Goal: Task Accomplishment & Management: Complete application form

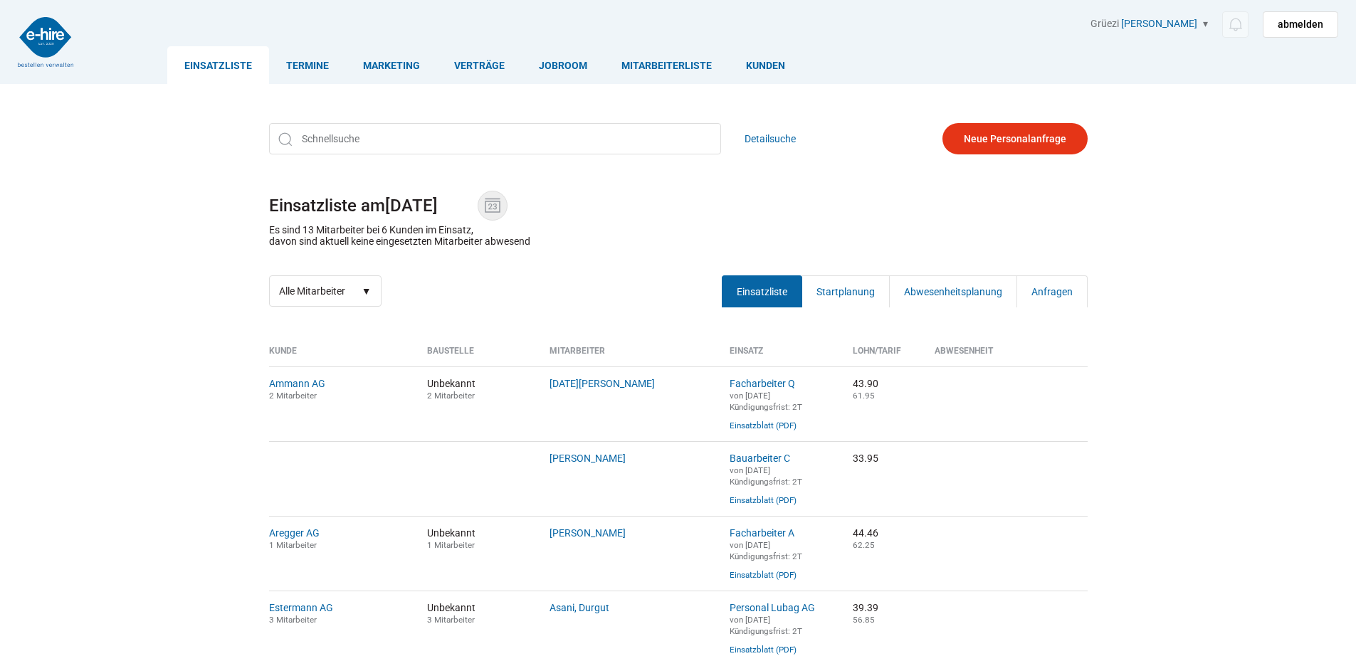
click at [495, 210] on img at bounding box center [492, 205] width 21 height 21
click at [478, 210] on input "[DATE]" at bounding box center [431, 206] width 93 height 20
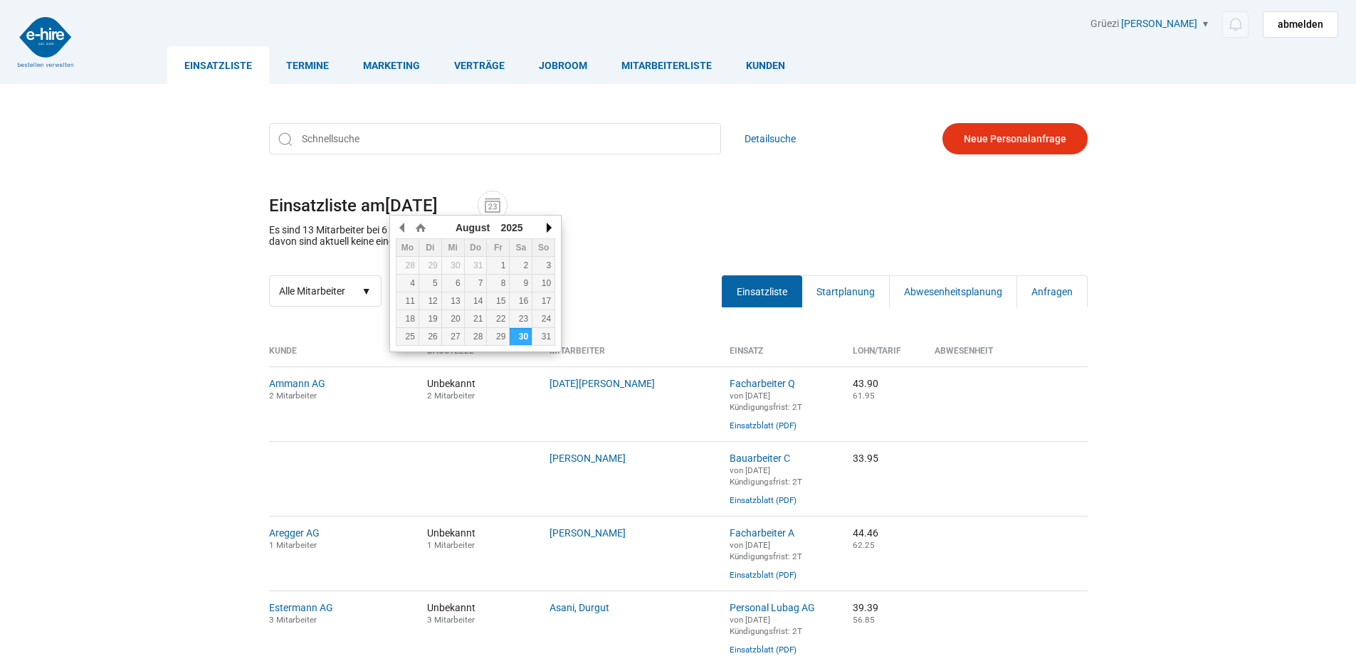
click at [547, 228] on button "button" at bounding box center [548, 227] width 14 height 21
click at [411, 258] on td "1" at bounding box center [407, 266] width 23 height 18
type input "[DATE]"
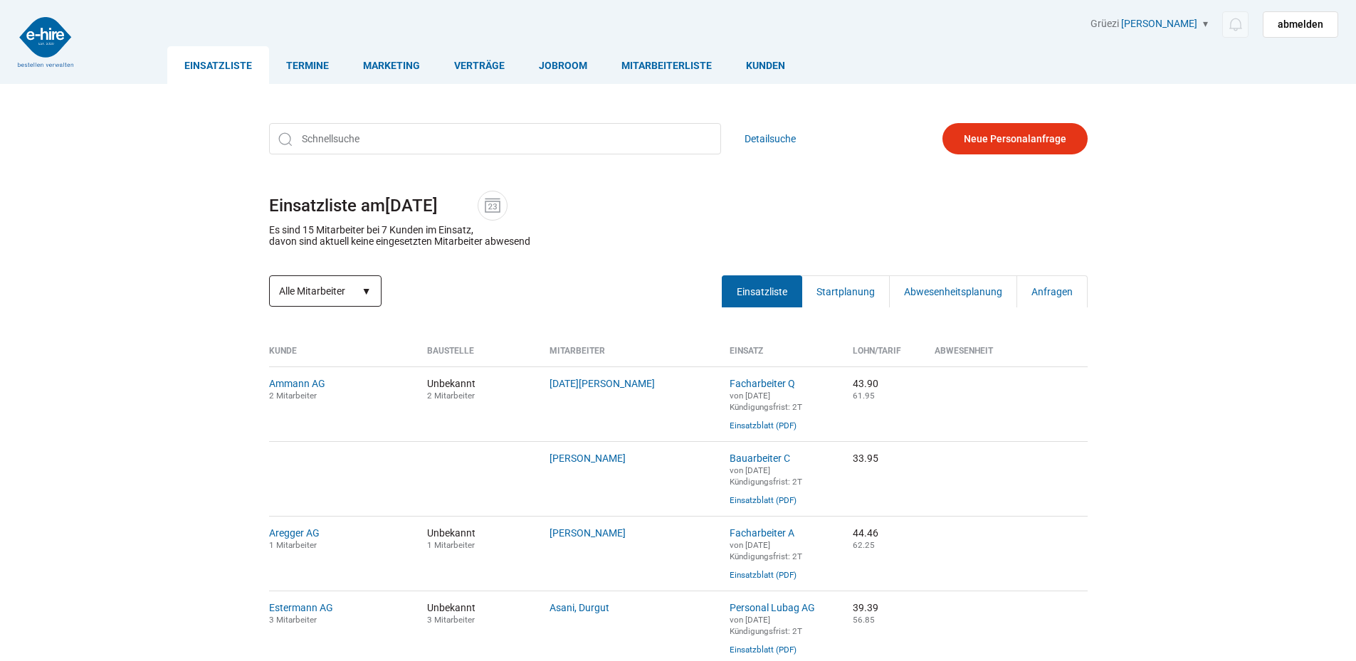
click at [344, 290] on select "Alle Mitarbeiter Neue Mitarbeiter" at bounding box center [325, 290] width 112 height 31
select select "?date=01.09.2025&filter=neu"
click at [269, 277] on select "Alle Mitarbeiter Neue Mitarbeiter" at bounding box center [325, 290] width 112 height 31
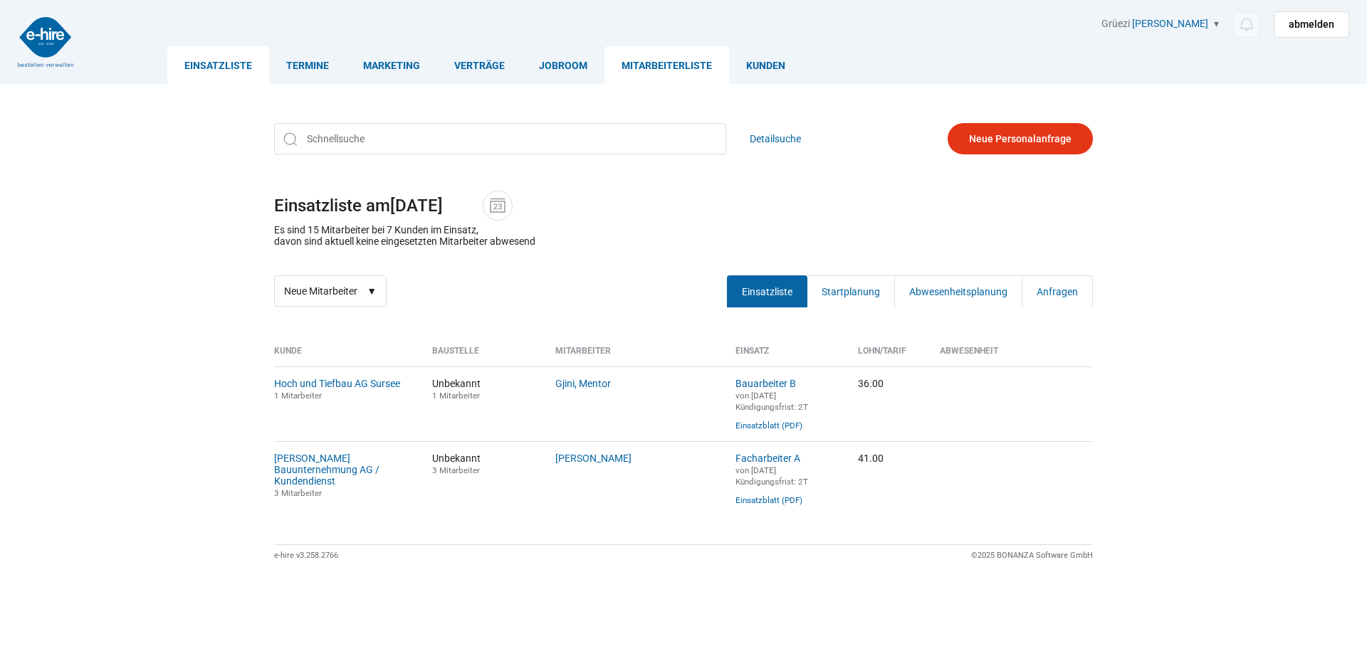
drag, startPoint x: 626, startPoint y: 61, endPoint x: 650, endPoint y: 73, distance: 27.1
click at [626, 63] on link "Mitarbeiterliste" at bounding box center [666, 65] width 125 height 38
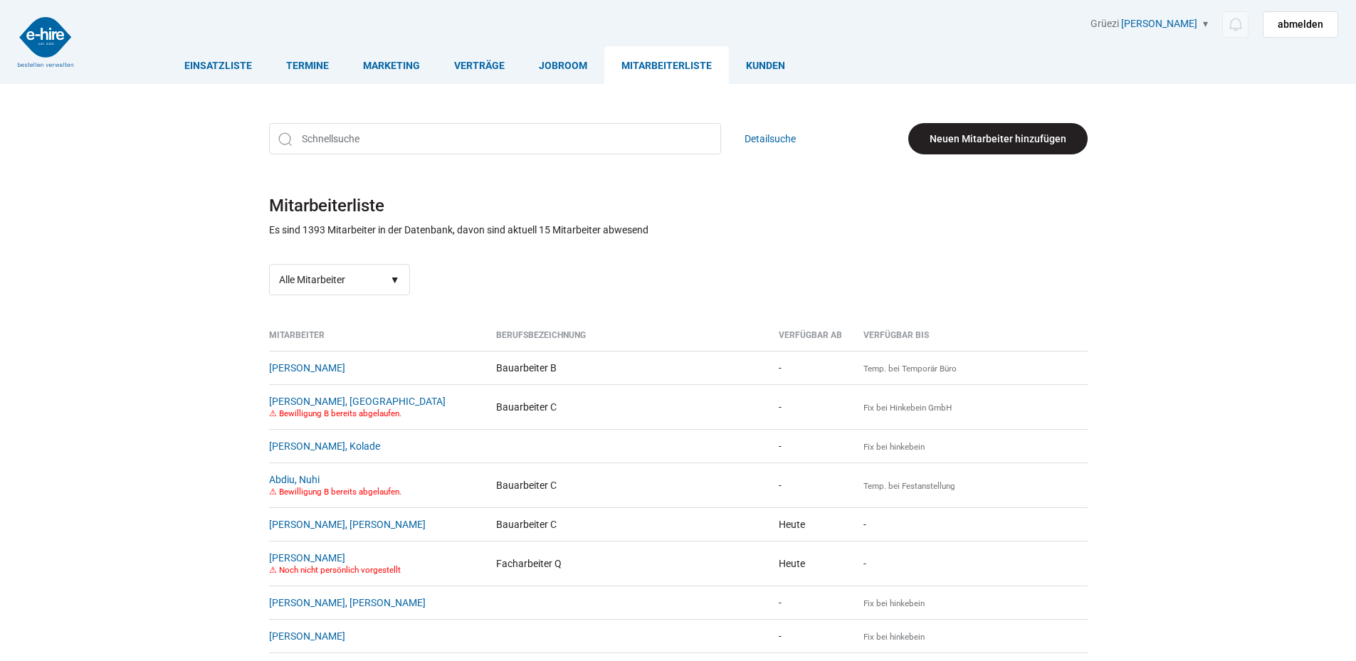
drag, startPoint x: 956, startPoint y: 132, endPoint x: 943, endPoint y: 138, distance: 14.3
click at [956, 131] on link "Neuen Mitarbeiter hinzufügen" at bounding box center [997, 138] width 179 height 31
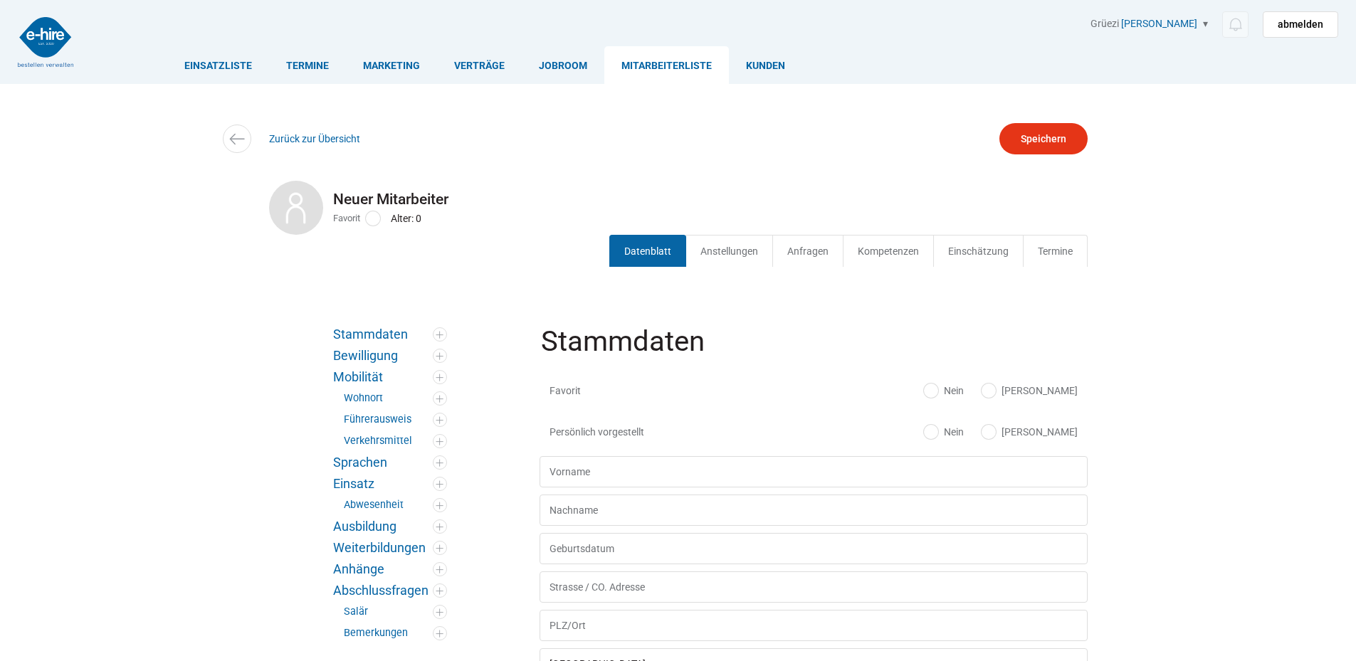
click at [1061, 385] on label "Ja" at bounding box center [1030, 391] width 96 height 14
radio input "true"
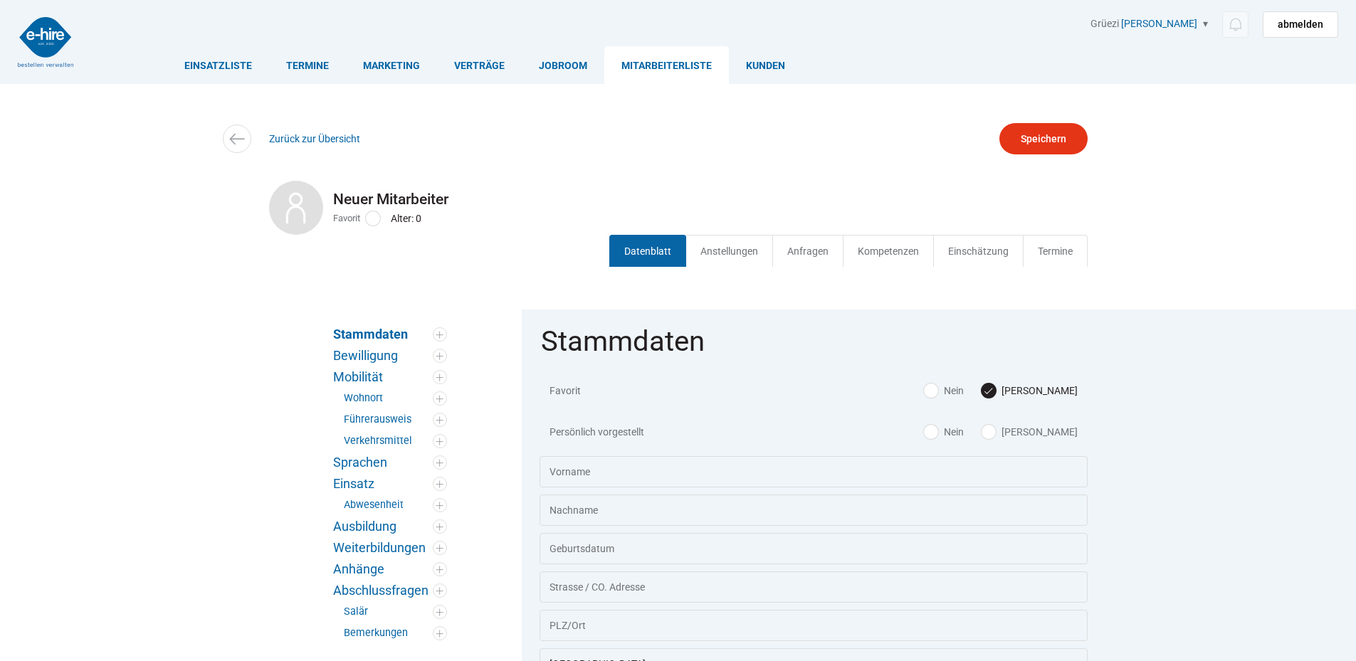
click at [1058, 436] on label "Ja" at bounding box center [1030, 432] width 96 height 14
radio input "true"
click at [624, 464] on input "text" at bounding box center [814, 471] width 548 height 31
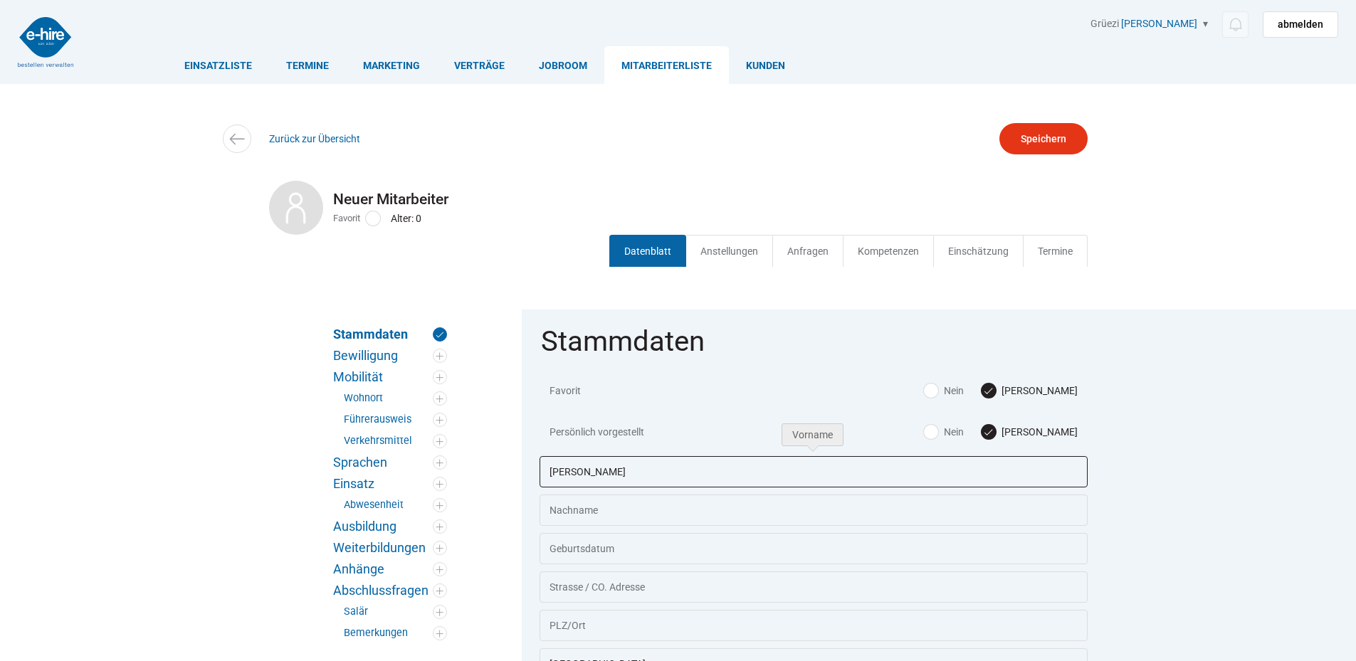
type input "Dennis Max"
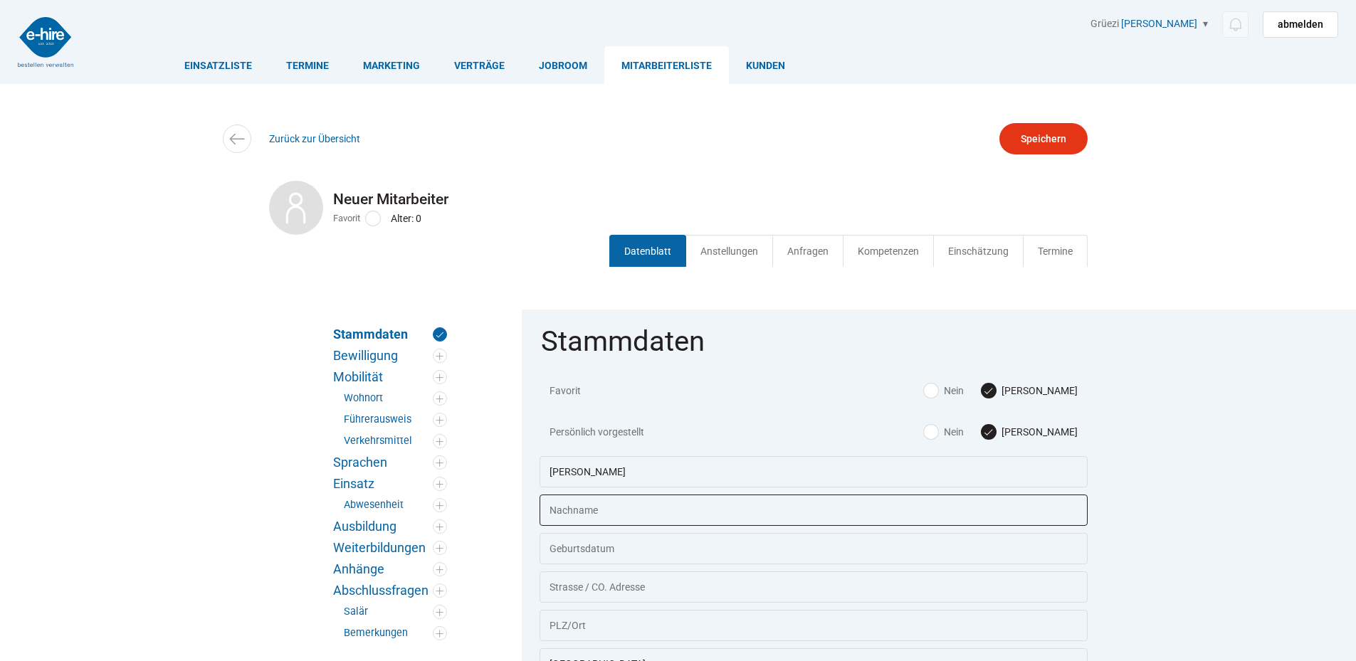
click at [594, 499] on input "text" at bounding box center [814, 510] width 548 height 31
type input "Katsch"
click at [560, 540] on input "text" at bounding box center [814, 548] width 548 height 31
type input "06.04.1984"
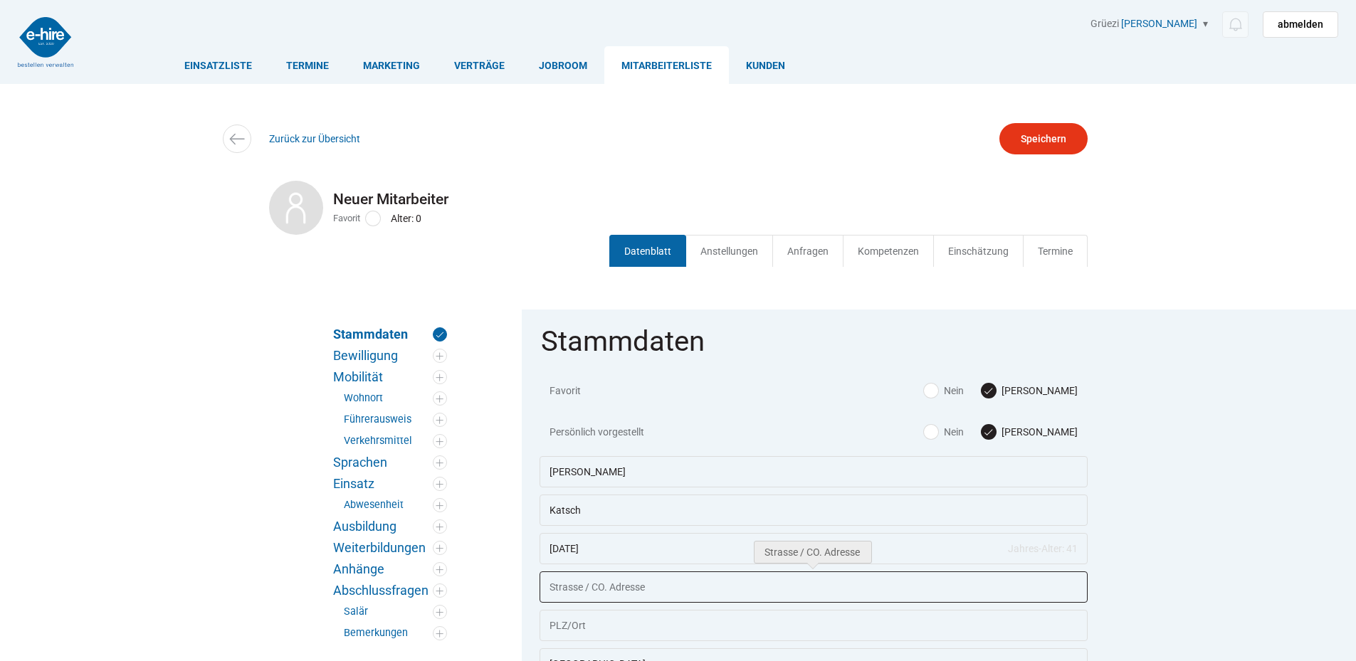
click at [562, 586] on input "text" at bounding box center [814, 587] width 548 height 31
click at [574, 577] on input "text" at bounding box center [814, 587] width 548 height 31
type input "[GEOGRAPHIC_DATA] ([GEOGRAPHIC_DATA])"
click at [595, 625] on input "text" at bounding box center [814, 625] width 548 height 31
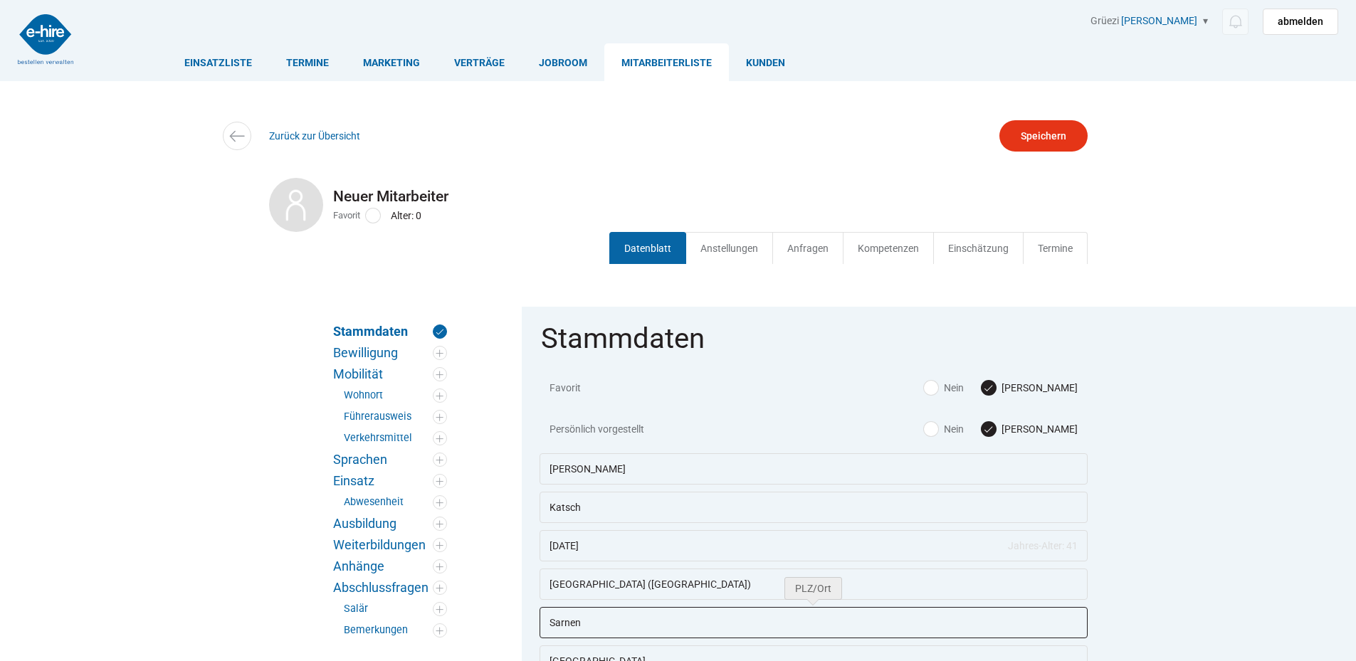
drag, startPoint x: 332, startPoint y: 644, endPoint x: 234, endPoint y: 626, distance: 99.8
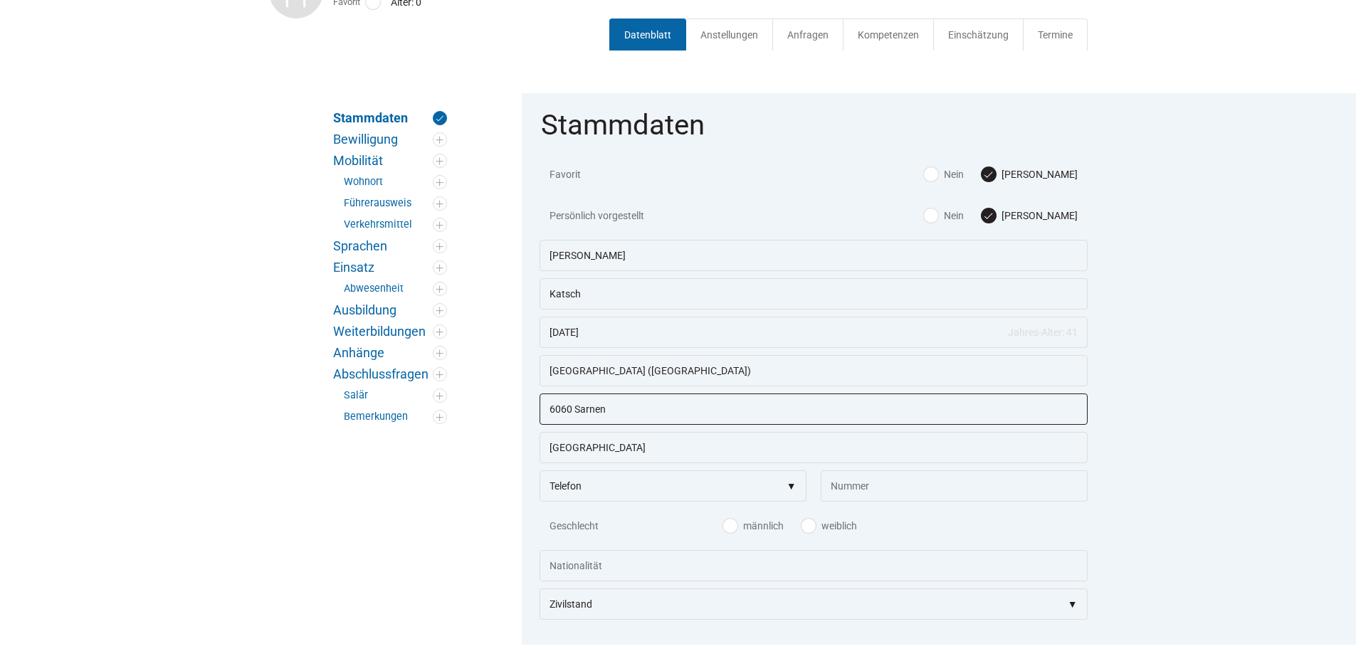
scroll to position [359, 0]
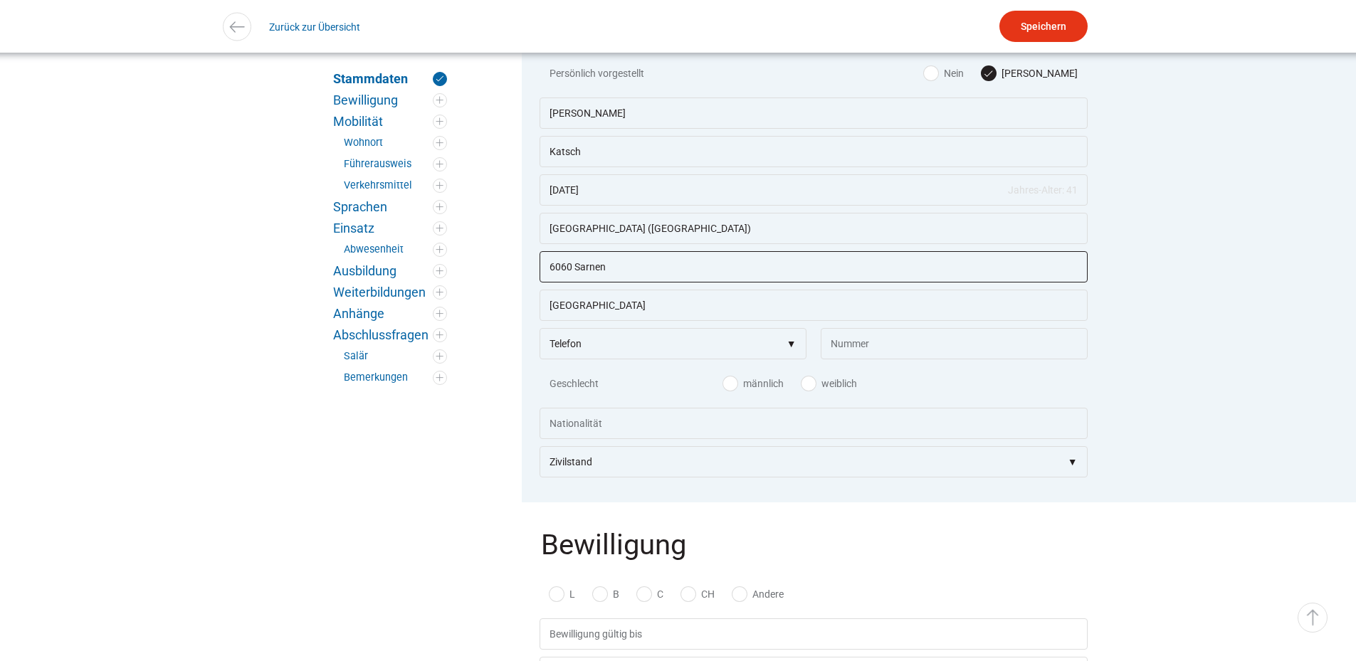
type input "6060 Sarnen"
click at [734, 391] on label "männlich" at bounding box center [753, 384] width 61 height 14
radio input "true"
click at [658, 430] on input "text" at bounding box center [814, 423] width 548 height 31
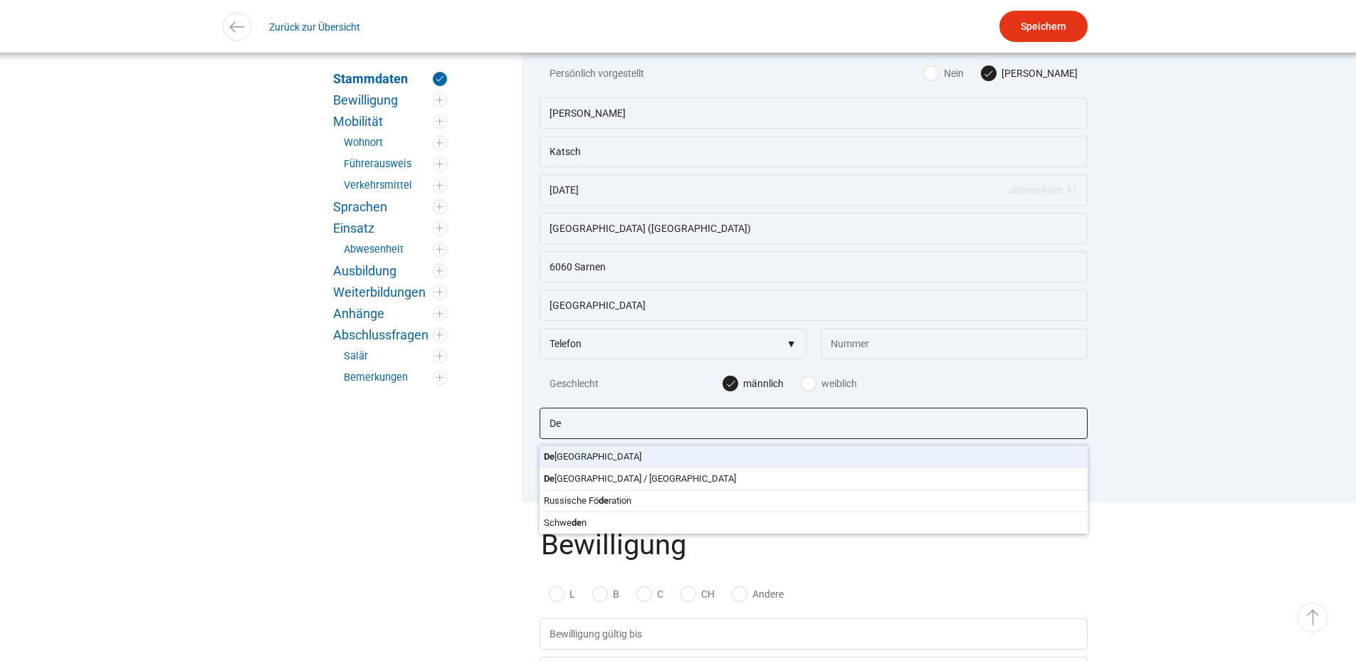
type input "[GEOGRAPHIC_DATA]"
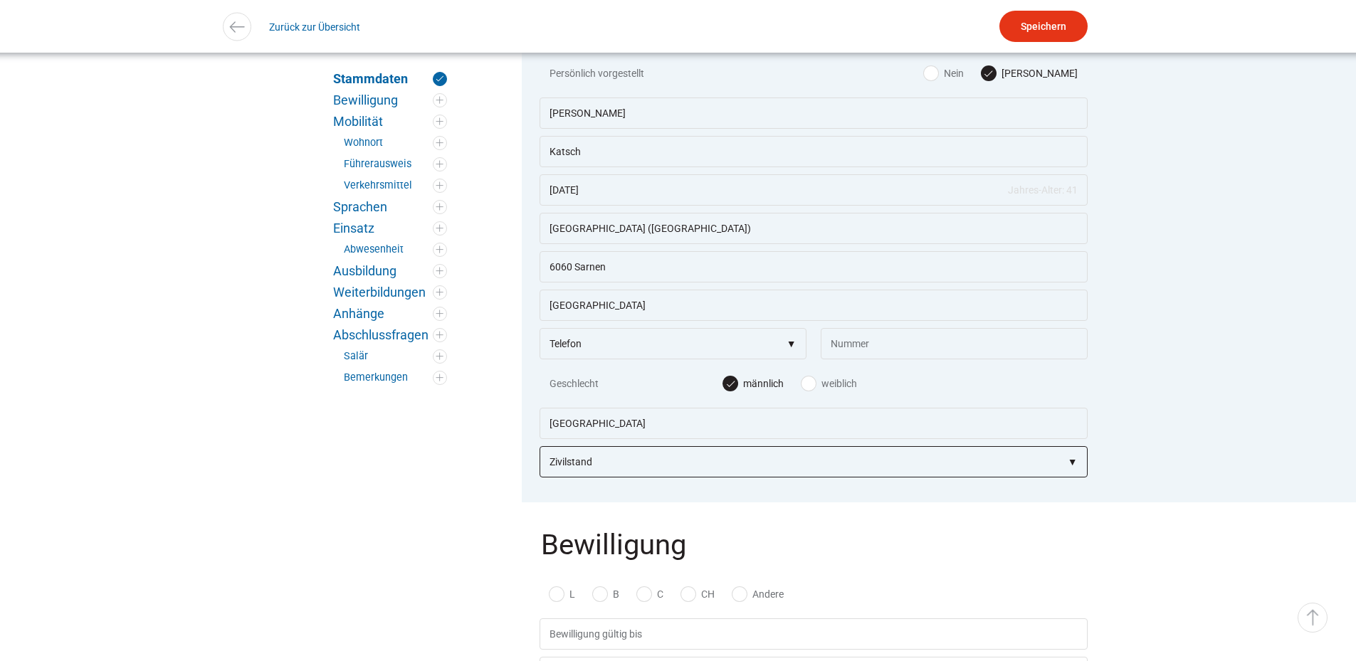
click at [586, 466] on select"] "Zivilstand ledig verheiratet getrennt geschieden verwitwet" at bounding box center [814, 461] width 548 height 31
select select"] "ledig"
click at [540, 452] on select"] "Zivilstand ledig verheiratet getrennt geschieden verwitwet" at bounding box center [814, 461] width 548 height 31
click at [739, 601] on label "Andere" at bounding box center [757, 594] width 51 height 14
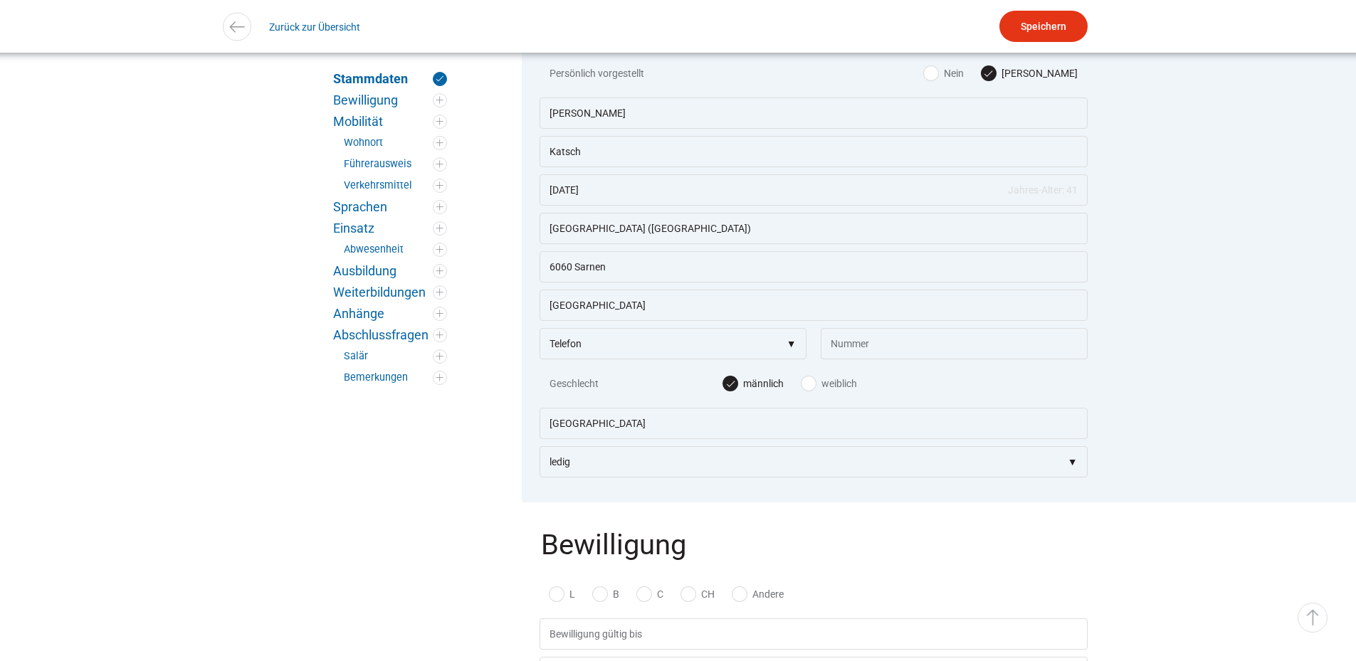
radio input "true"
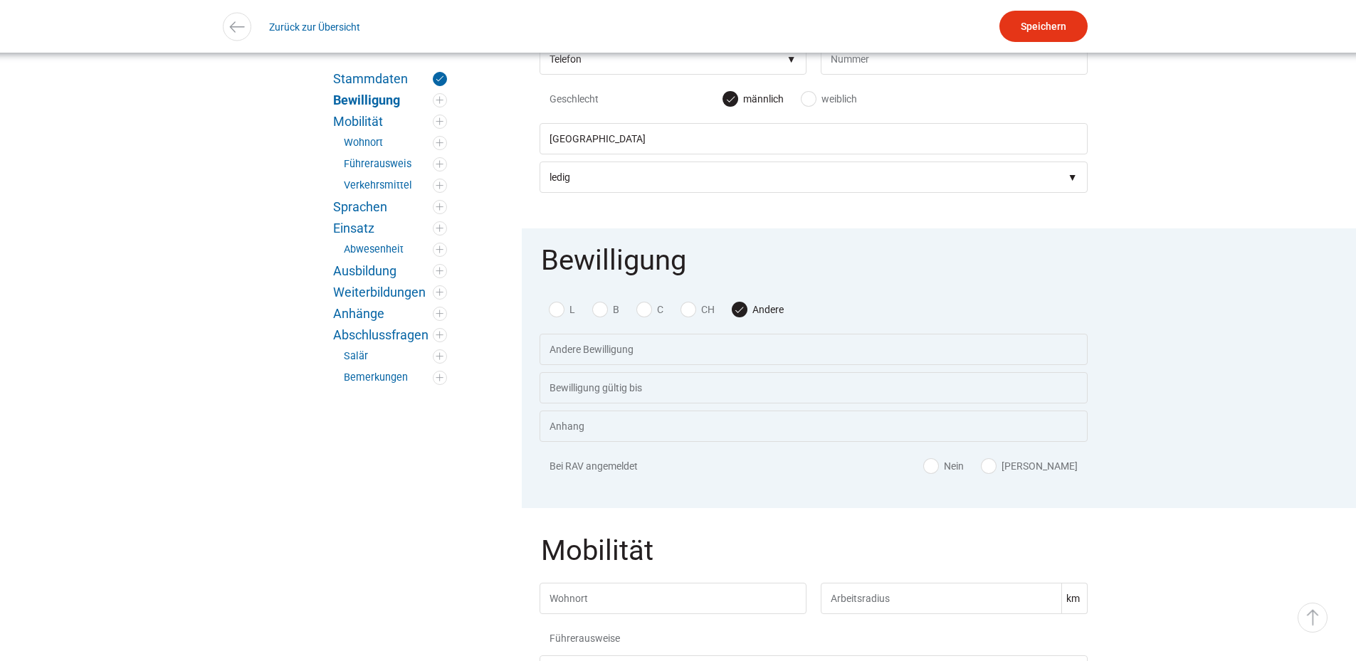
scroll to position [786, 0]
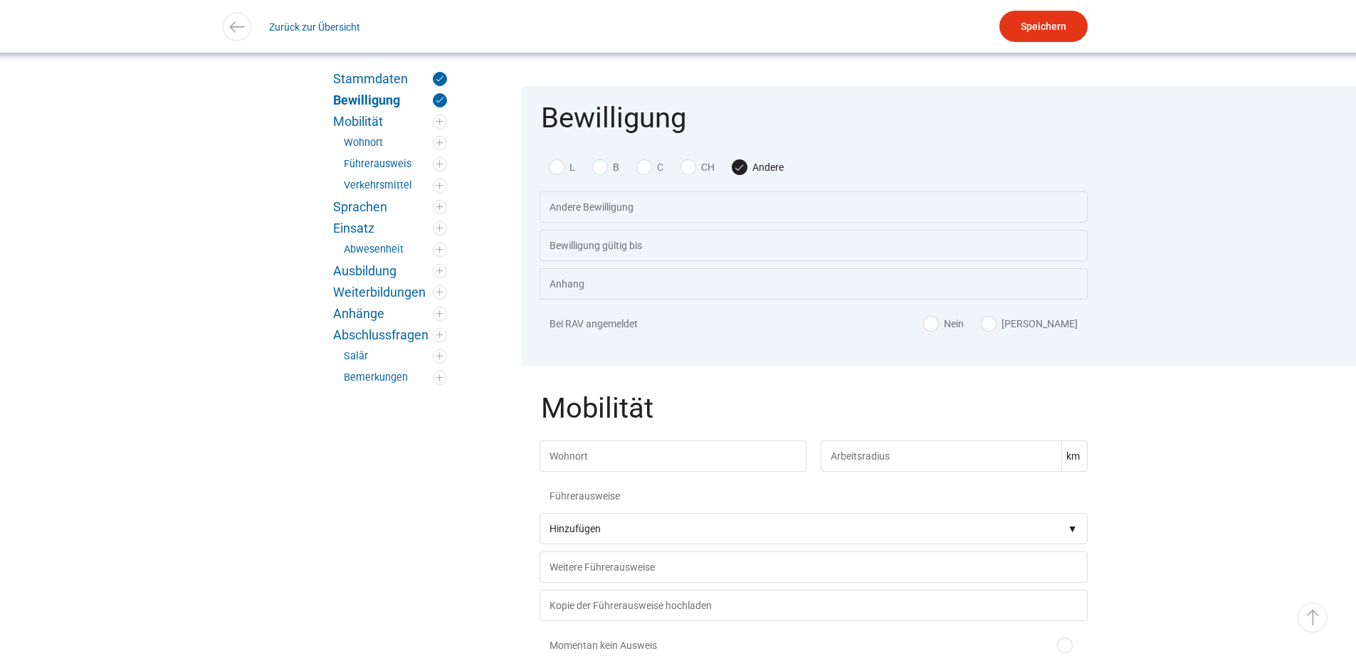
drag, startPoint x: 993, startPoint y: 335, endPoint x: 821, endPoint y: 401, distance: 184.3
click at [964, 331] on label "Nein" at bounding box center [944, 324] width 40 height 14
radio input "true"
click at [579, 467] on input "text" at bounding box center [673, 456] width 267 height 31
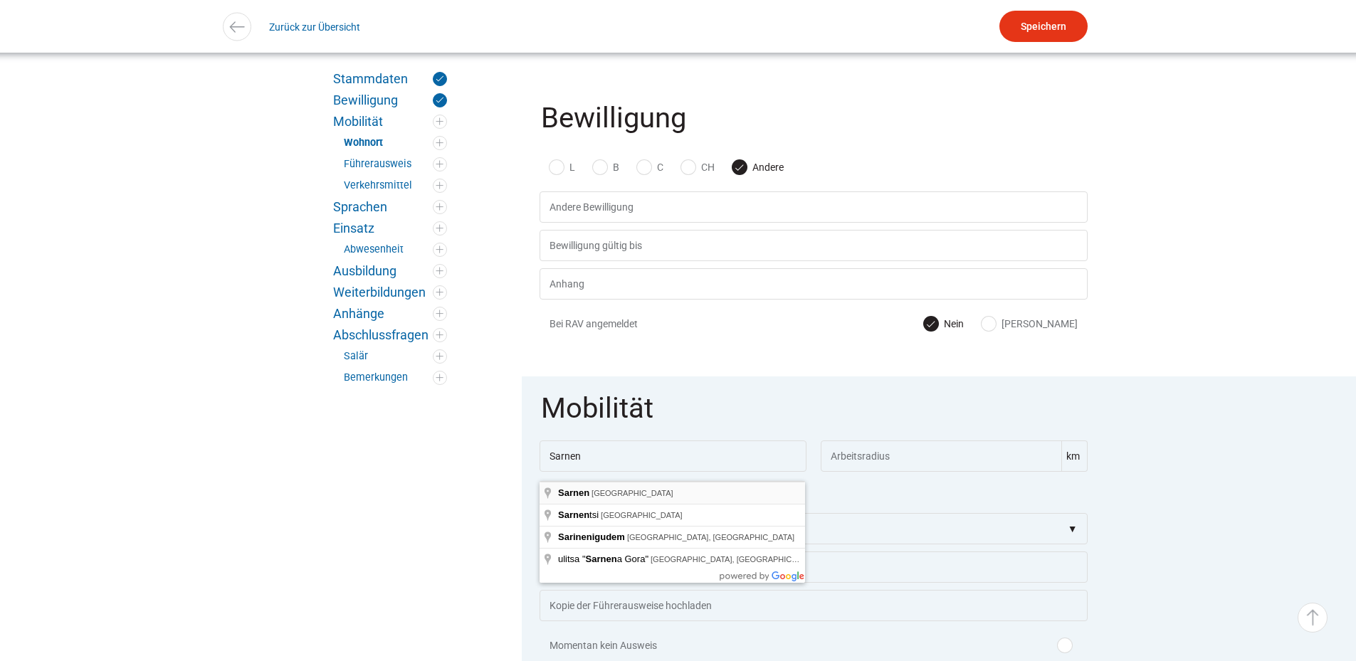
type input "Sarnen, Schweiz"
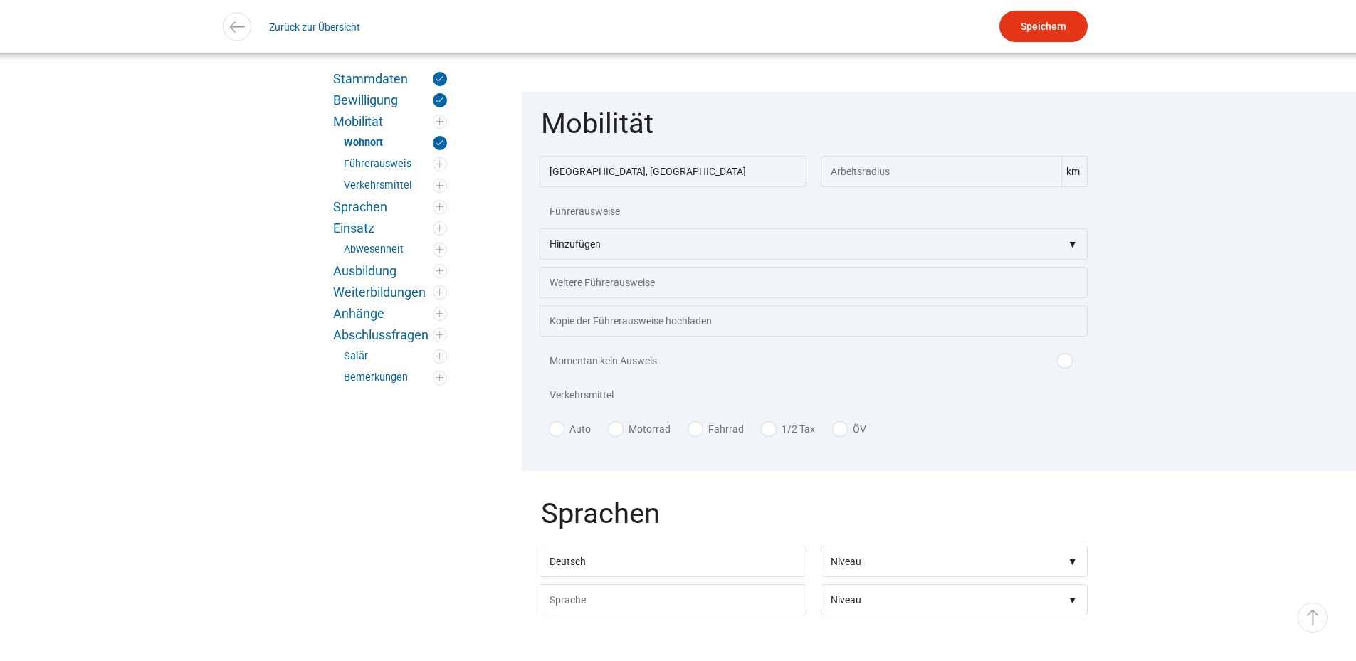
scroll to position [1142, 0]
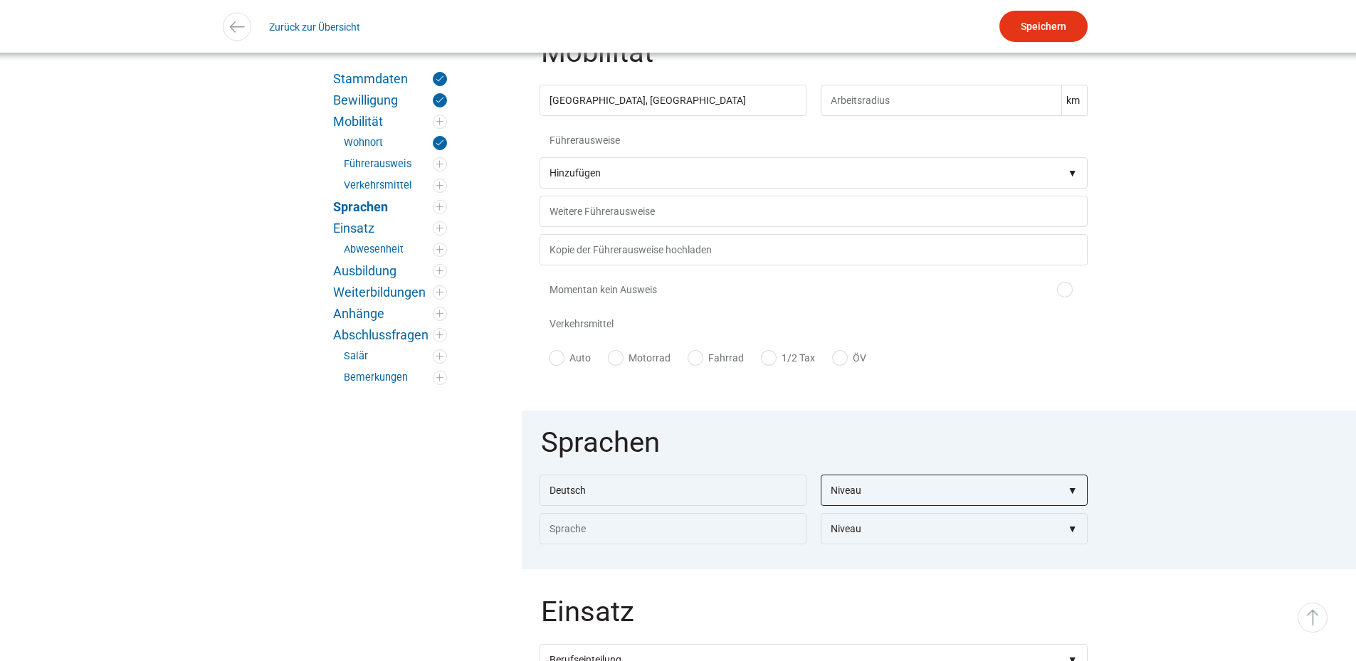
click at [913, 503] on select"] "Niveau Grundkenntnisse Gute Kenntnisse Sehr gute Kenntnisse Verhandlungssicher …" at bounding box center [954, 490] width 267 height 31
select select"] "Muttersprache"
click at [821, 486] on select"] "Niveau Grundkenntnisse Gute Kenntnisse Sehr gute Kenntnisse Verhandlungssicher …" at bounding box center [954, 490] width 267 height 31
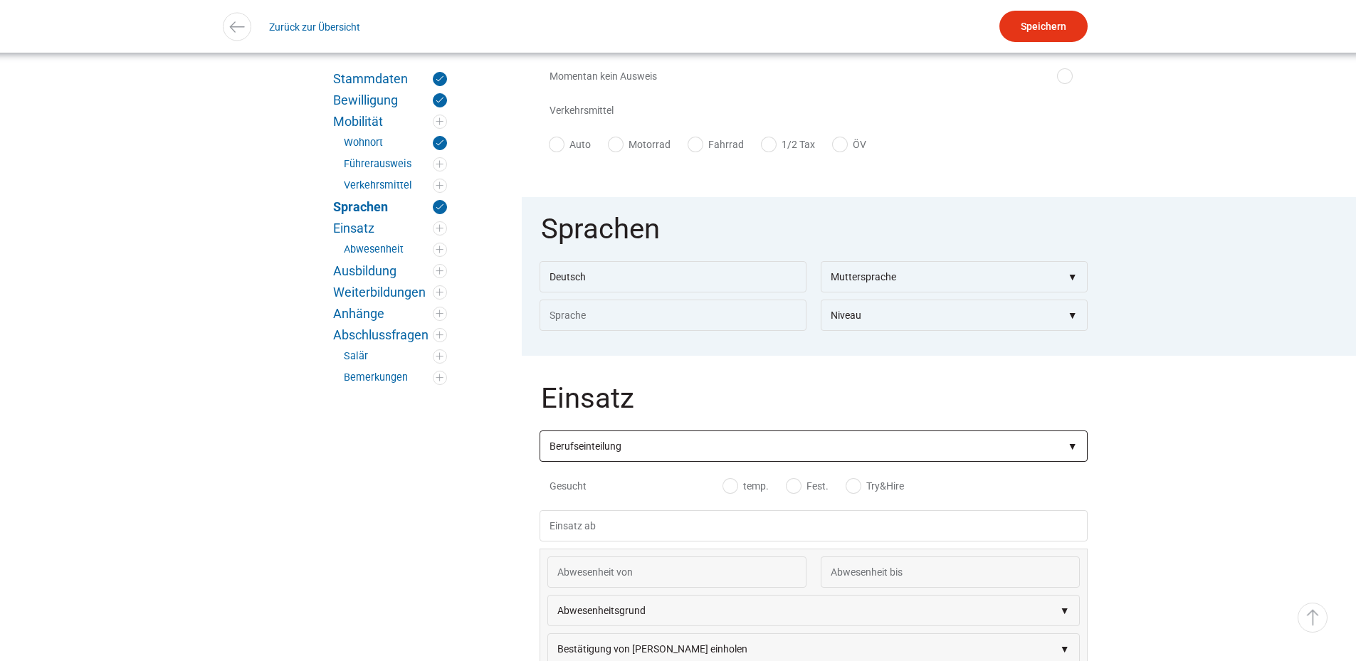
click at [624, 462] on select"] "Berufseinteilung Bauarbeiter C Bauarbeiter B Facharbeiter A Facharbeiter Q Vora…" at bounding box center [814, 446] width 548 height 31
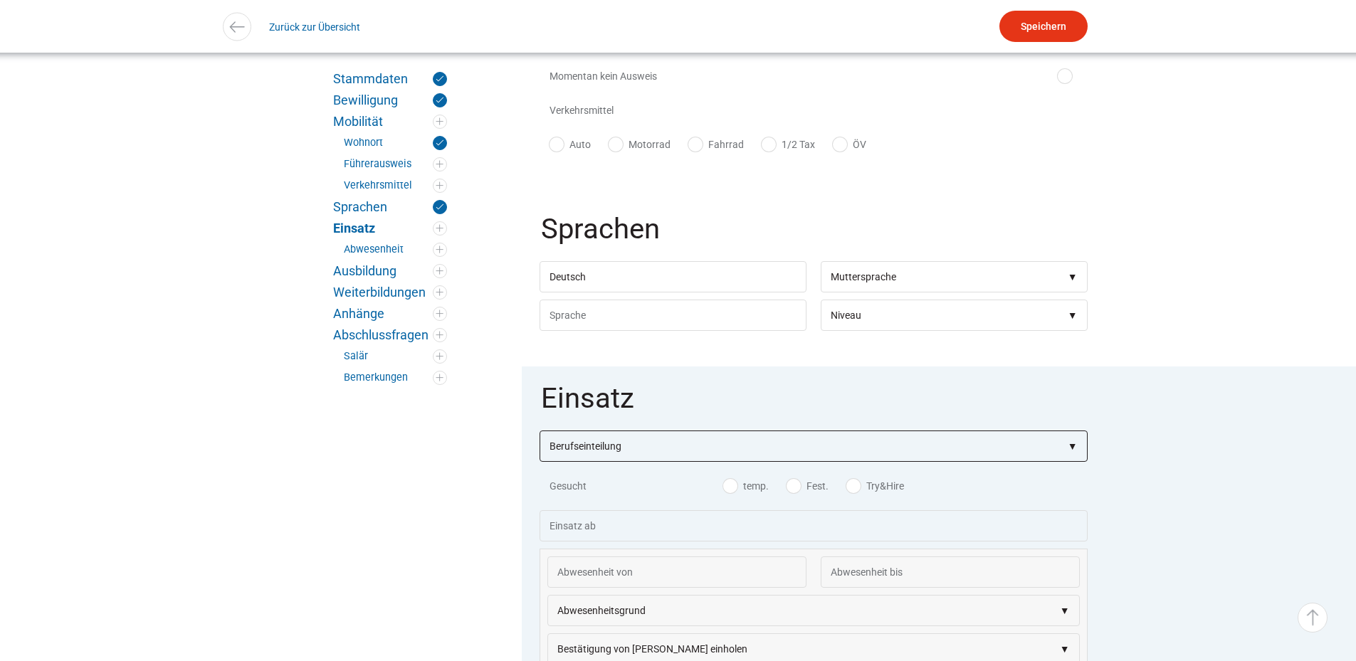
select select"] "Kranführer"
click at [737, 532] on label "temp." at bounding box center [746, 524] width 46 height 14
checkbox input "true"
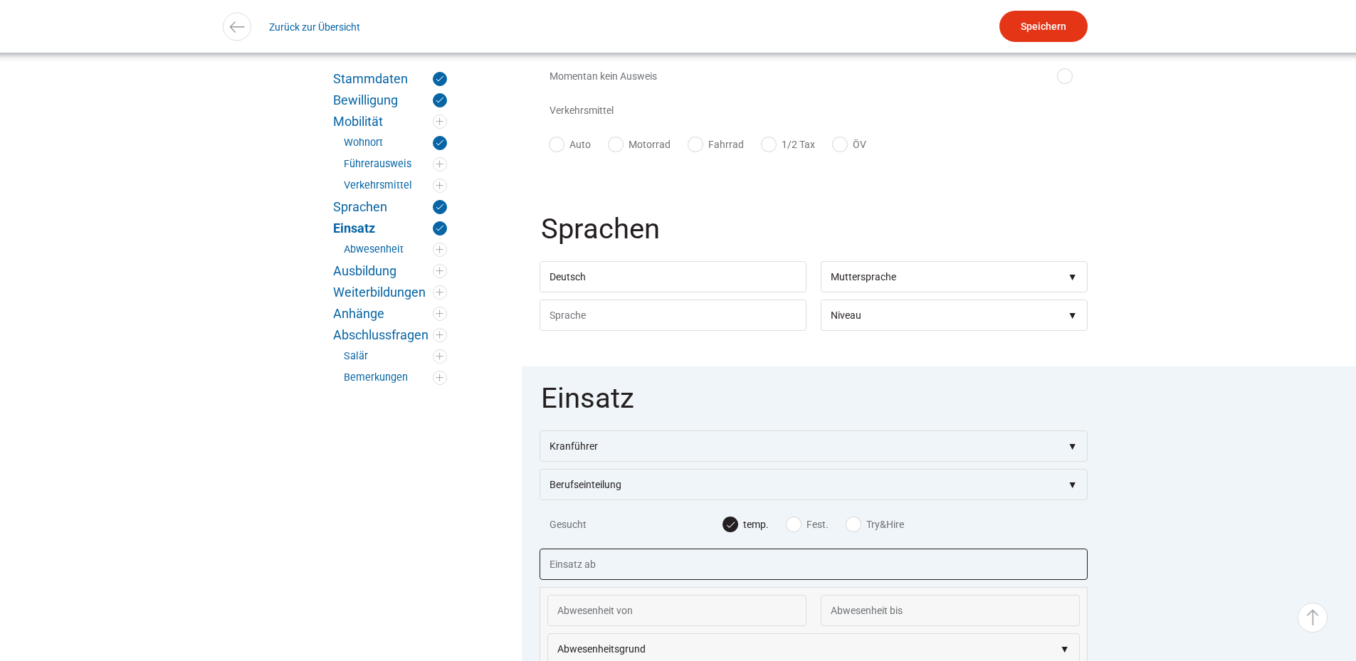
click at [572, 563] on input "text" at bounding box center [814, 564] width 548 height 31
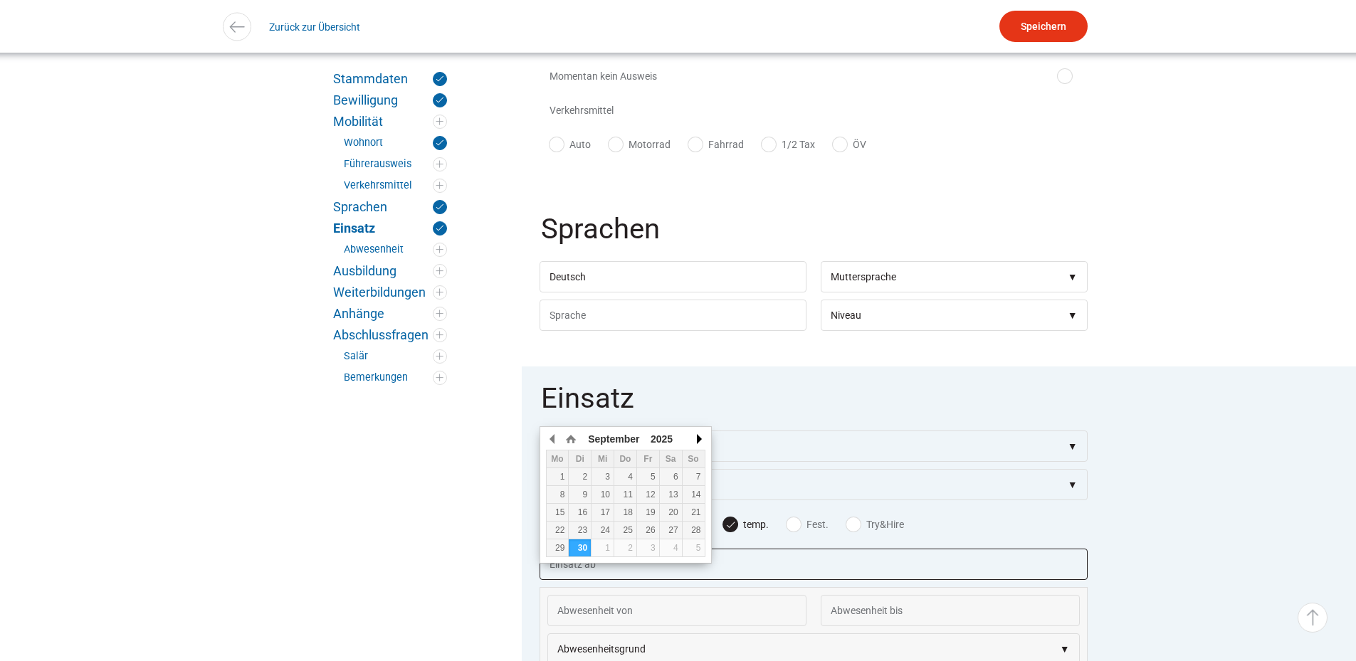
click at [697, 437] on button "button" at bounding box center [698, 439] width 14 height 21
click at [551, 473] on div "1" at bounding box center [558, 477] width 22 height 10
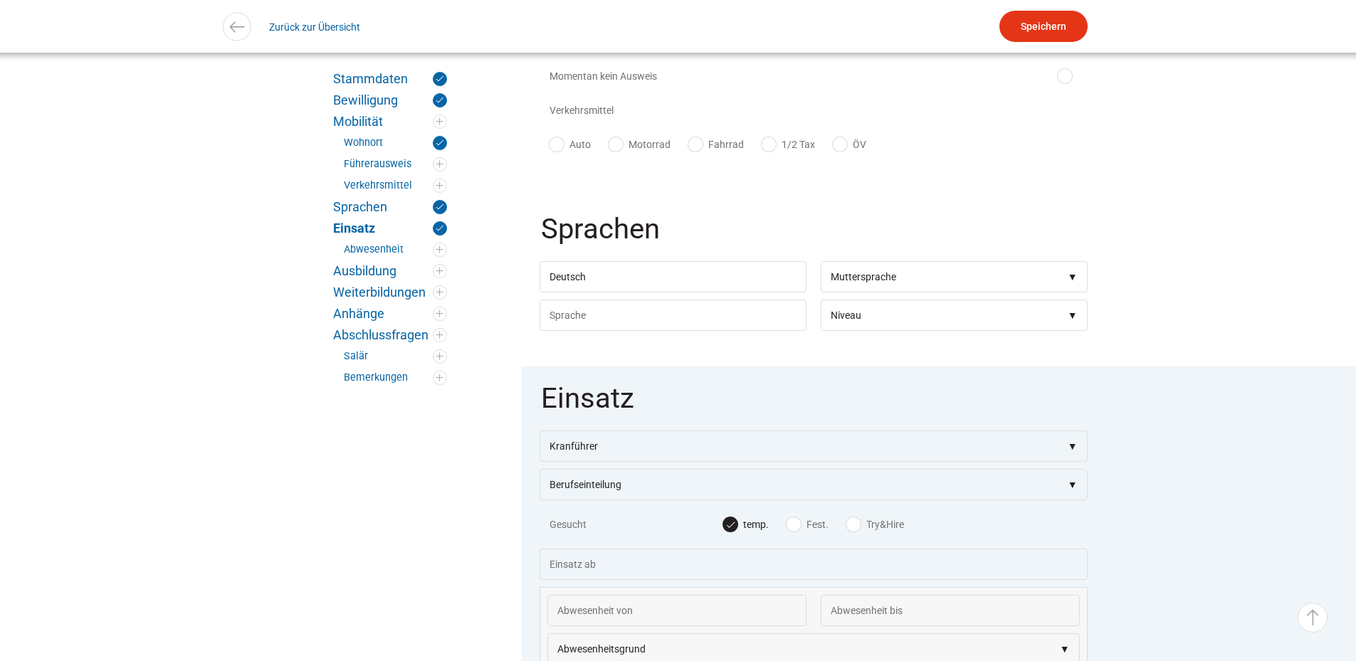
type input "[DATE]"
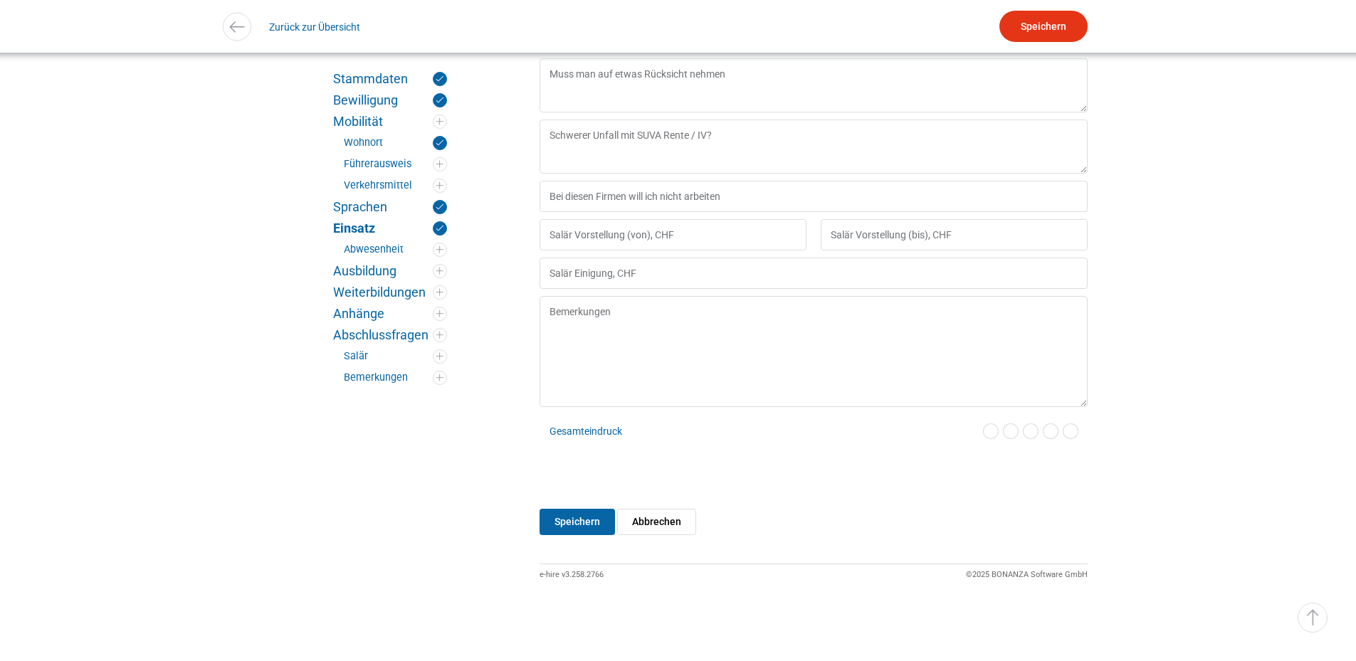
scroll to position [2724, 0]
click at [1067, 430] on label at bounding box center [1070, 429] width 14 height 10
radio input "true"
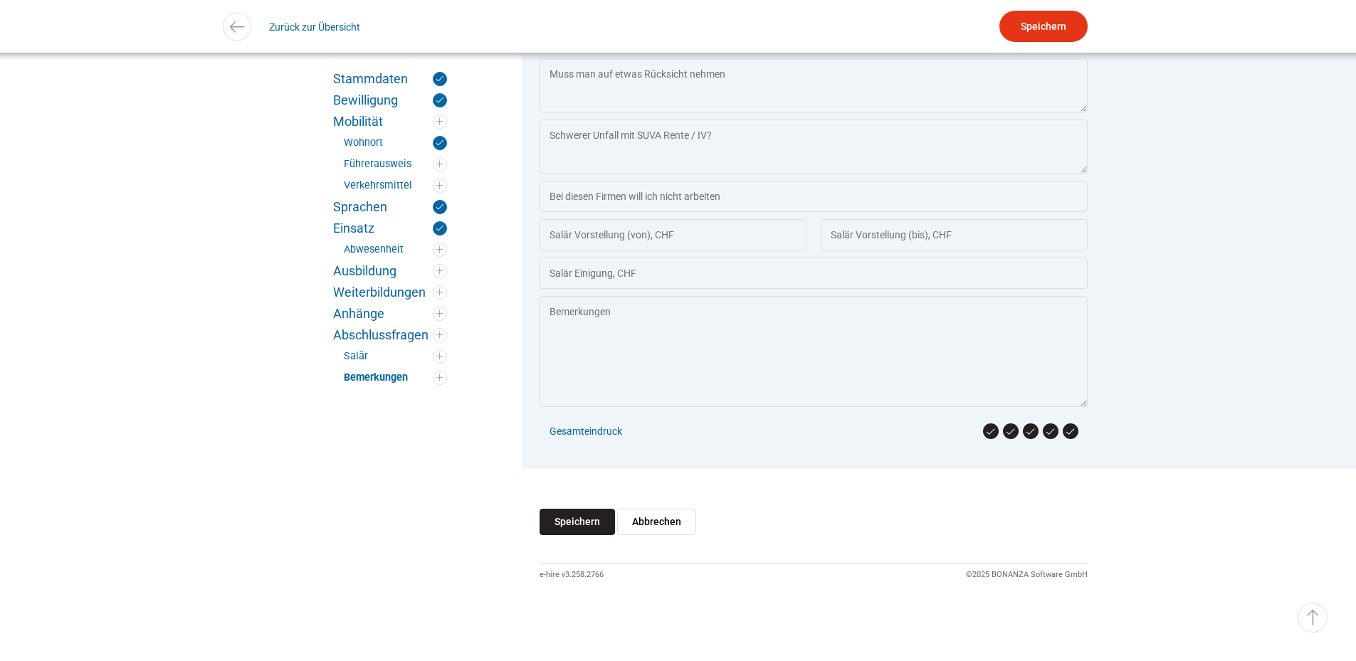
click at [563, 522] on input "Speichern" at bounding box center [577, 522] width 75 height 26
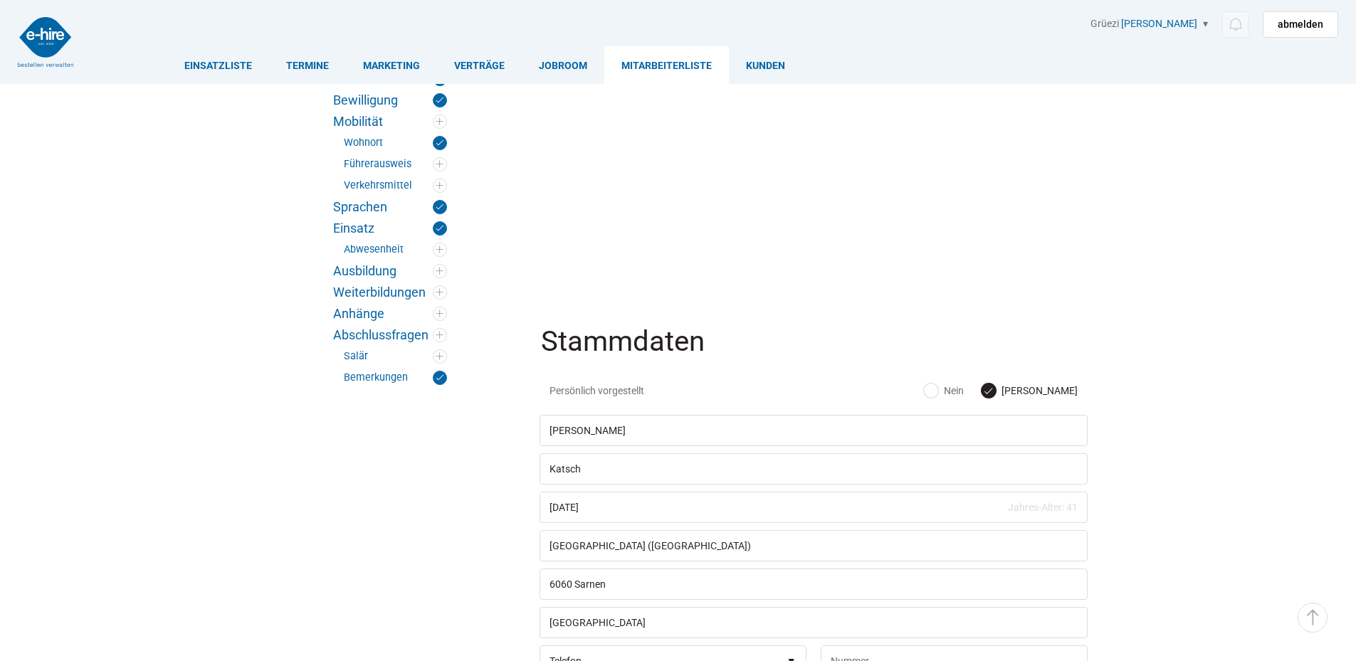
scroll to position [2717, 0]
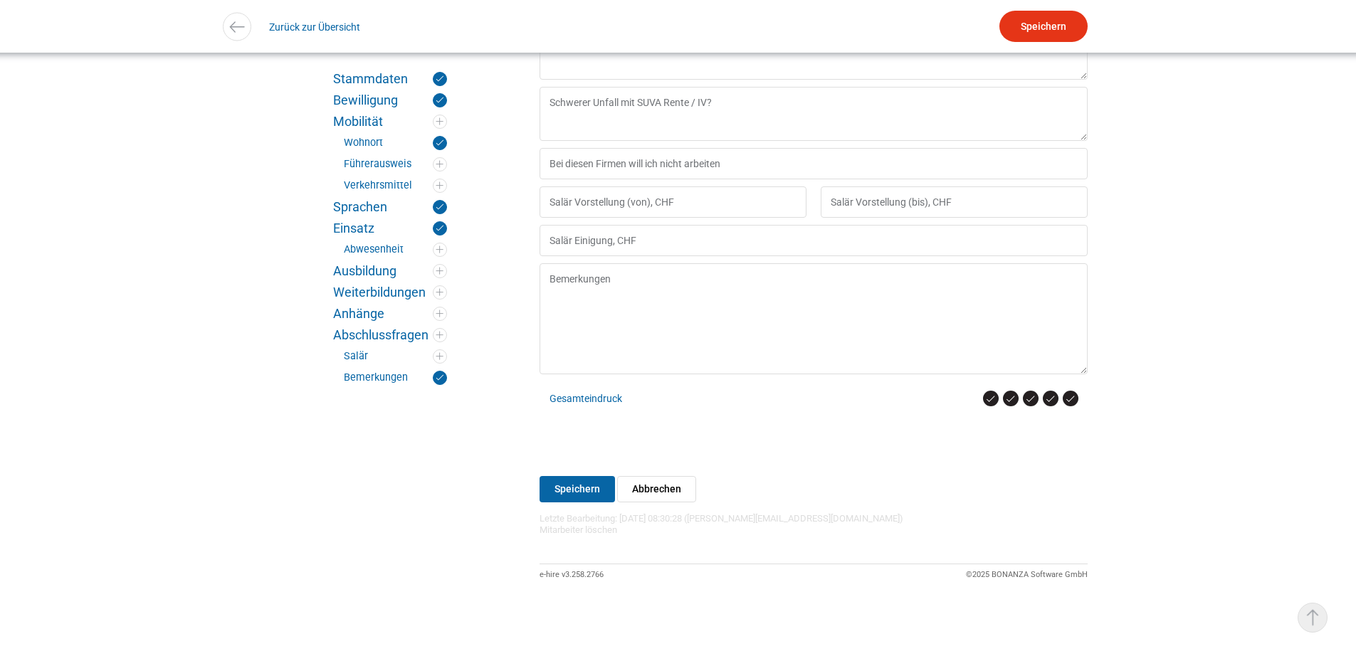
click at [1307, 617] on link "▵ Nach oben" at bounding box center [1313, 618] width 30 height 30
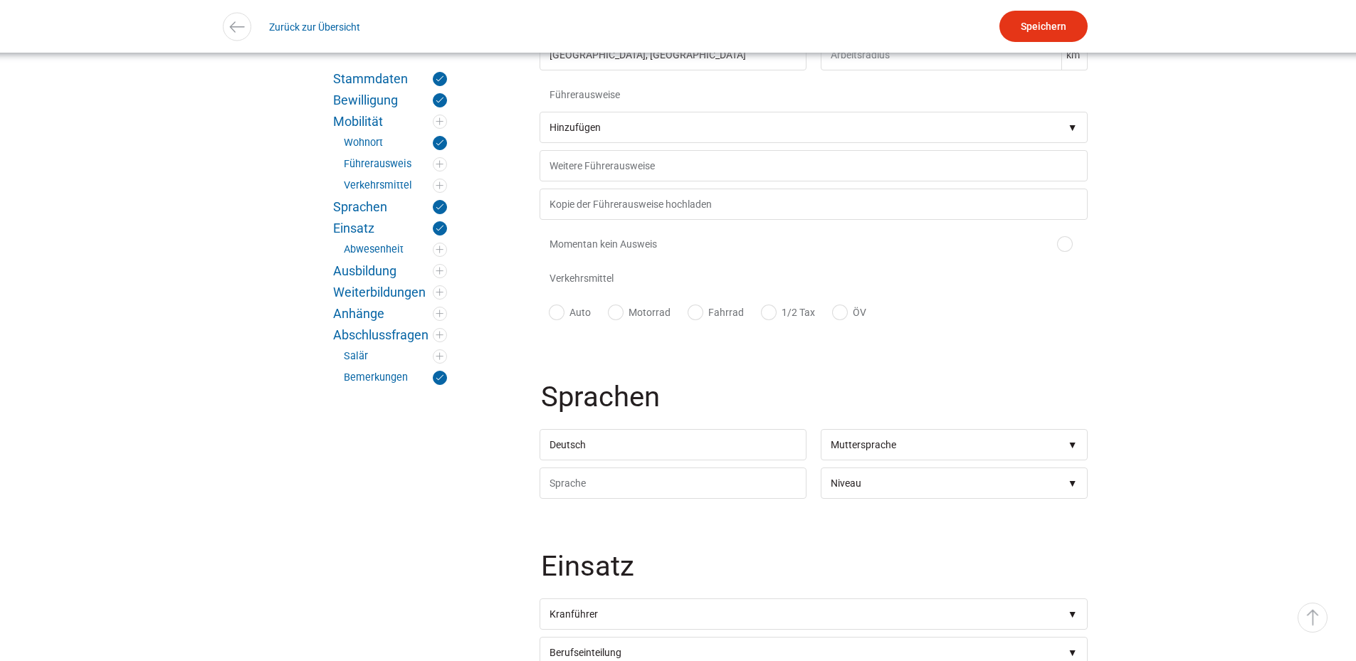
scroll to position [0, 0]
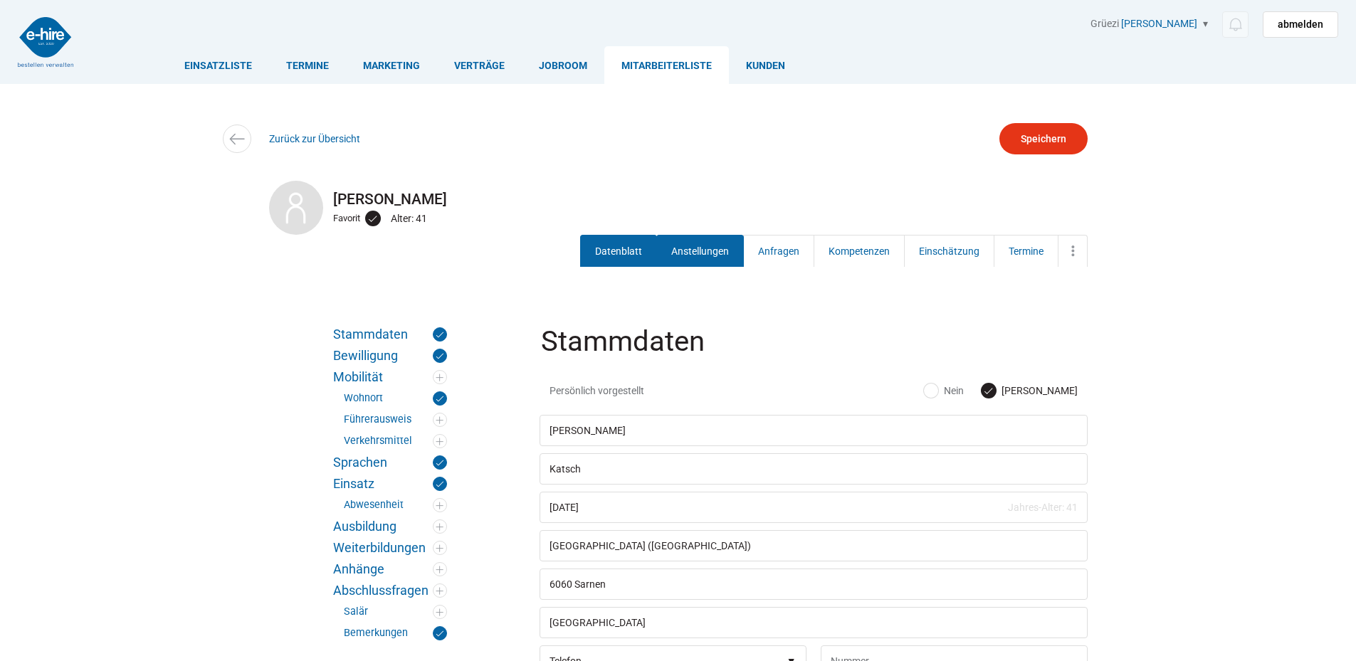
click at [698, 251] on link "Anstellungen" at bounding box center [700, 251] width 88 height 32
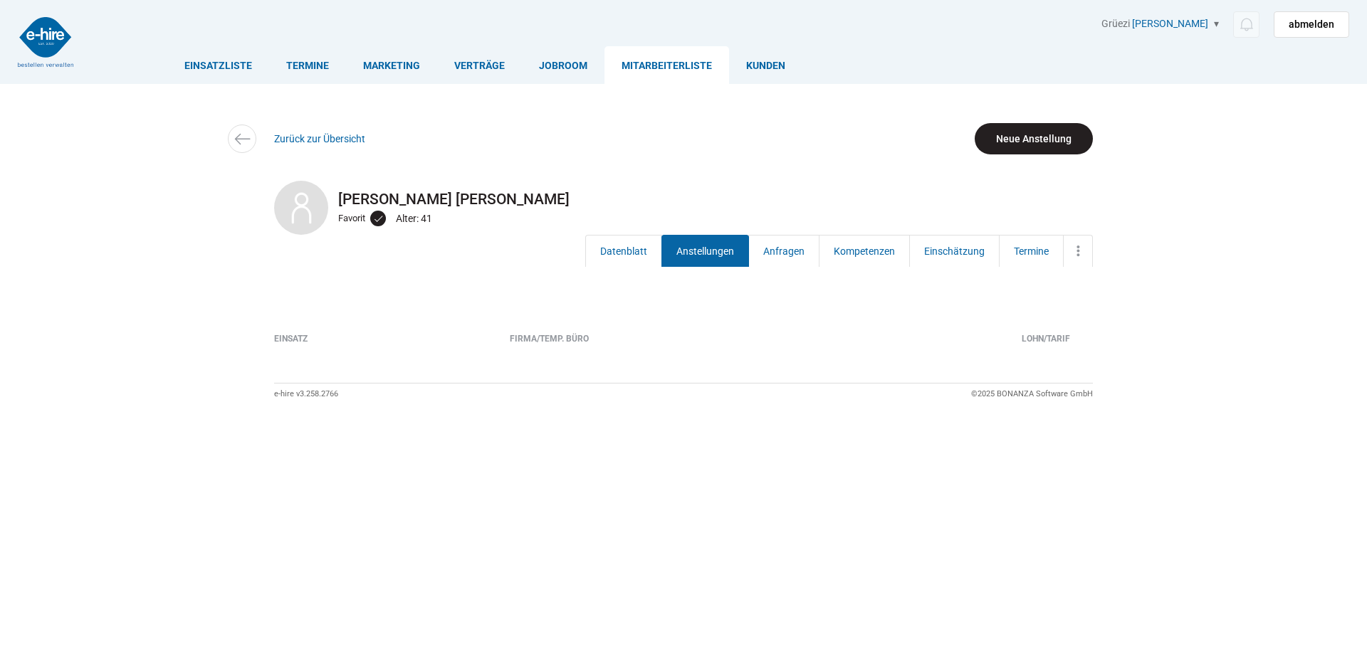
click at [1065, 146] on link "Neue Anstellung" at bounding box center [1033, 138] width 118 height 31
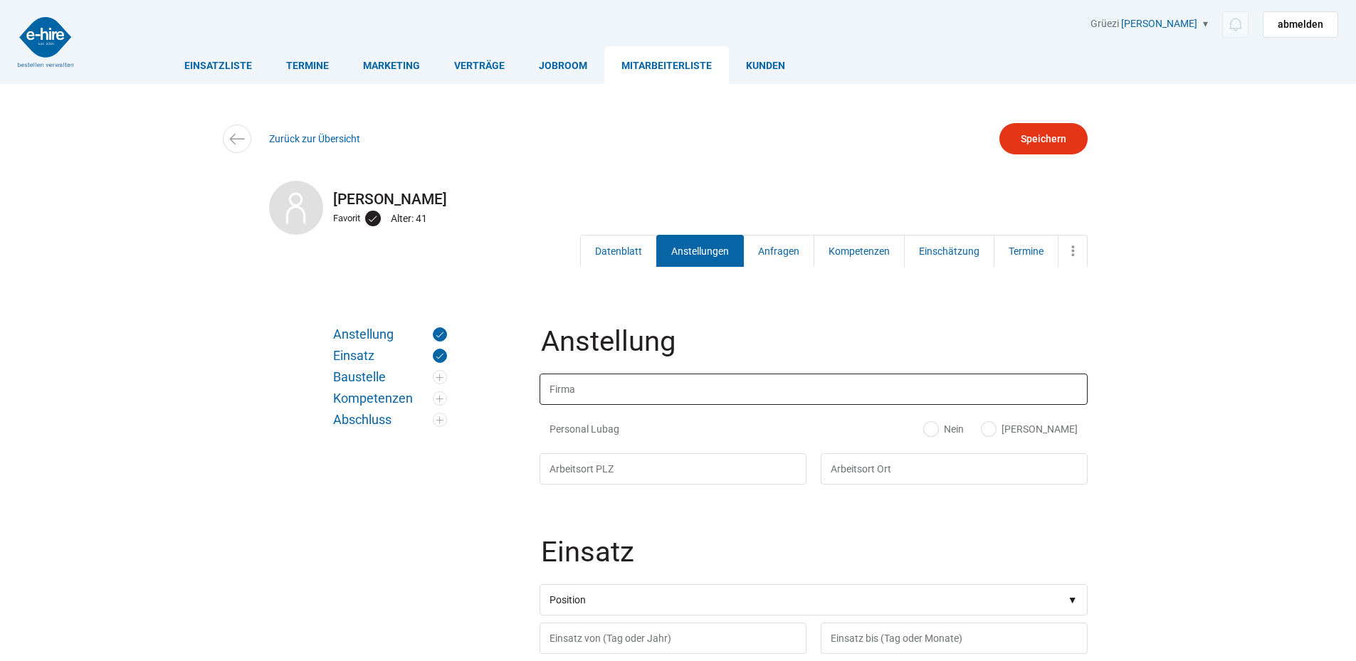
click at [587, 390] on input "text" at bounding box center [814, 389] width 548 height 31
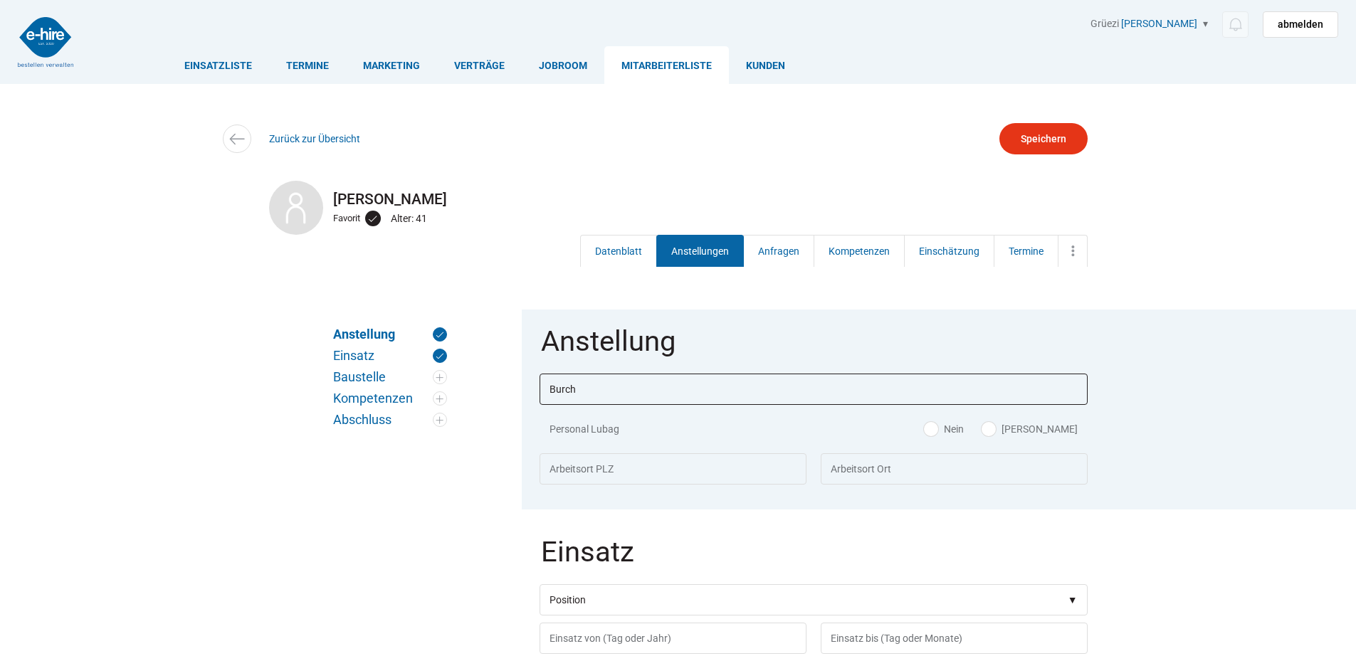
drag, startPoint x: 594, startPoint y: 384, endPoint x: 471, endPoint y: 426, distance: 129.2
click at [471, 425] on div "Anstellung Einsatz Baustelle Kompetenzen Abschluss Anstellung Burch Personal Lu…" at bounding box center [678, 672] width 854 height 725
type input "[PERSON_NAME] AG"
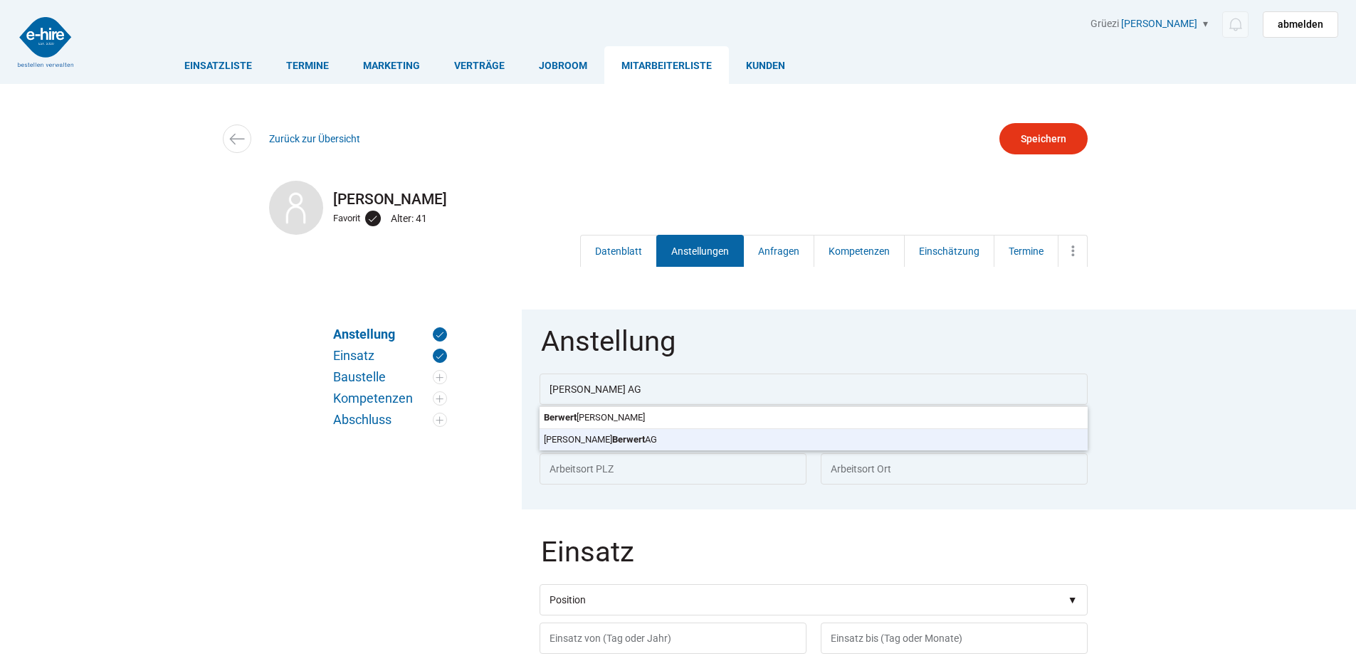
type input "6062"
type input "Wilen (Sarnen)"
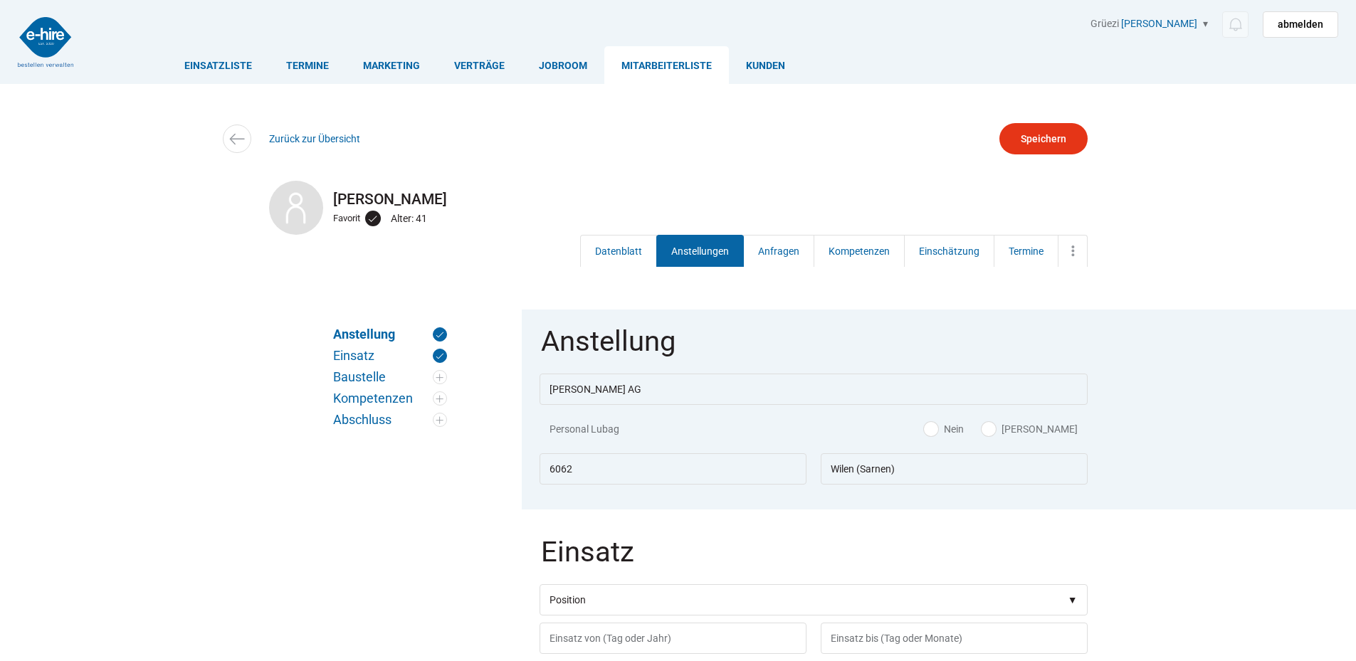
click at [602, 441] on body "Einsatzliste Termine Marketing Verträge Jobroom Mitarbeiterliste Kunden Grüezi …" at bounding box center [678, 330] width 1356 height 661
click at [1058, 426] on label "[PERSON_NAME]" at bounding box center [1030, 429] width 96 height 14
radio input "true"
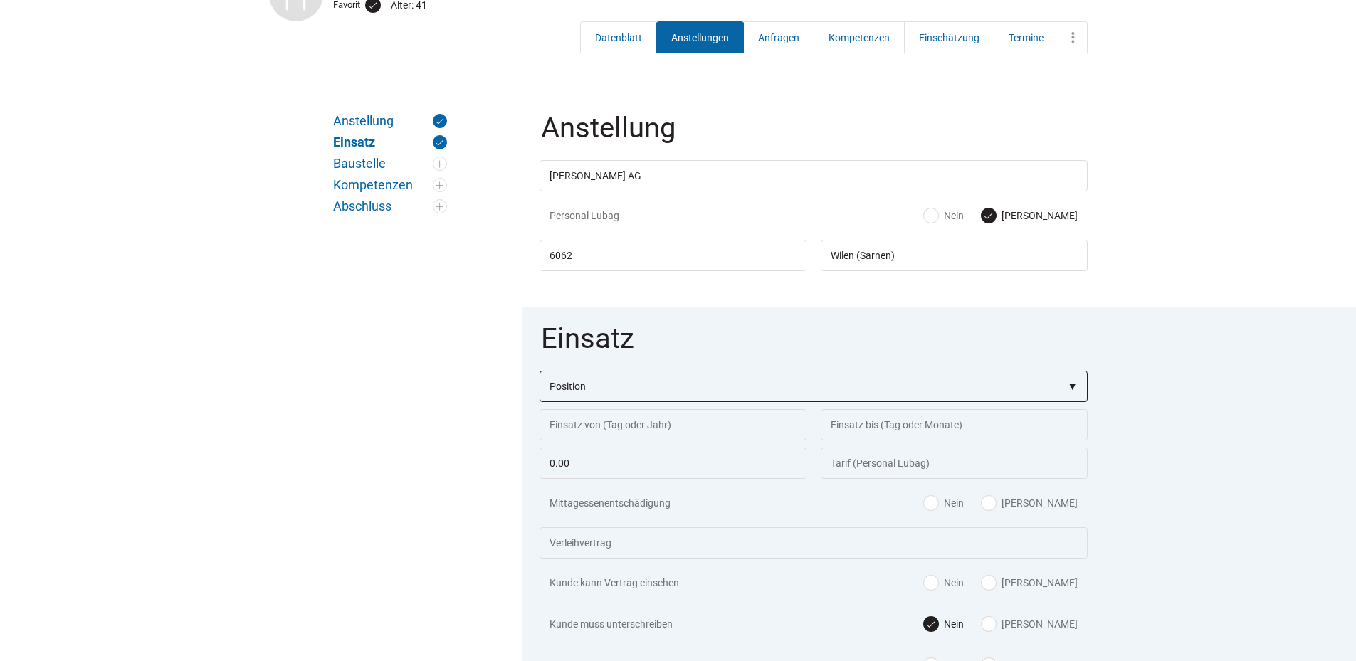
click at [569, 383] on select"] "Position Bauarbeiter C Bauarbeiter B Facharbeiter A Facharbeiter Q Vorarbeiter …" at bounding box center [814, 386] width 548 height 31
select select"] "Kranführer"
click at [540, 372] on select"] "Position Bauarbeiter C Bauarbeiter B Facharbeiter A Facharbeiter Q Vorarbeiter …" at bounding box center [814, 386] width 548 height 31
click at [589, 429] on input "text" at bounding box center [673, 424] width 267 height 31
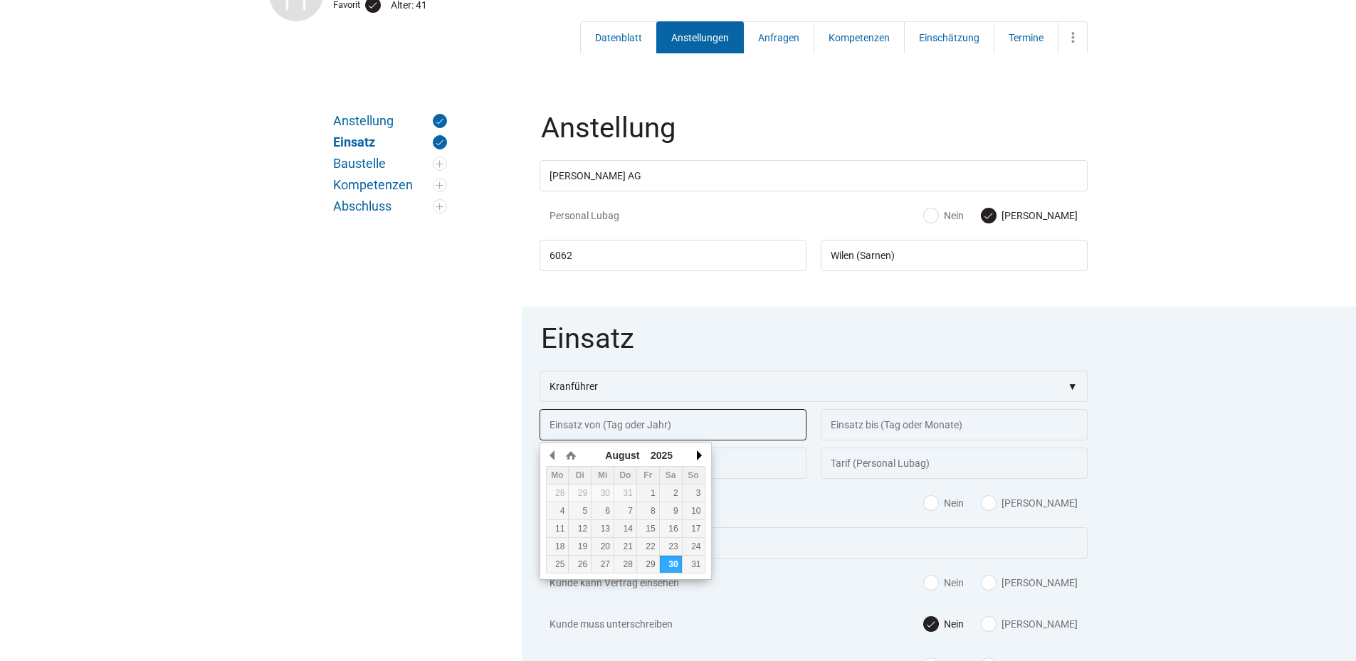
click at [700, 454] on button "button" at bounding box center [698, 455] width 14 height 21
click at [554, 496] on div "1" at bounding box center [558, 493] width 22 height 10
type input "[DATE]"
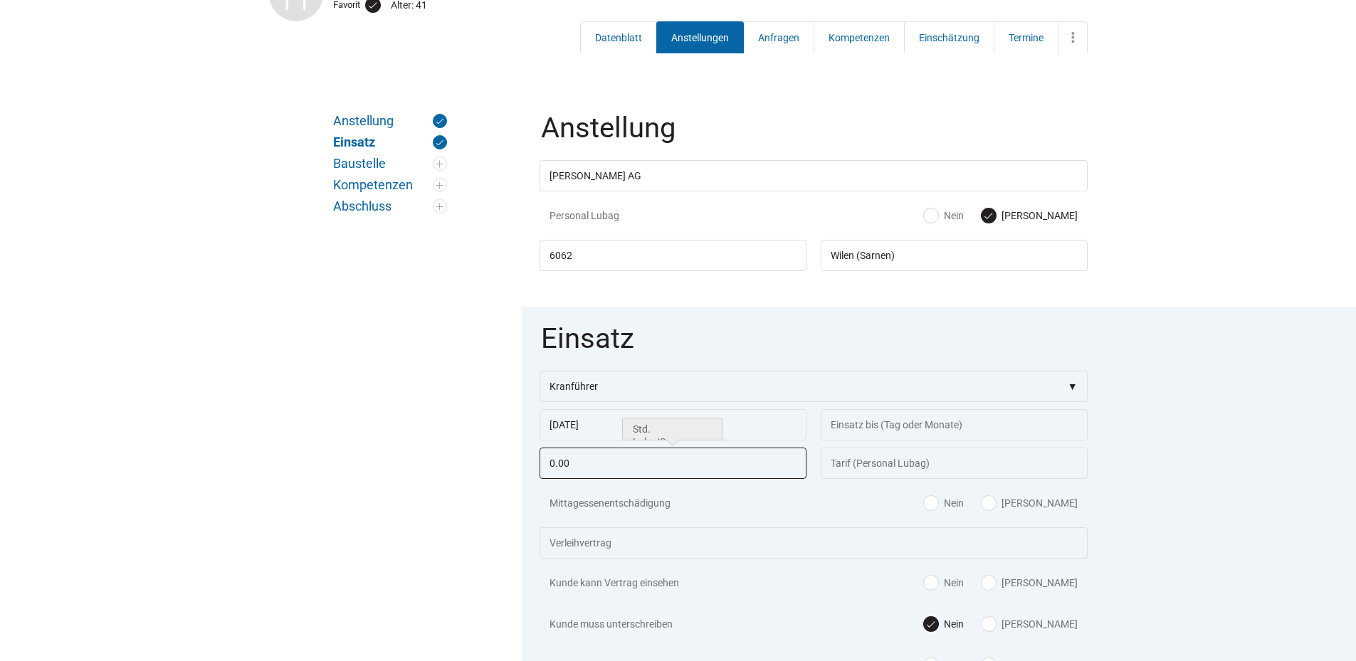
drag, startPoint x: 577, startPoint y: 471, endPoint x: 498, endPoint y: 491, distance: 82.2
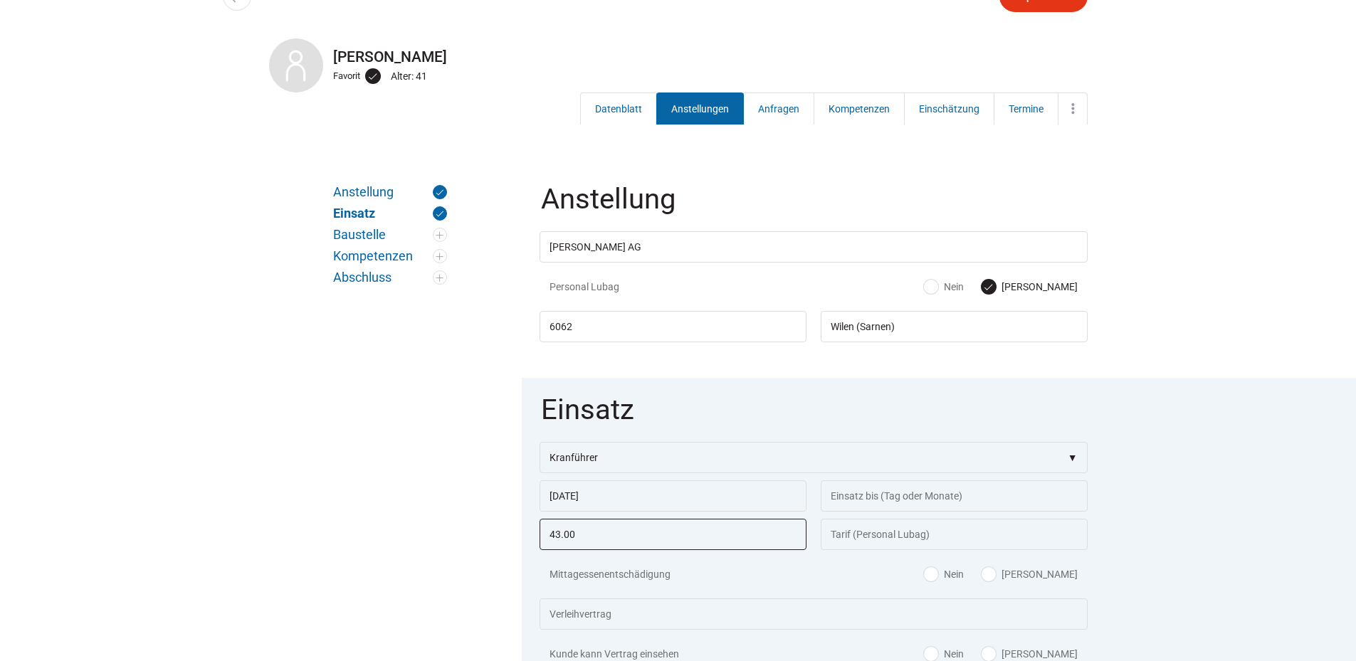
type input "43.00"
click at [872, 540] on input "text" at bounding box center [954, 534] width 267 height 31
type input "64.00"
drag, startPoint x: 1050, startPoint y: 584, endPoint x: 1058, endPoint y: 582, distance: 8.8
click at [1050, 582] on label "[PERSON_NAME]" at bounding box center [1030, 574] width 96 height 14
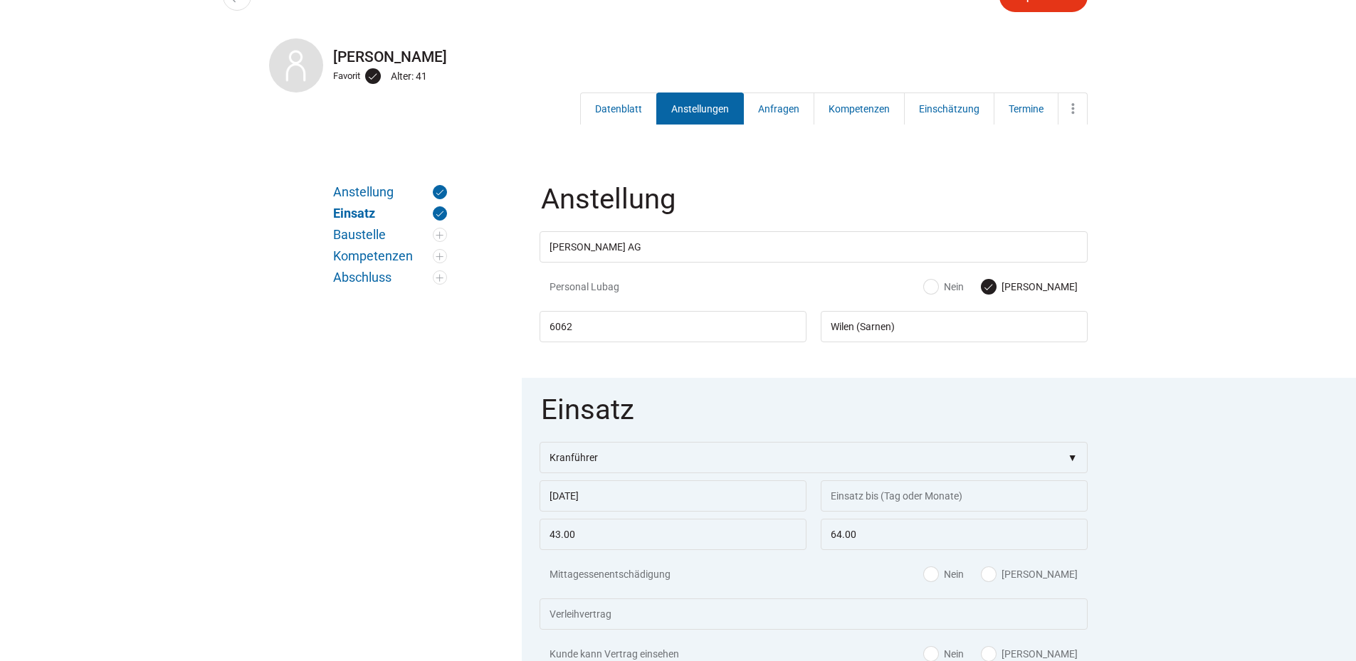
radio input "true"
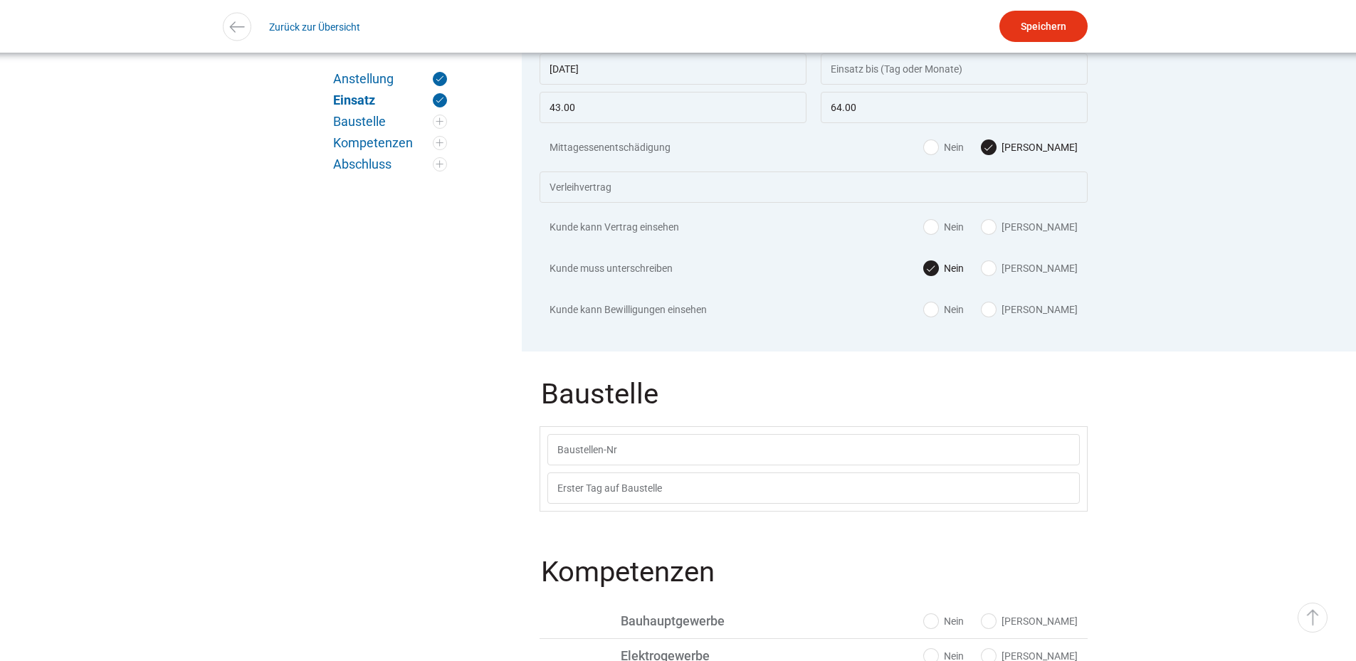
scroll to position [641, 0]
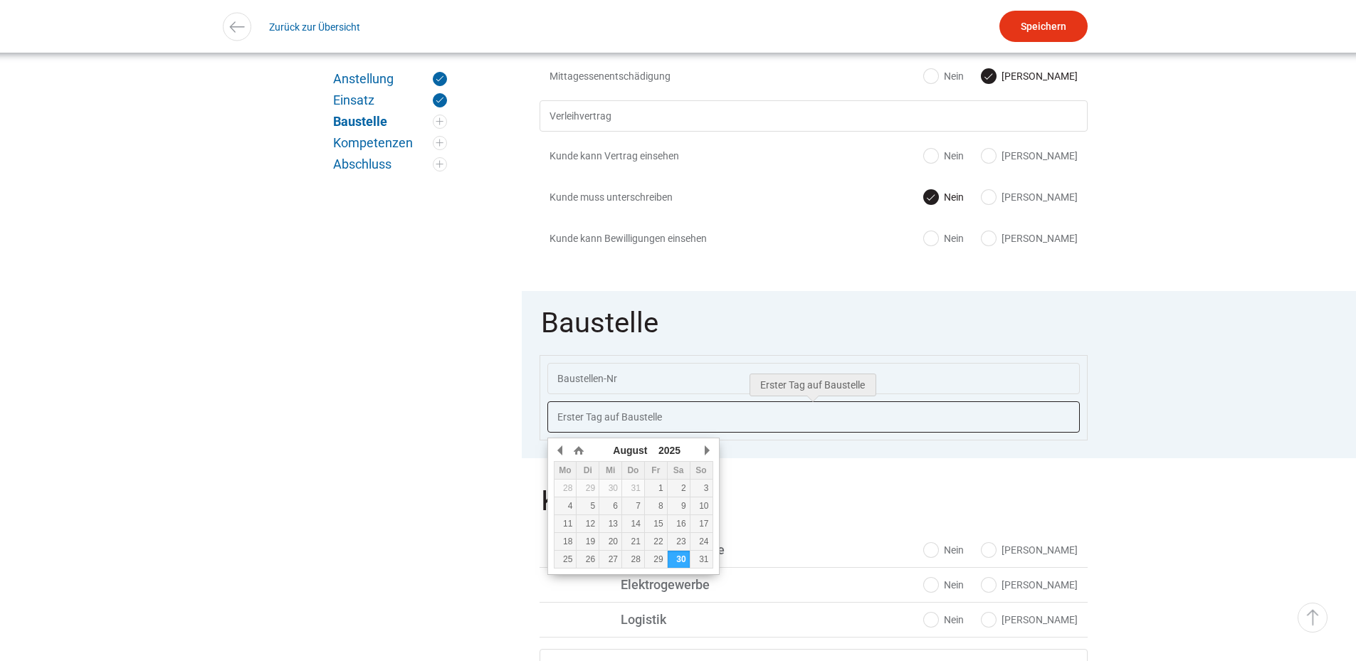
click at [611, 423] on input "text" at bounding box center [813, 416] width 532 height 31
click at [708, 443] on button "button" at bounding box center [706, 450] width 14 height 21
click at [564, 488] on div "1" at bounding box center [565, 488] width 22 height 10
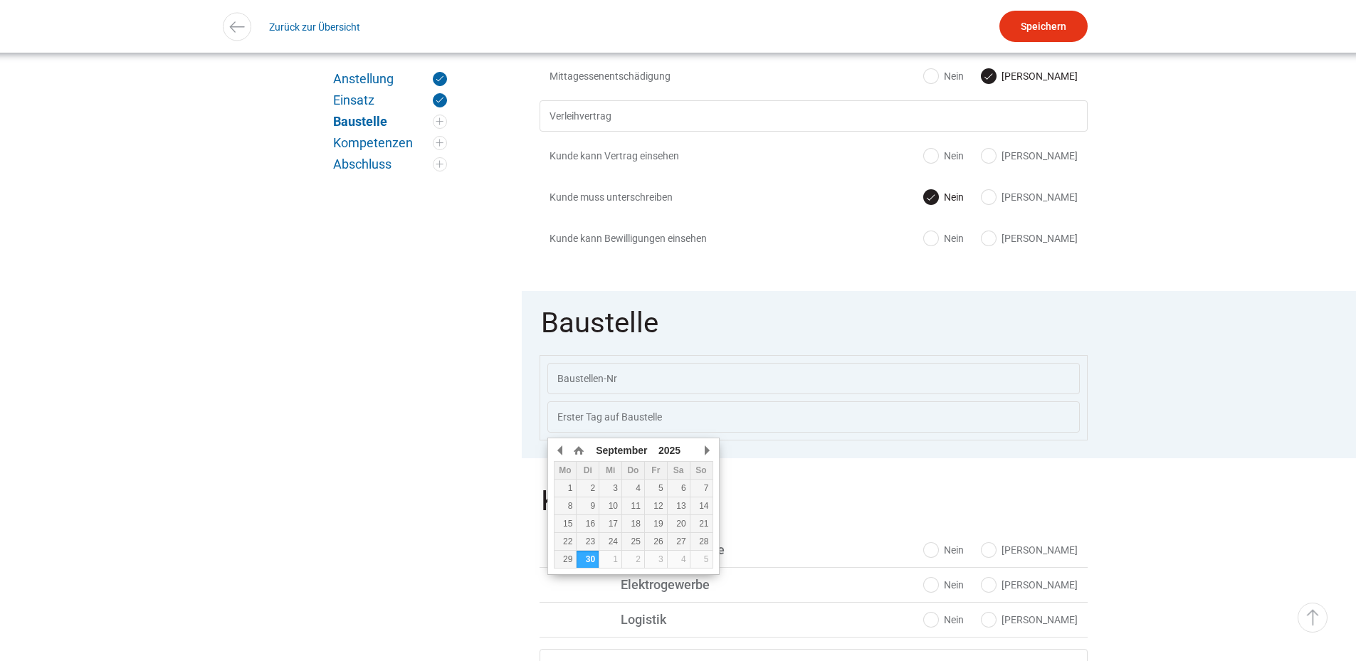
type input "[DATE]"
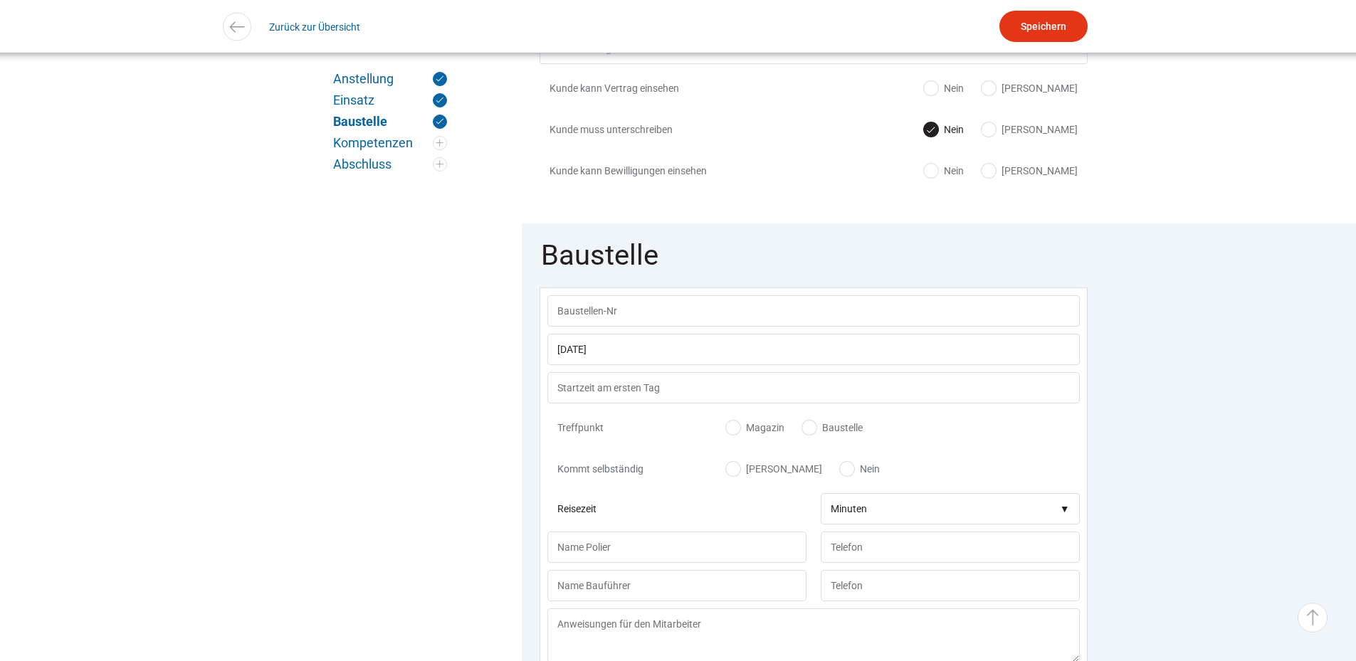
scroll to position [637, 0]
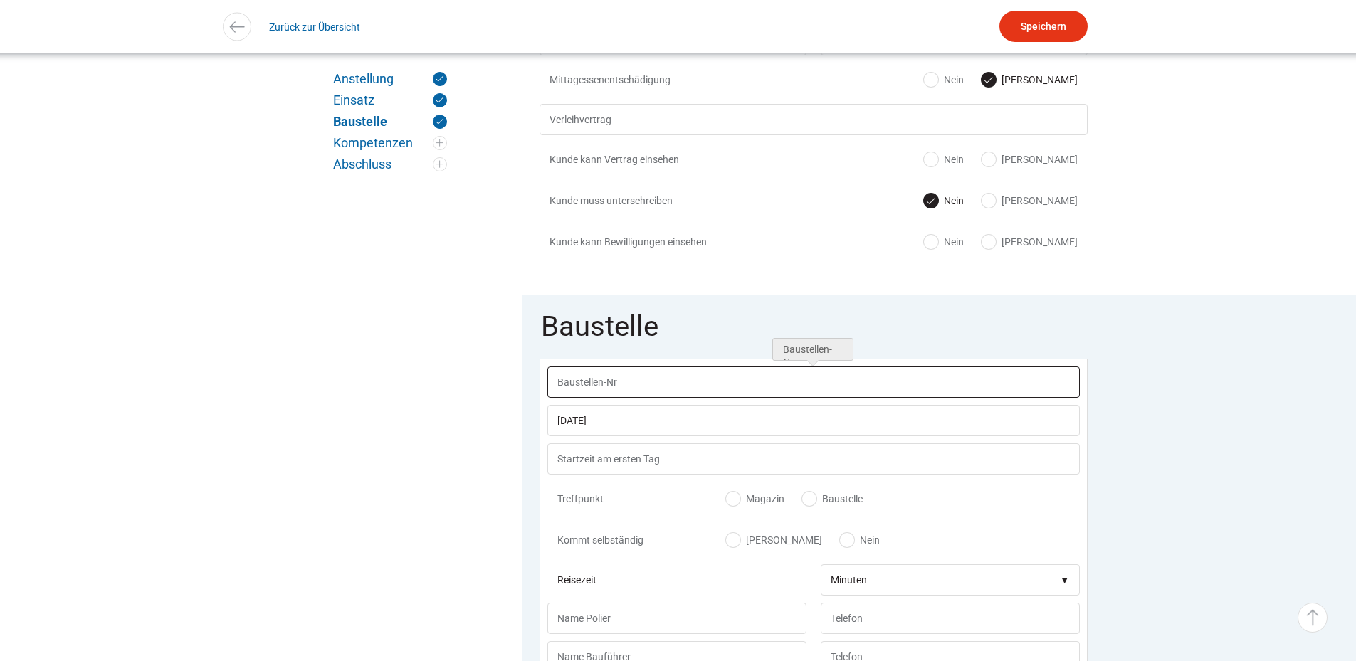
click at [589, 379] on input "text" at bounding box center [813, 382] width 532 height 31
type input "ZFH Stans"
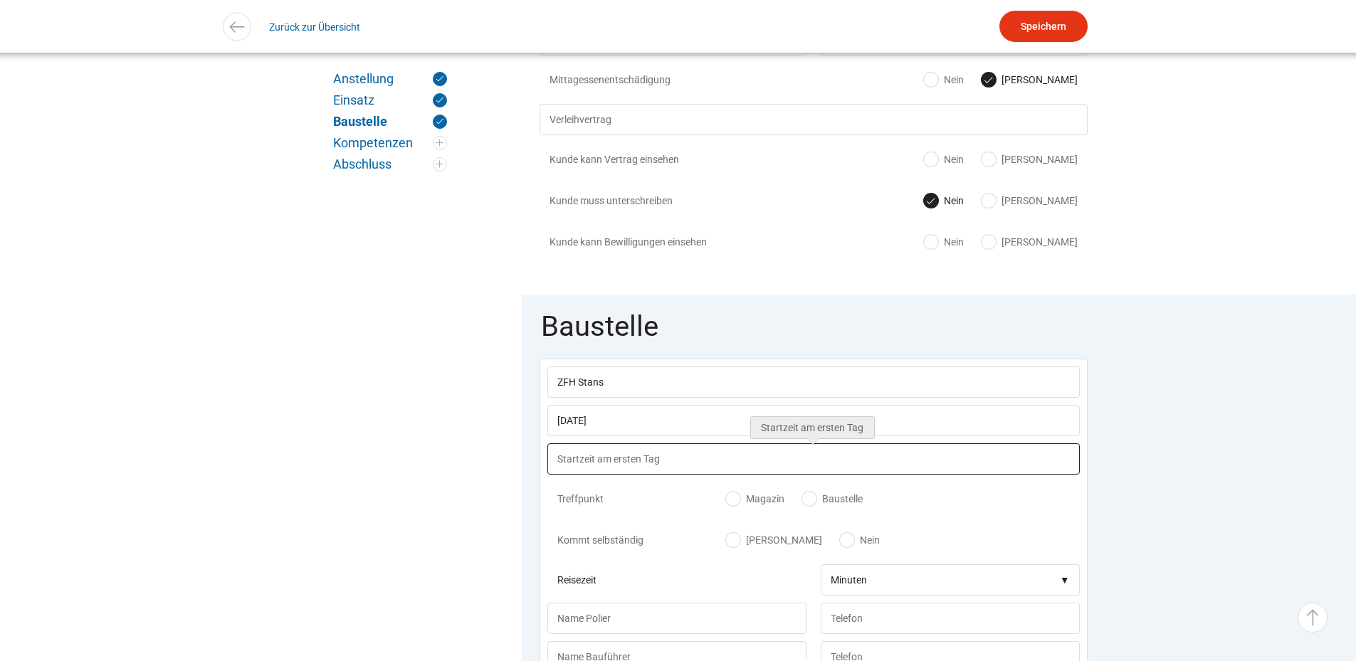
click at [599, 456] on input "text" at bounding box center [813, 458] width 532 height 31
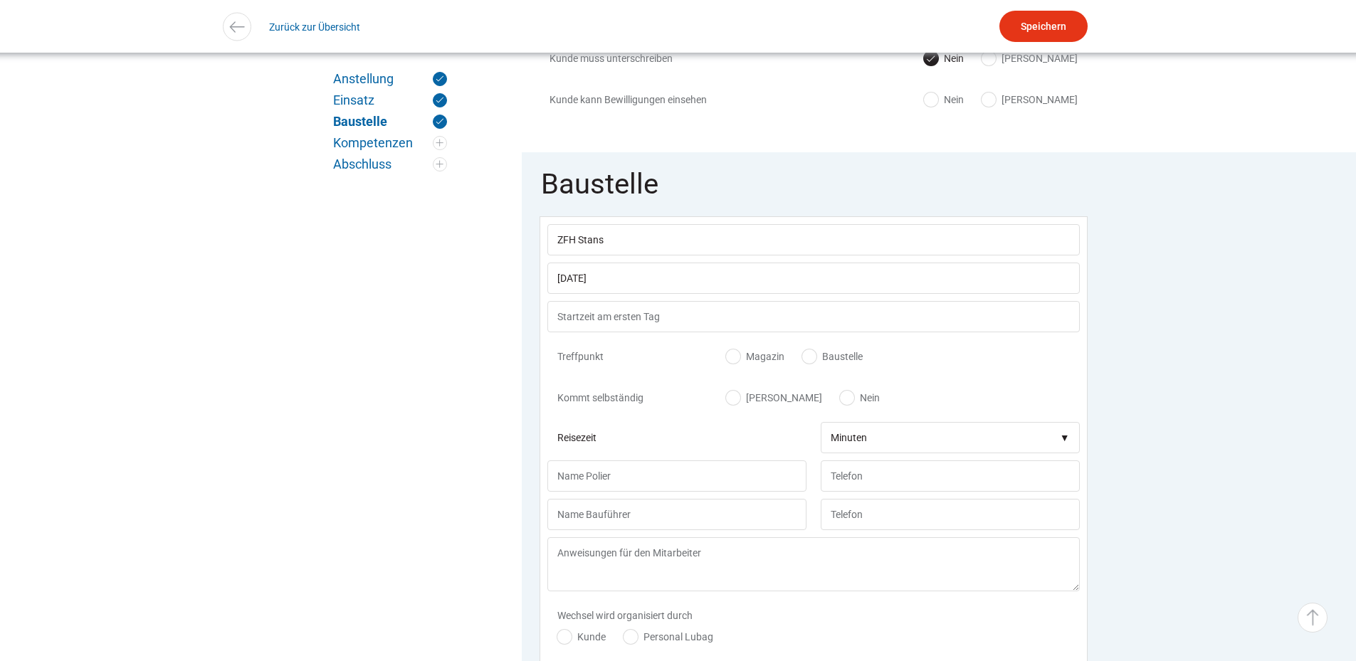
click at [952, 366] on div "Treffpunkt Magazin Baustelle" at bounding box center [813, 360] width 532 height 41
click at [730, 396] on div "Kommt selbständig Ja Nein" at bounding box center [813, 401] width 532 height 41
drag, startPoint x: 736, startPoint y: 403, endPoint x: 727, endPoint y: 421, distance: 19.7
click at [735, 405] on label "Ja" at bounding box center [774, 398] width 96 height 14
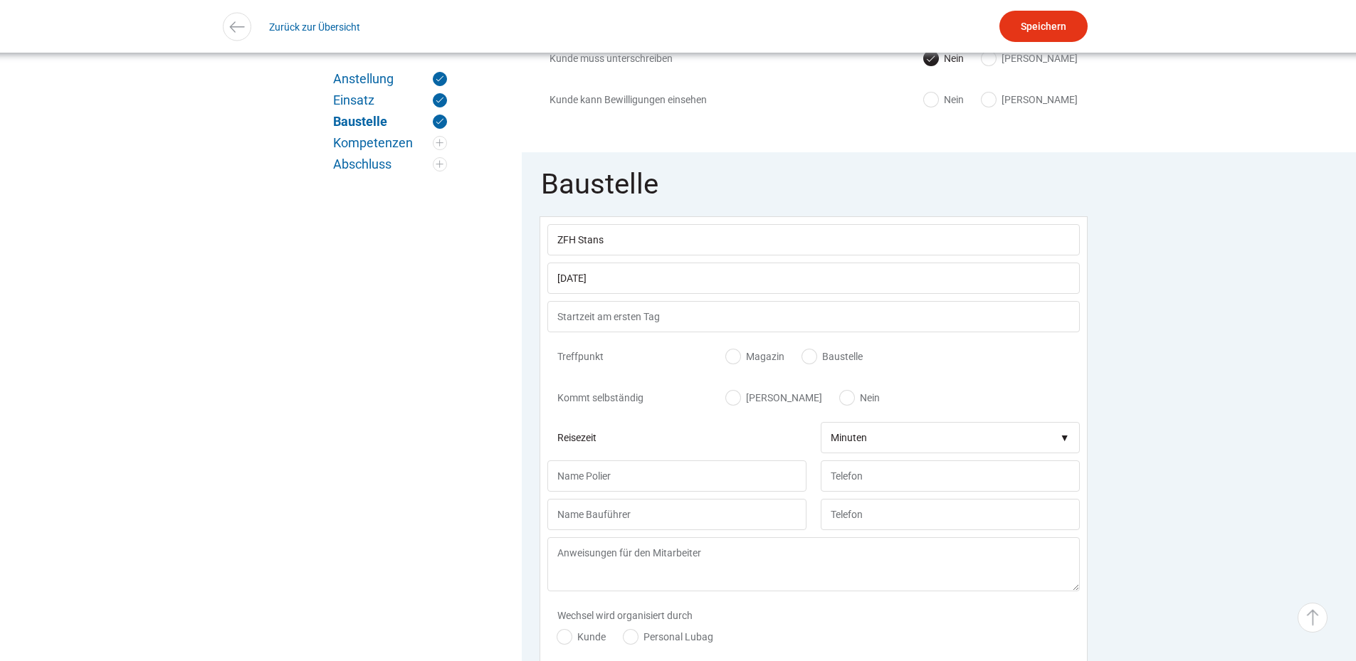
radio input "true"
click at [574, 478] on input "text" at bounding box center [676, 476] width 259 height 31
type input "[PERSON_NAME]"
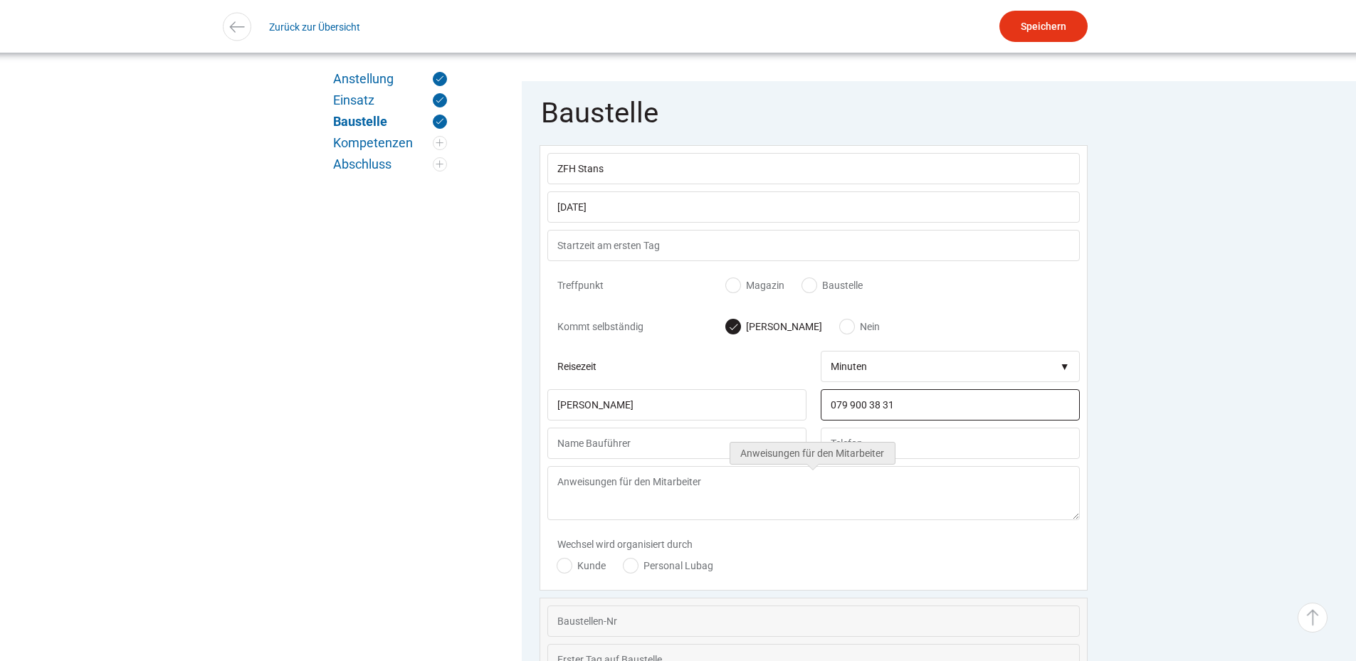
type input "079 900 38 31"
click at [564, 495] on textarea at bounding box center [813, 493] width 532 height 54
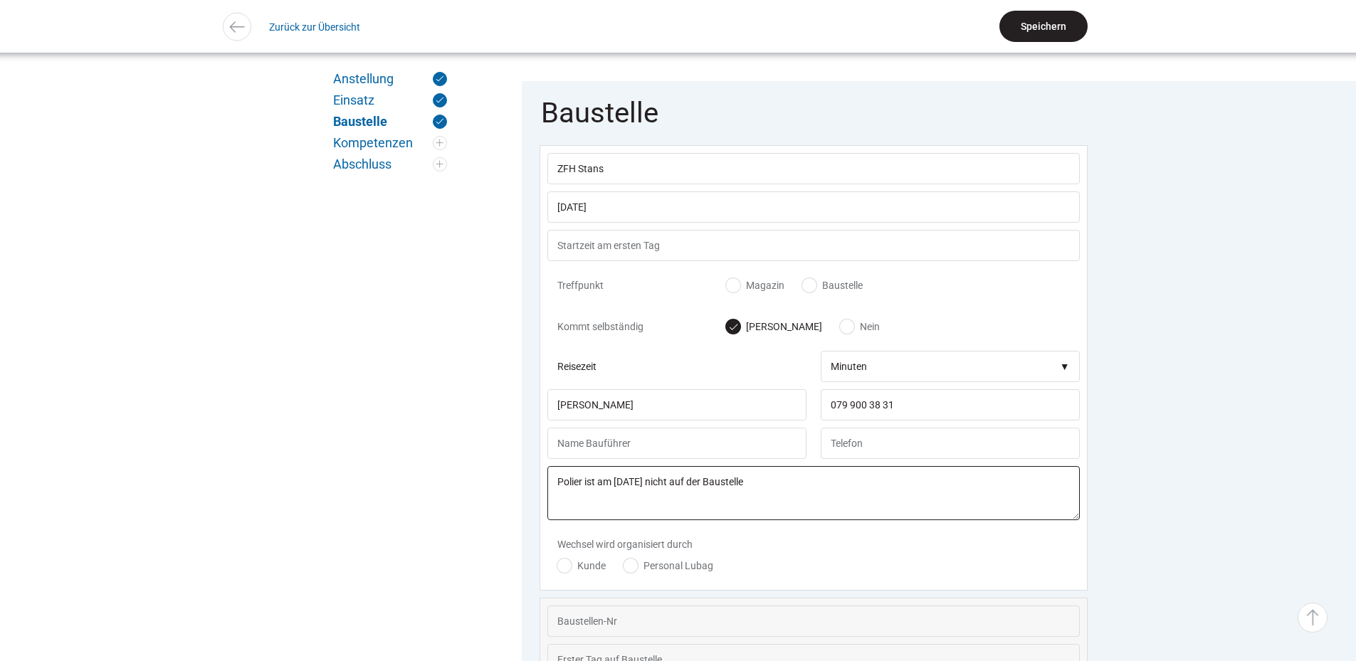
type textarea "Polier ist am [DATE] nicht auf der Baustelle"
click at [1039, 34] on input "Speichern" at bounding box center [1043, 26] width 88 height 31
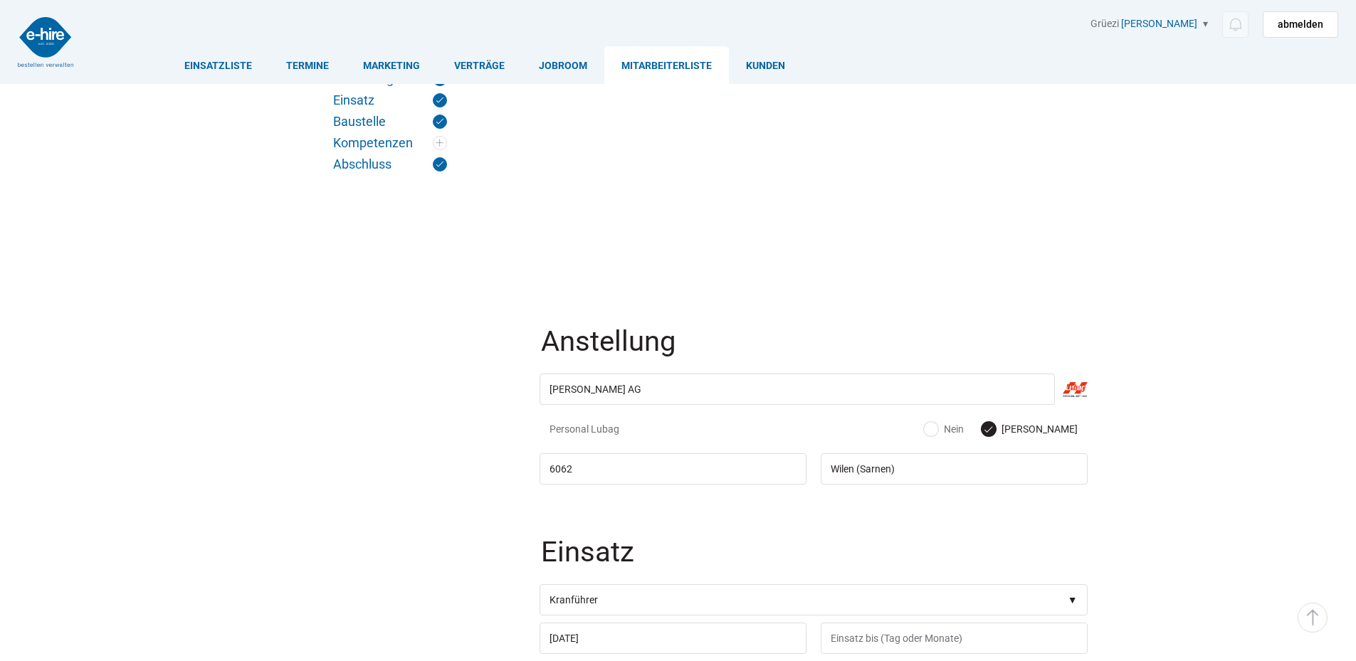
scroll to position [851, 0]
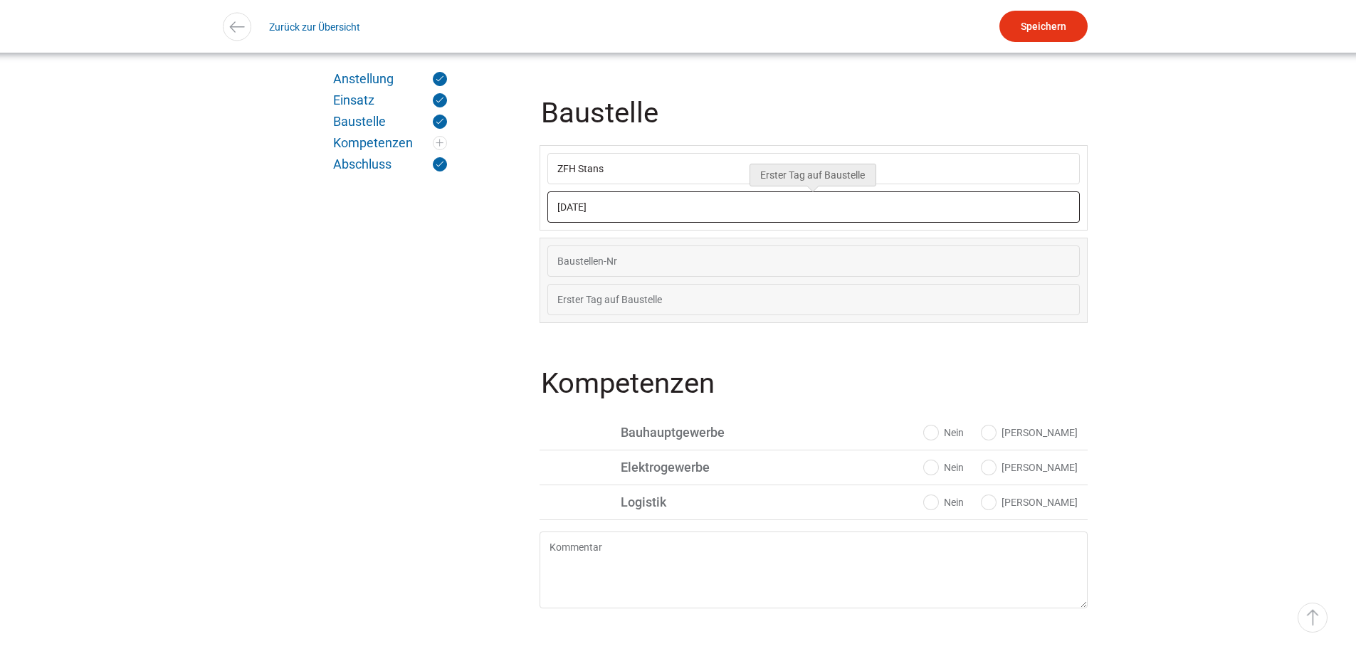
click at [625, 210] on input "[DATE]" at bounding box center [813, 206] width 532 height 31
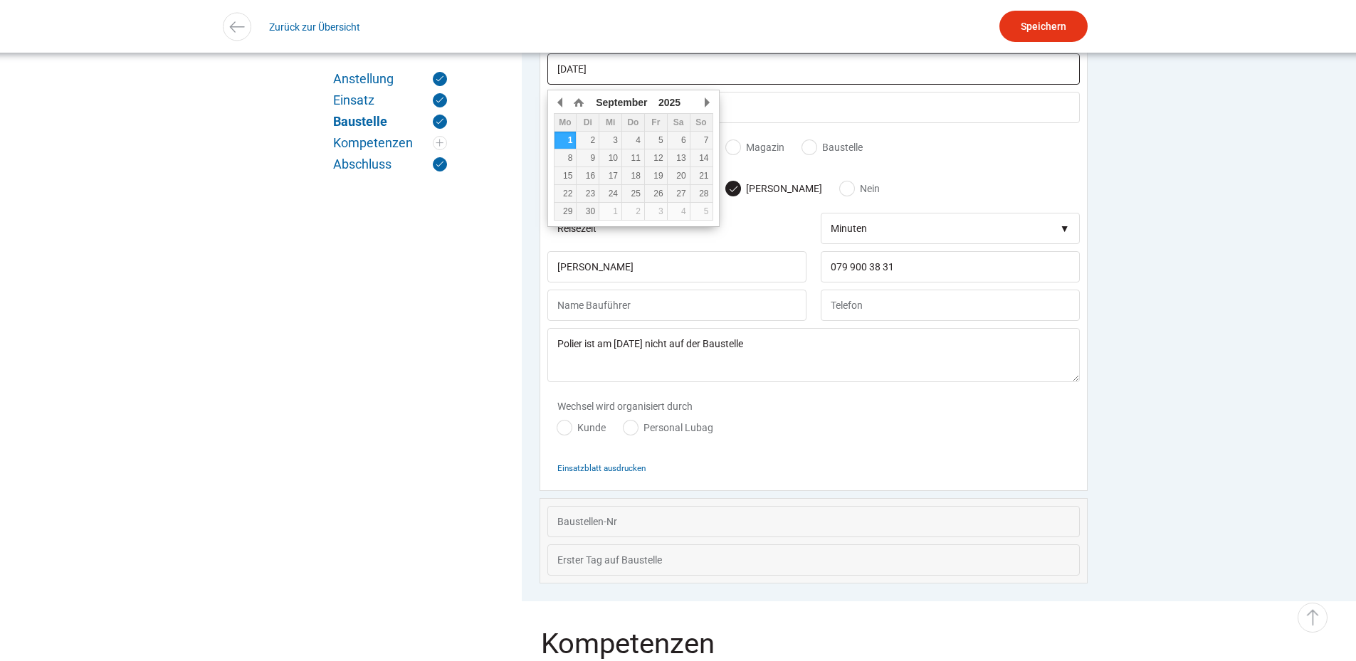
scroll to position [993, 0]
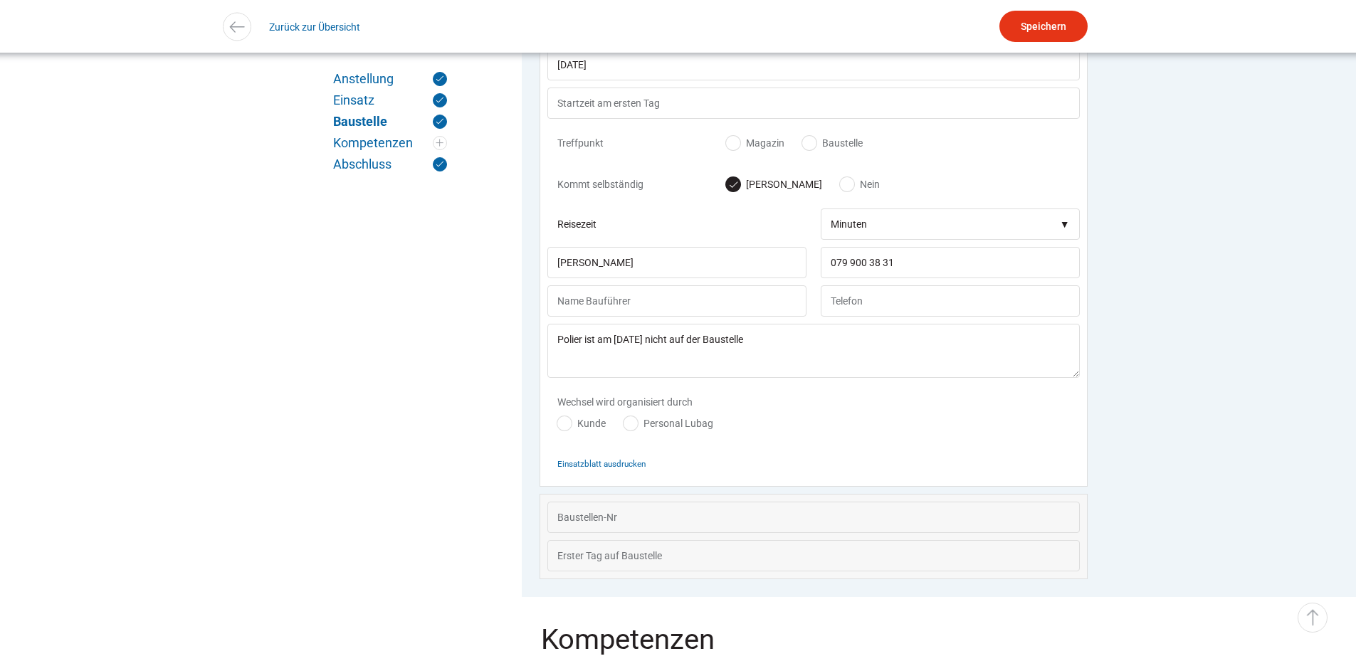
click at [606, 468] on div "Einsatzblatt ausdrucken" at bounding box center [813, 463] width 532 height 31
click at [605, 469] on small "Einsatzblatt ausdrucken" at bounding box center [601, 464] width 88 height 10
click at [956, 195] on div "Kommt selbständig Ja Nein" at bounding box center [813, 187] width 532 height 41
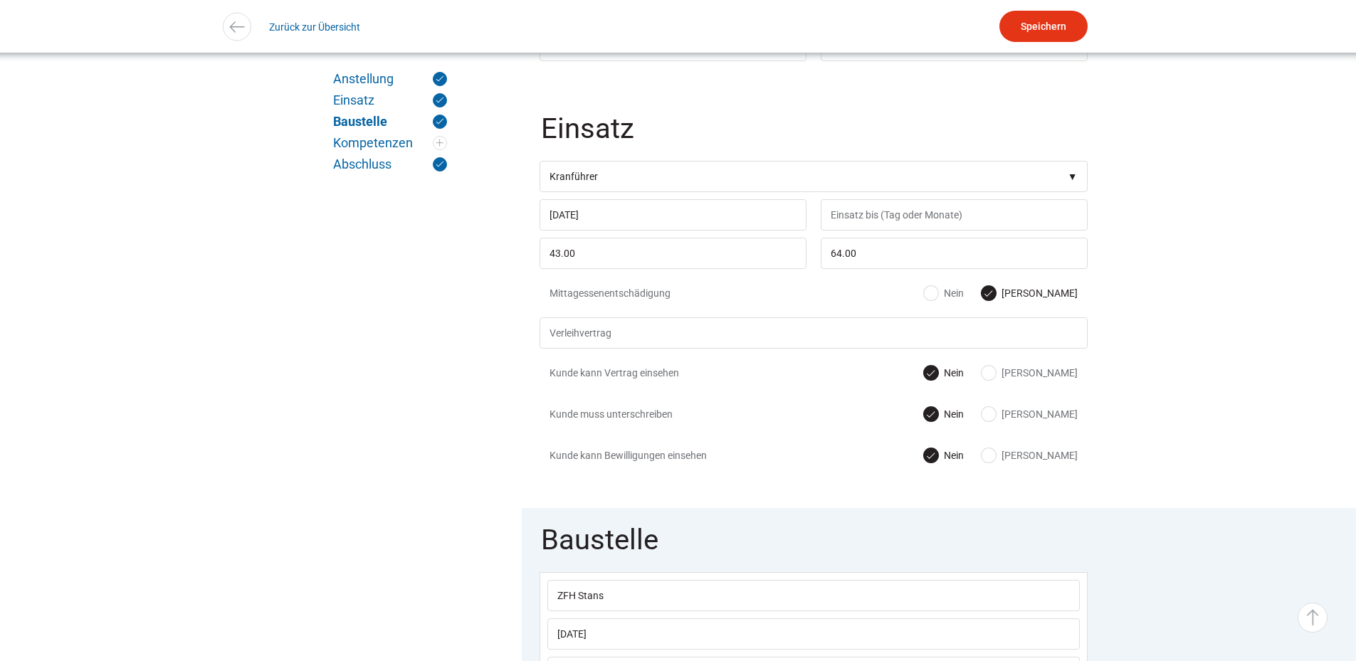
scroll to position [0, 0]
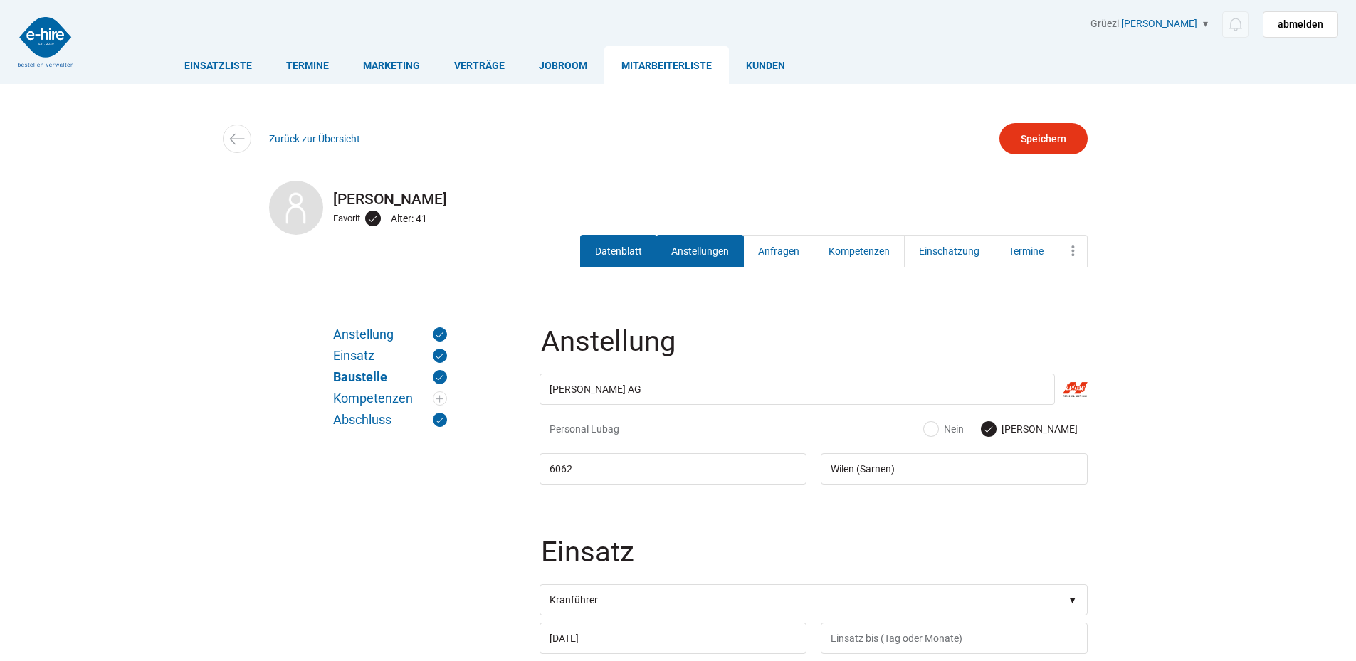
click at [601, 245] on link "Datenblatt" at bounding box center [618, 251] width 77 height 32
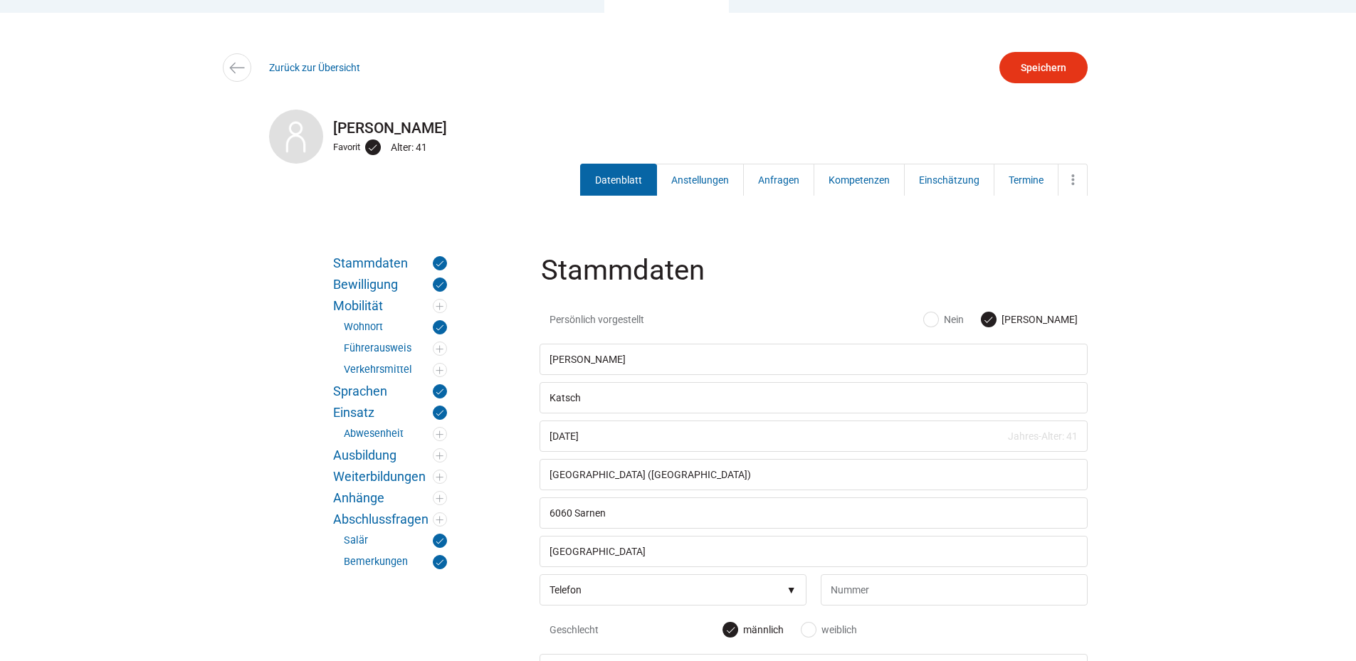
scroll to position [142, 0]
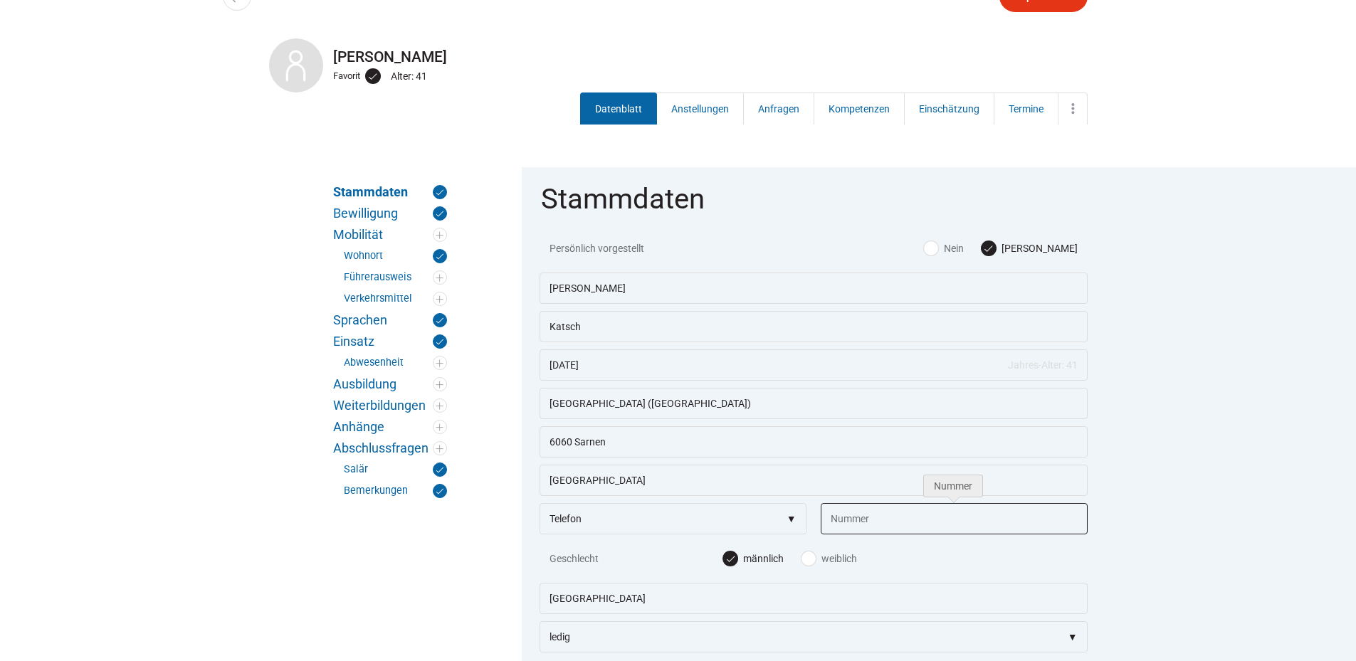
click at [853, 517] on input "text" at bounding box center [954, 518] width 267 height 31
type input "078 343 13 01"
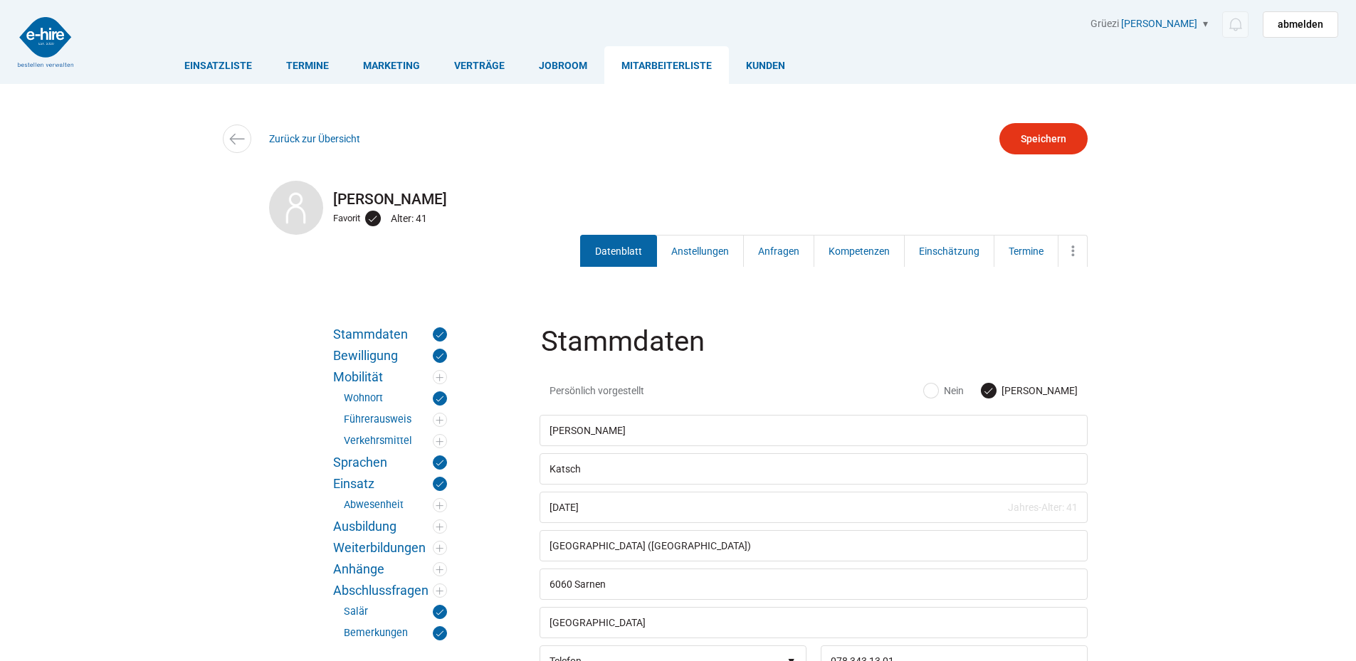
scroll to position [142, 0]
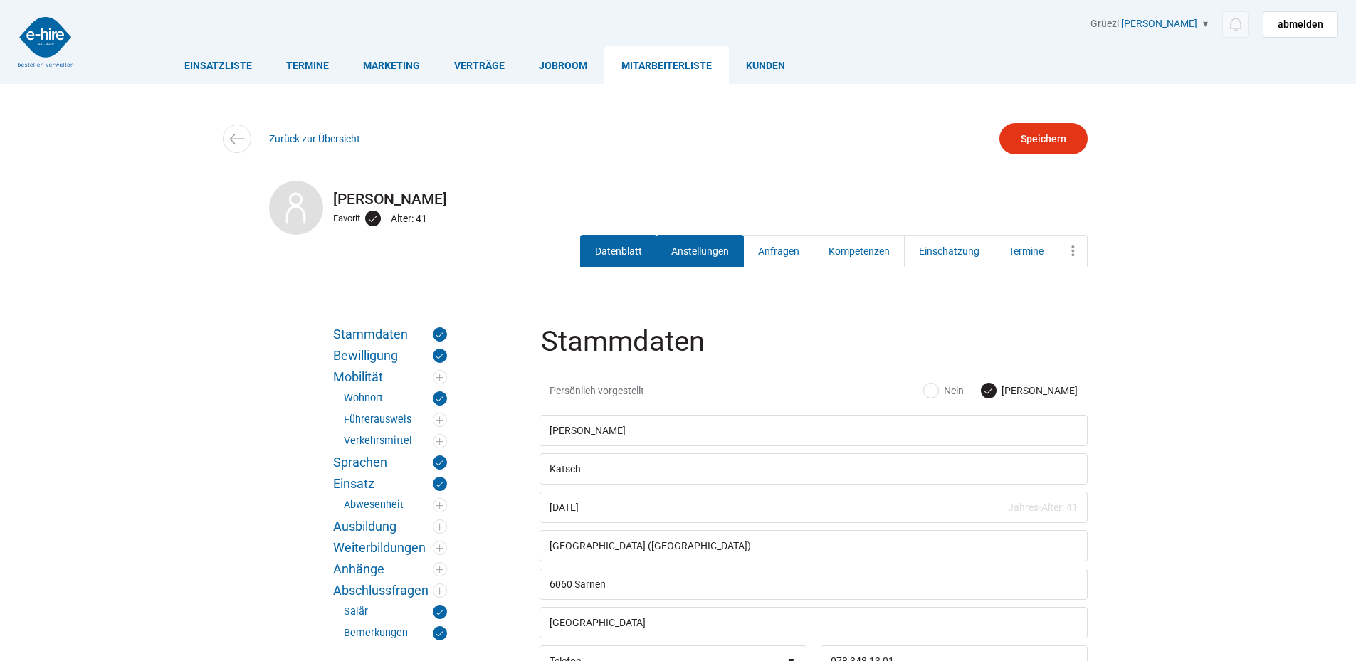
scroll to position [142, 0]
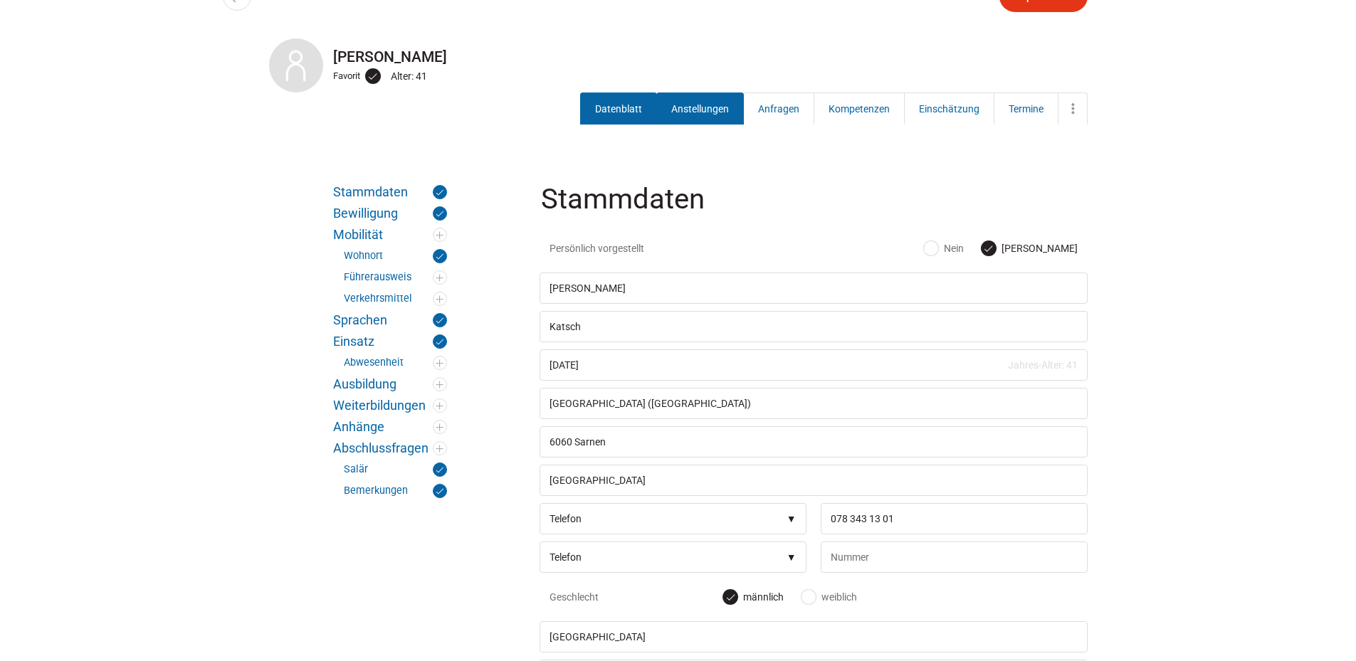
click at [683, 100] on link "Anstellungen" at bounding box center [700, 109] width 88 height 32
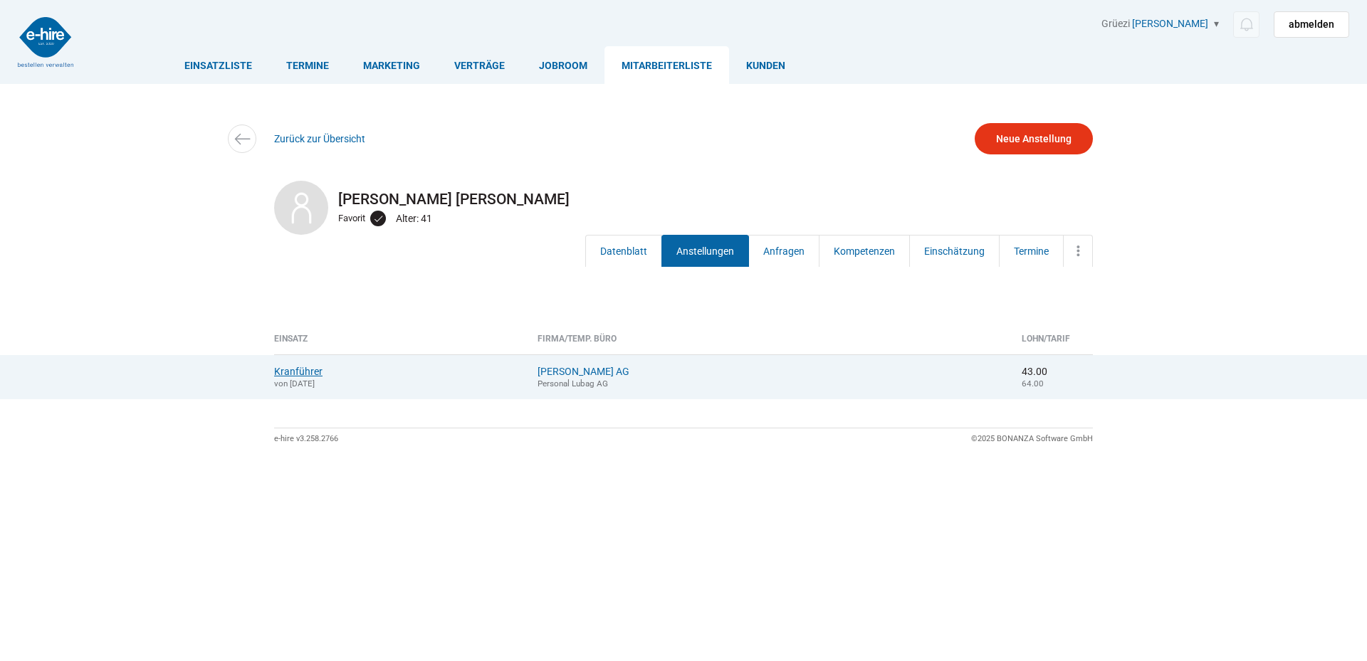
click at [300, 373] on link "Kranführer" at bounding box center [298, 371] width 48 height 11
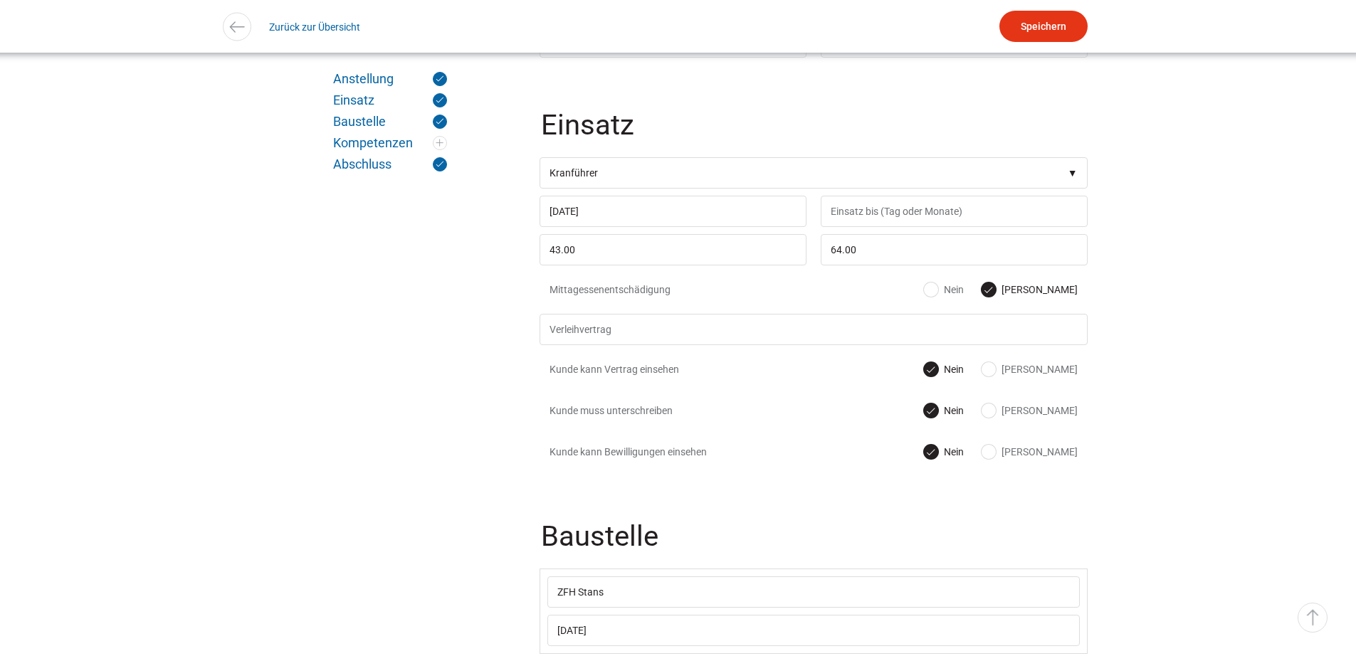
scroll to position [641, 0]
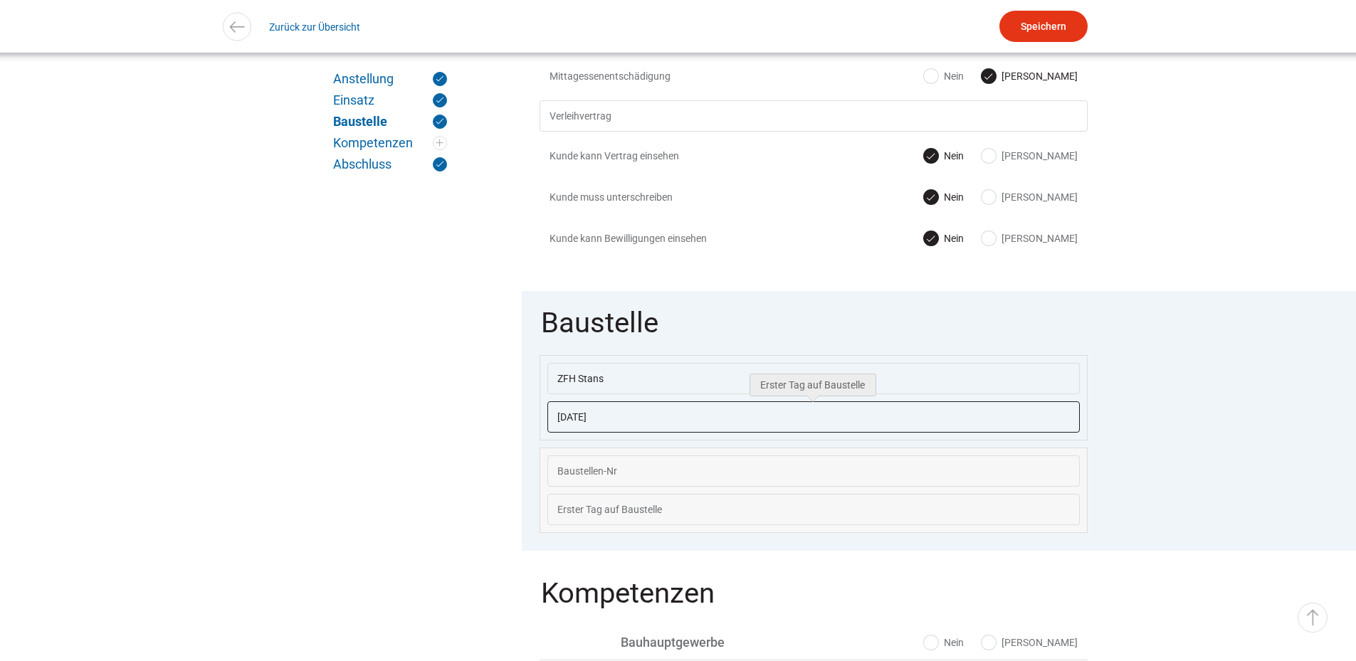
click at [618, 423] on input "[DATE]" at bounding box center [813, 416] width 532 height 31
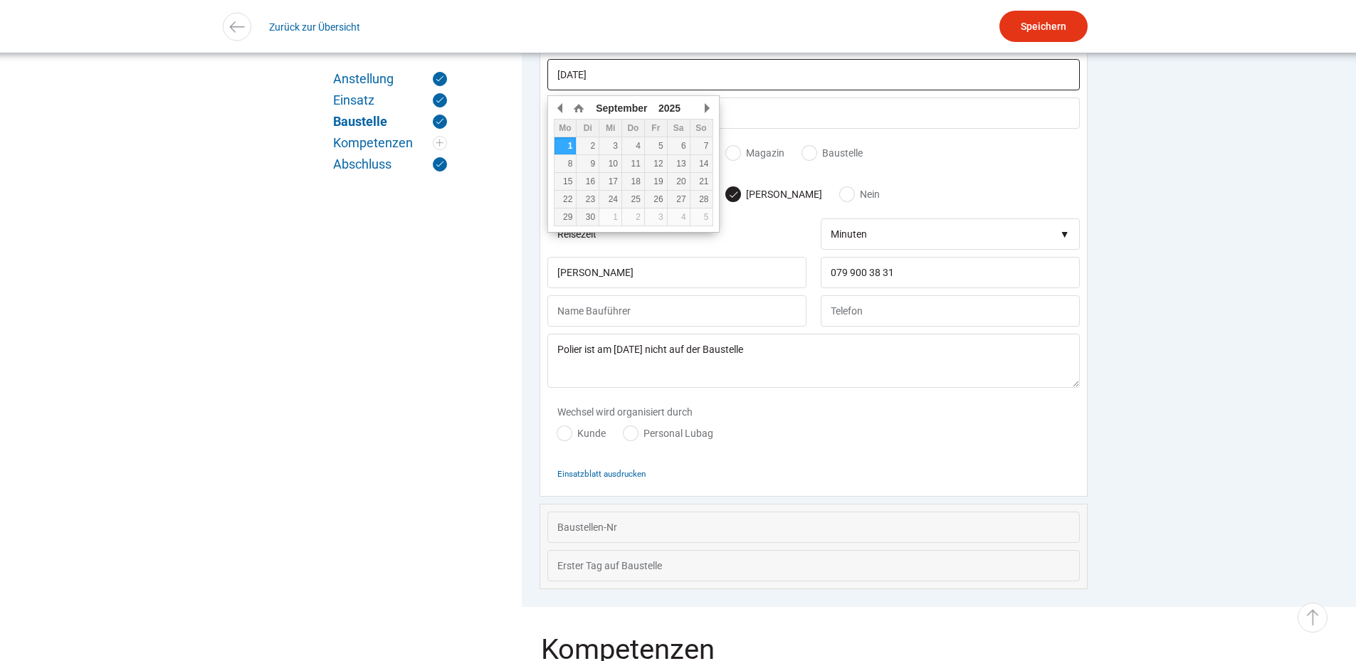
scroll to position [993, 0]
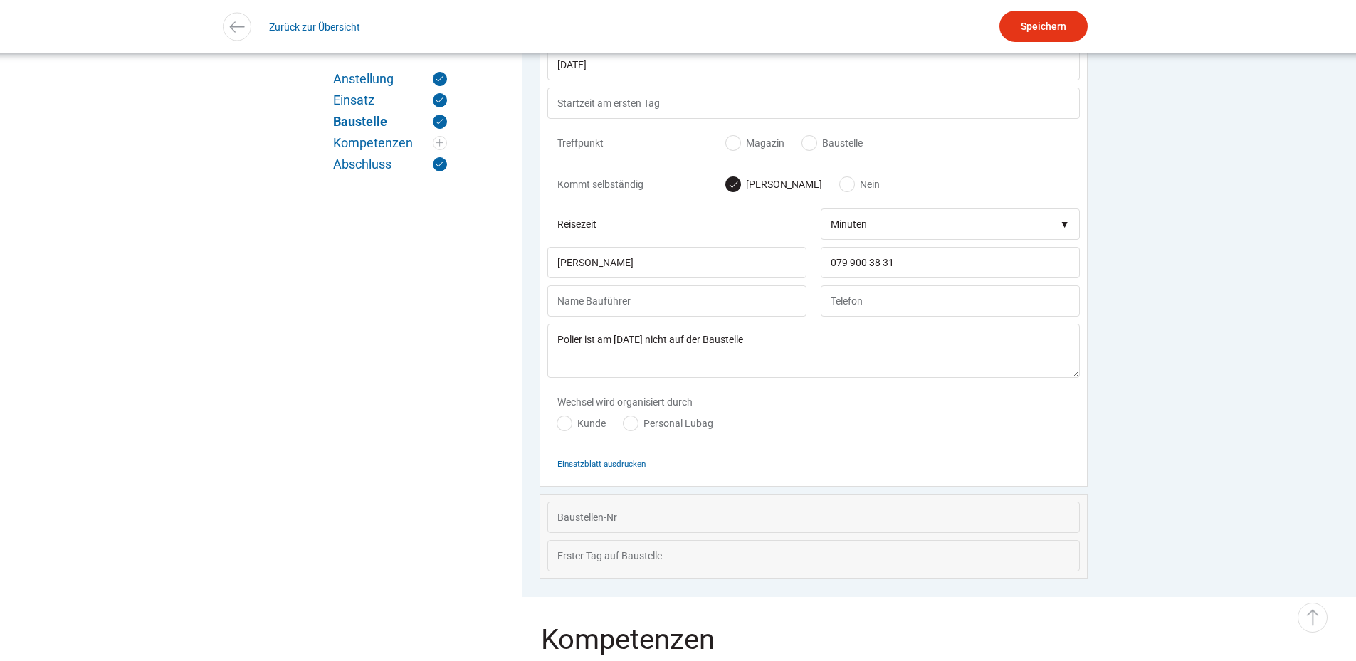
click at [904, 428] on div "Wechsel wird organisiert durch Kunde Personal Lubag" at bounding box center [813, 416] width 532 height 63
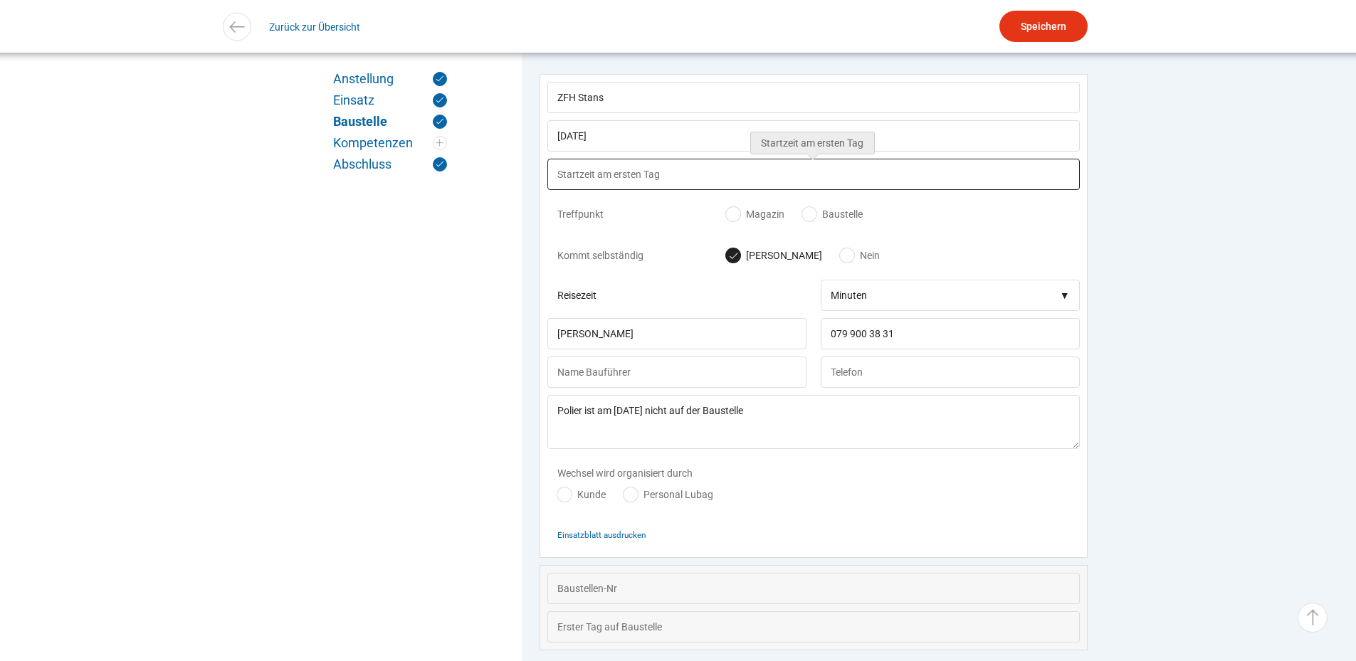
click at [563, 185] on input "text" at bounding box center [813, 174] width 532 height 31
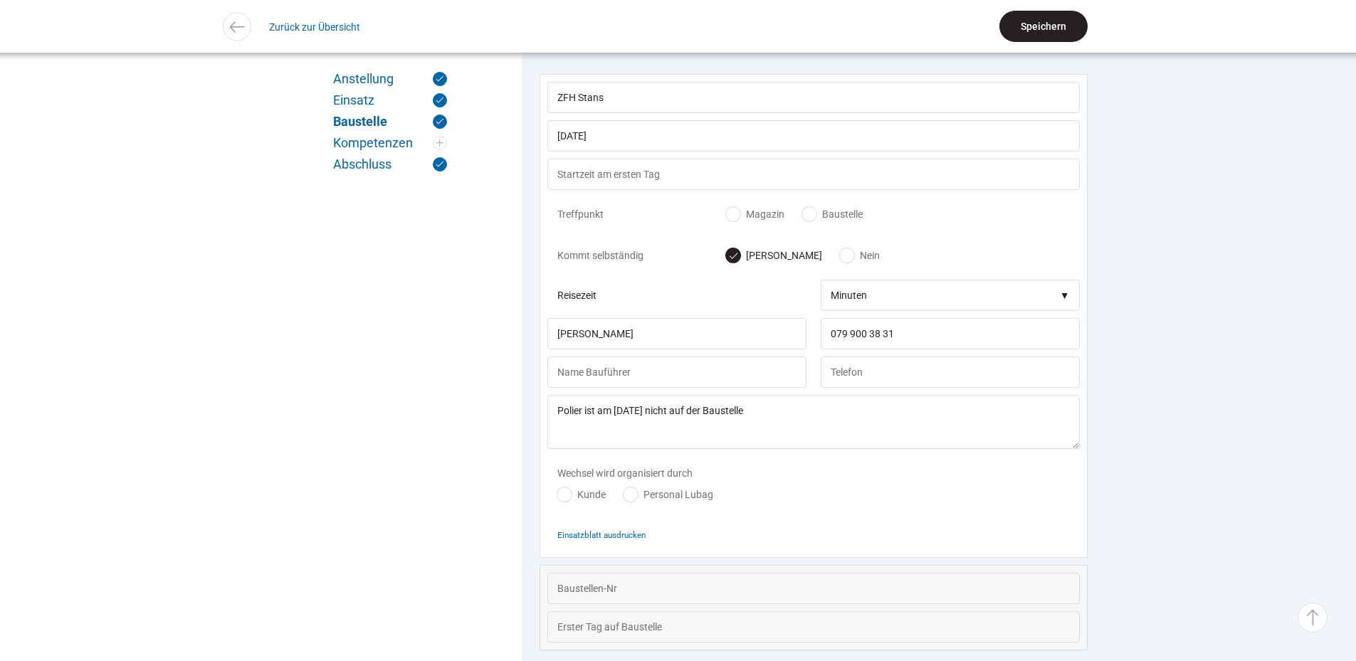
click at [1034, 25] on input "Speichern" at bounding box center [1043, 26] width 88 height 31
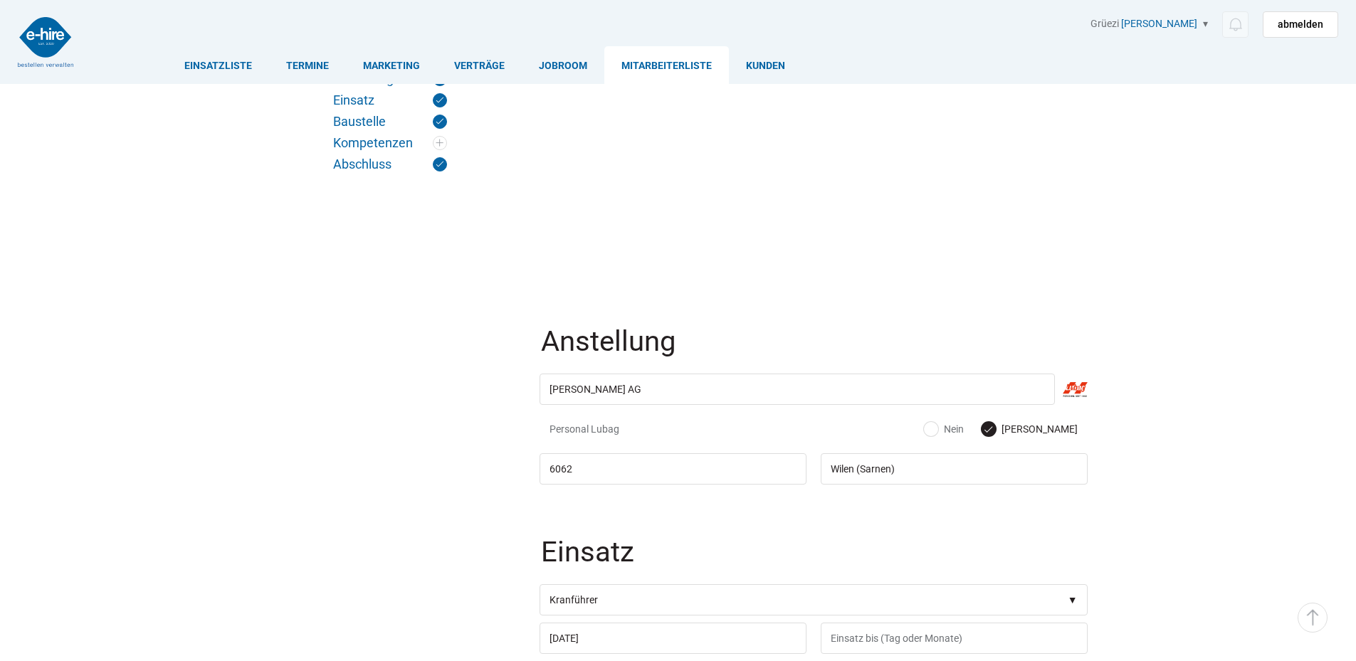
scroll to position [922, 0]
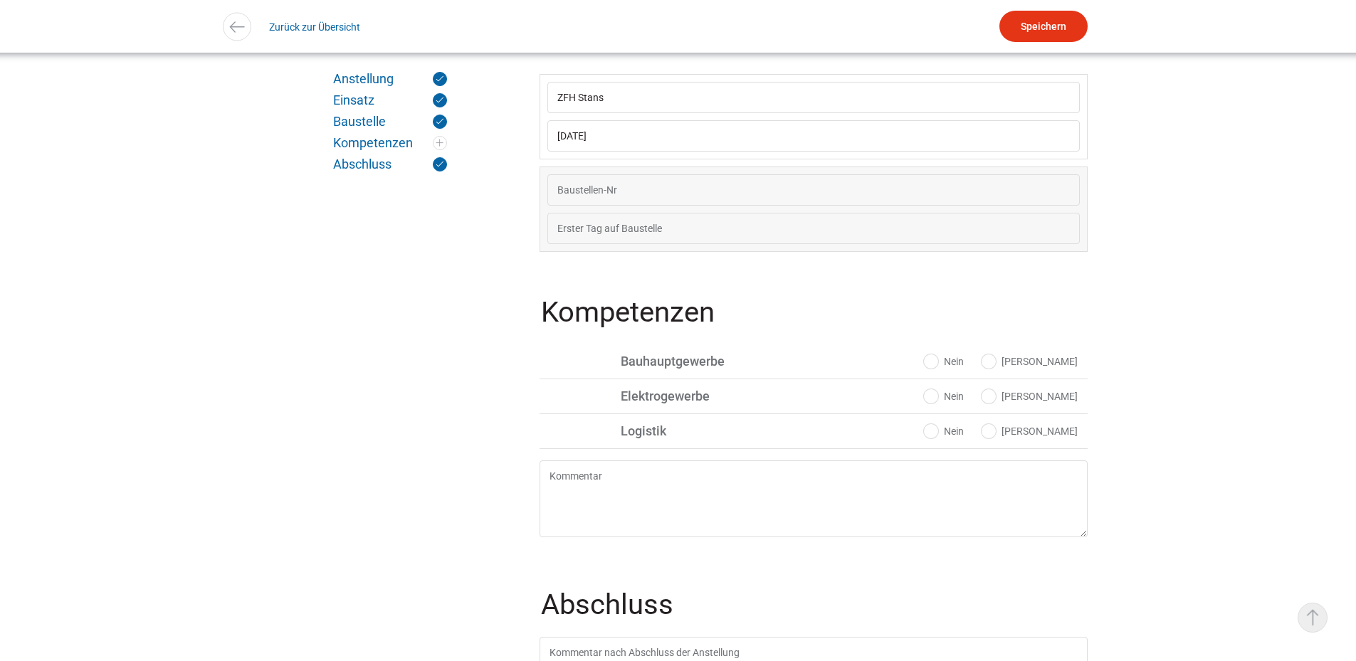
click at [1313, 621] on link "▵ Nach oben" at bounding box center [1313, 618] width 30 height 30
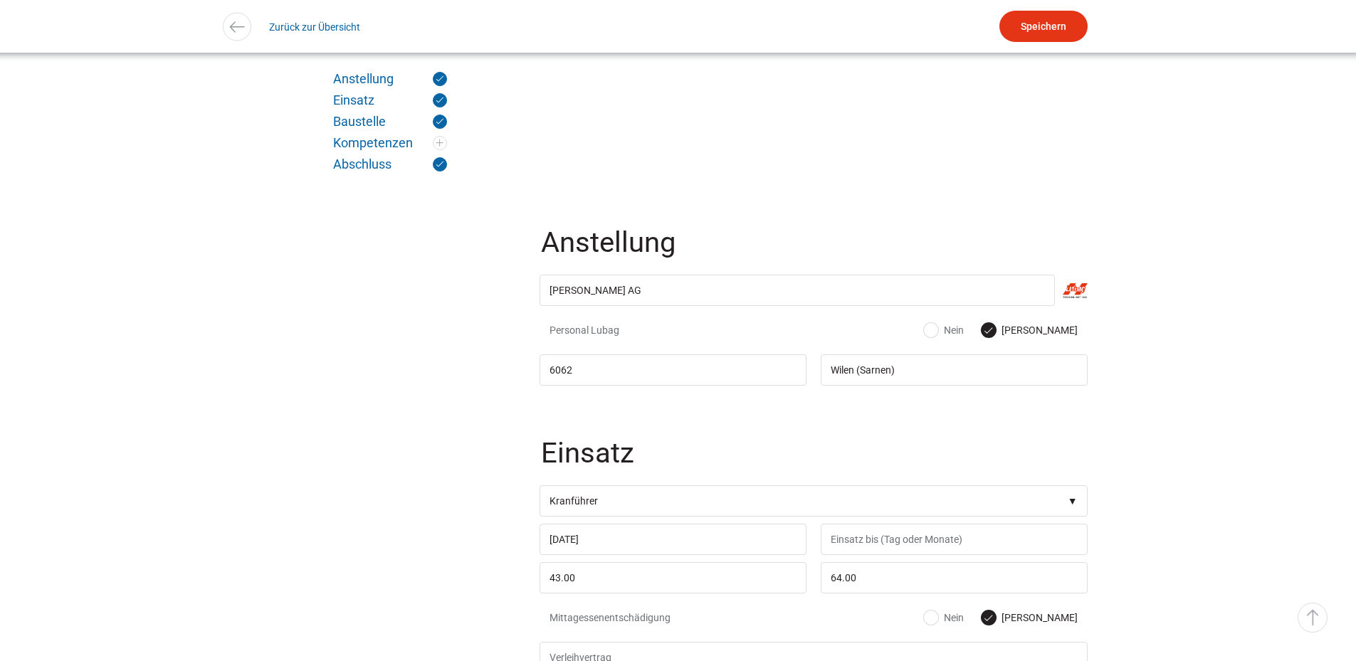
scroll to position [0, 0]
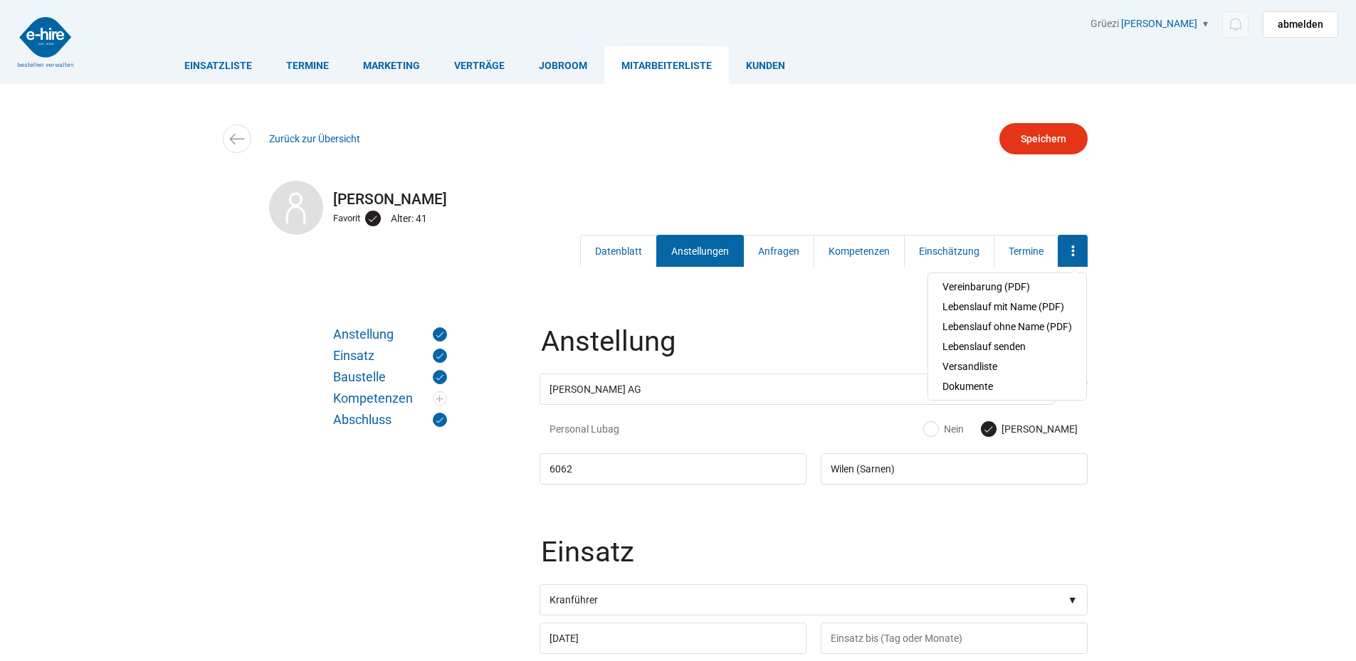
click at [1076, 251] on icon at bounding box center [1072, 251] width 21 height 17
click at [971, 387] on link "Dokumente" at bounding box center [1007, 387] width 130 height 20
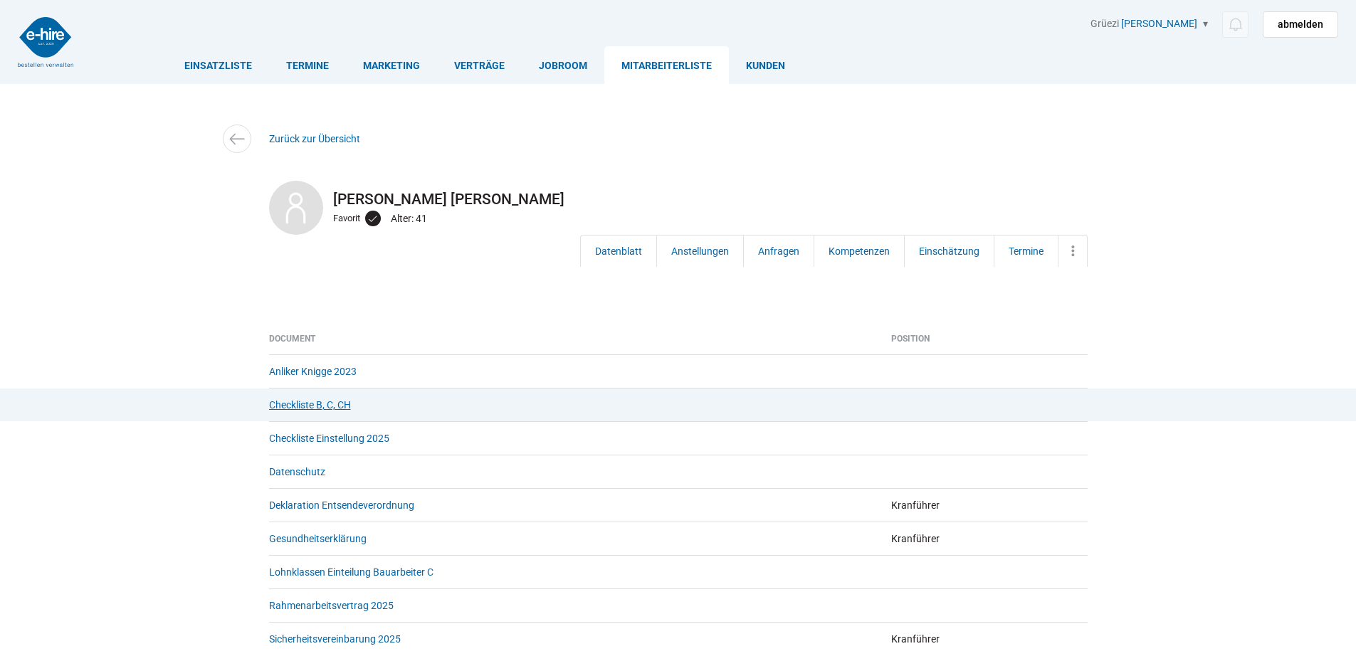
click at [308, 402] on link "Checkliste B, C, CH" at bounding box center [310, 404] width 82 height 11
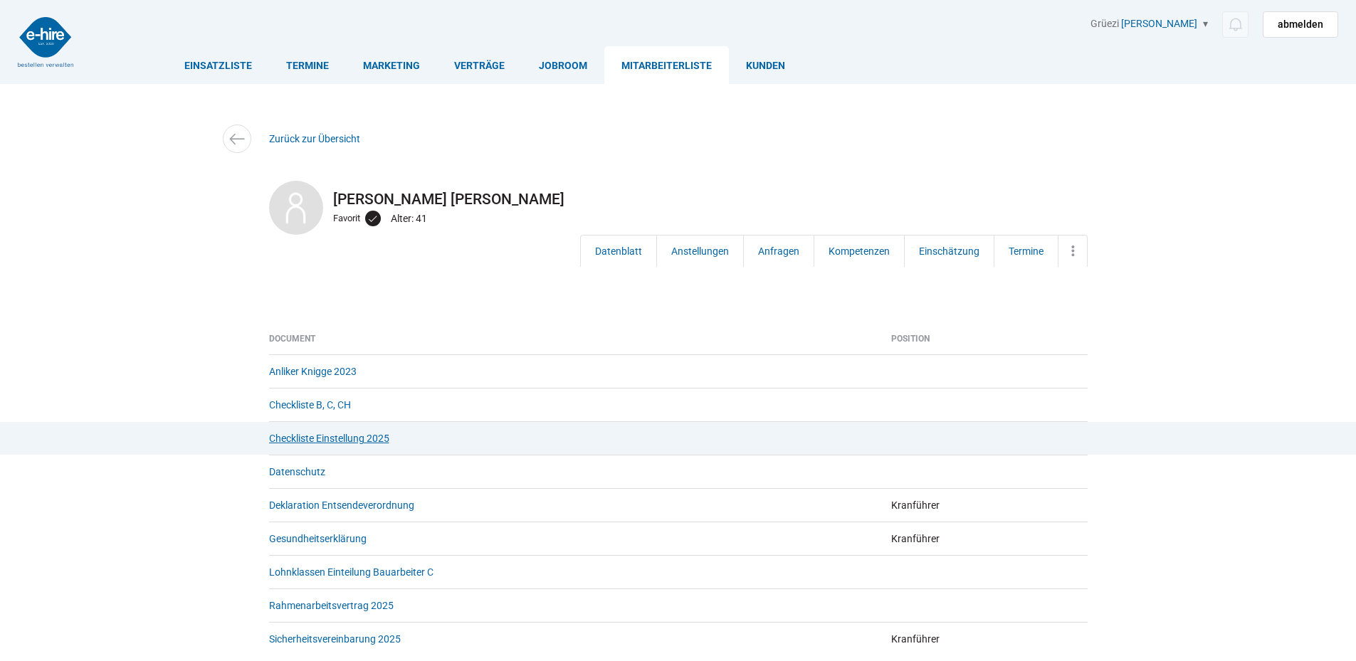
click at [314, 436] on link "Checkliste Einstellung 2025" at bounding box center [329, 438] width 120 height 11
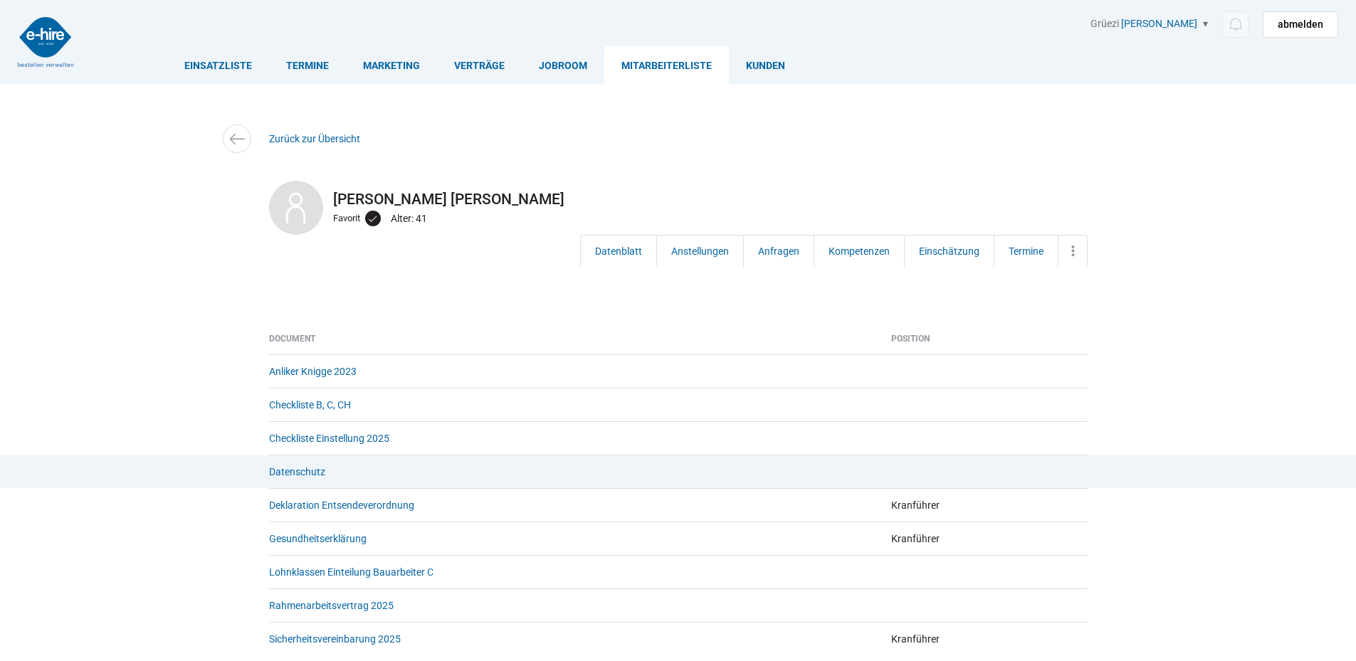
drag, startPoint x: 303, startPoint y: 474, endPoint x: 303, endPoint y: 485, distance: 10.7
click at [303, 475] on link "Datenschutz" at bounding box center [297, 471] width 56 height 11
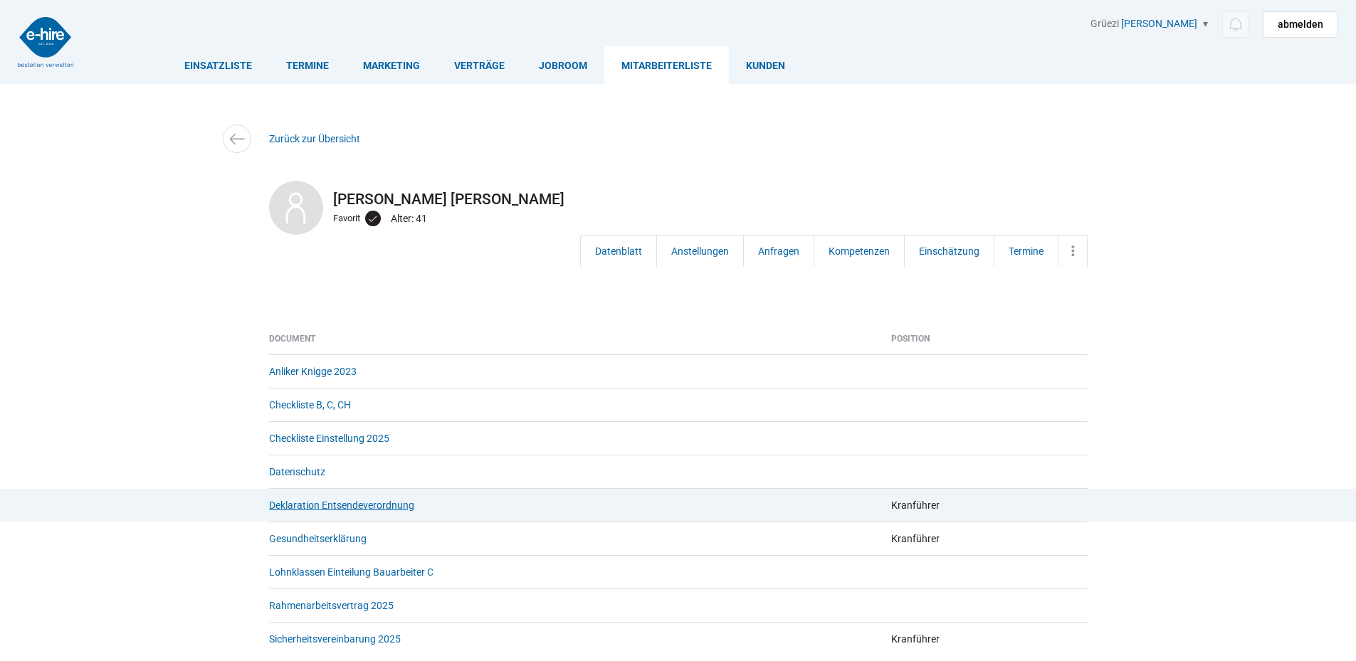
click at [317, 507] on link "Deklaration Entsendeverordnung" at bounding box center [341, 505] width 145 height 11
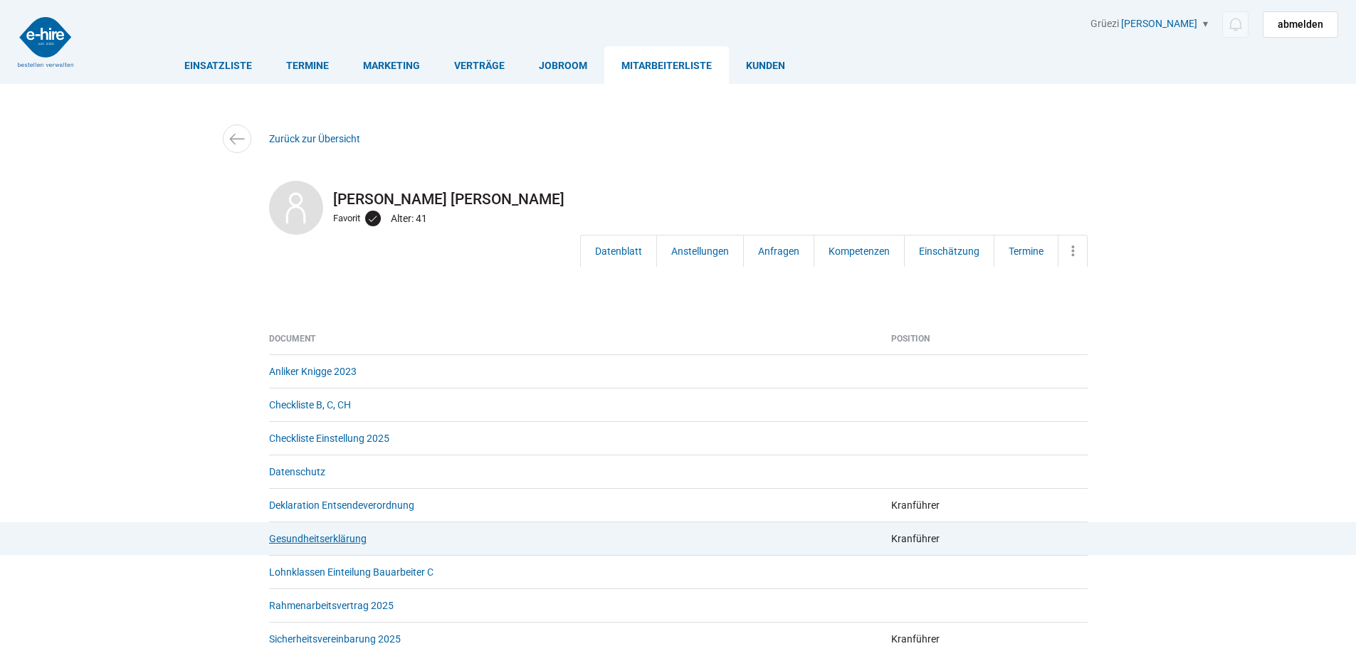
click at [314, 537] on link "Gesundheitserklärung" at bounding box center [318, 538] width 98 height 11
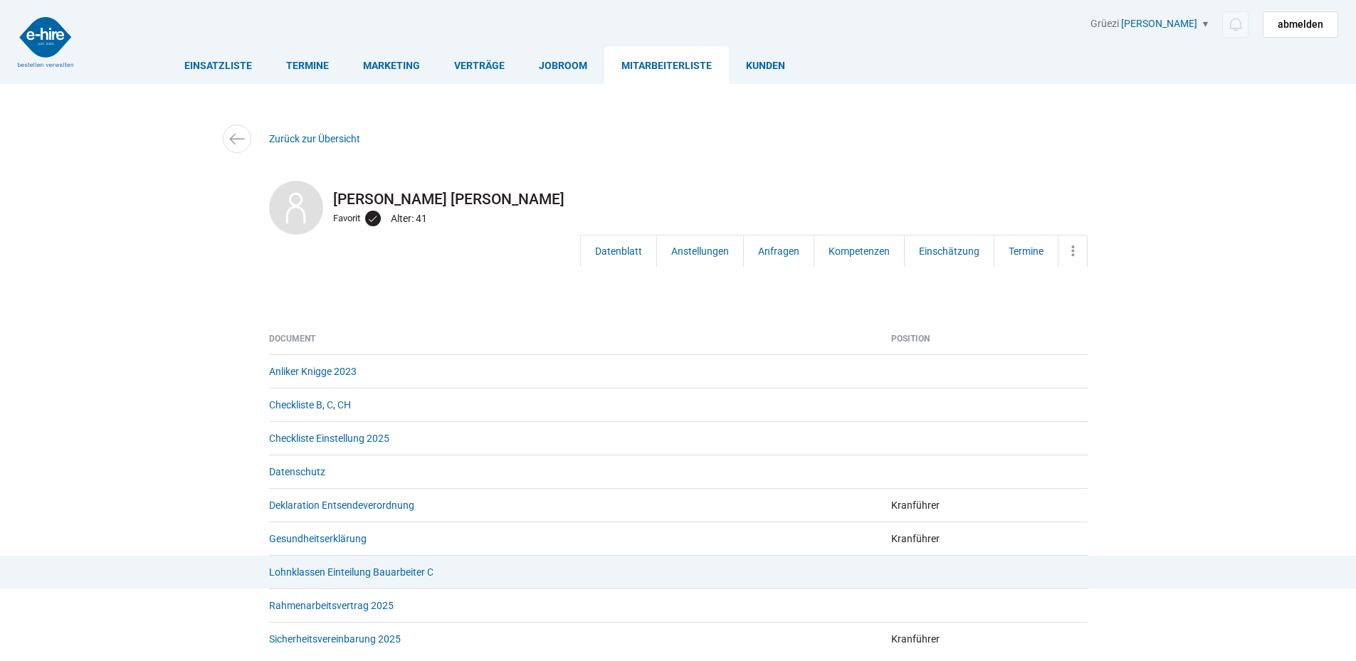
scroll to position [71, 0]
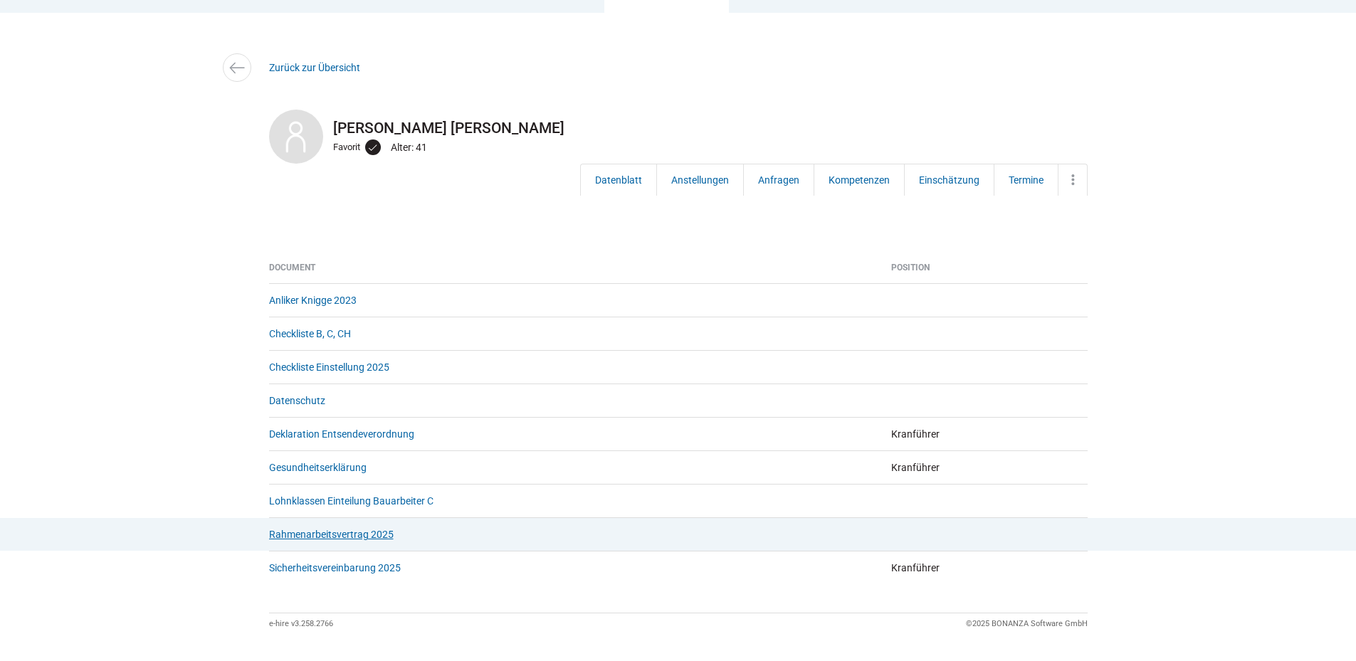
click at [329, 539] on link "Rahmenarbeitsvertrag 2025" at bounding box center [331, 534] width 125 height 11
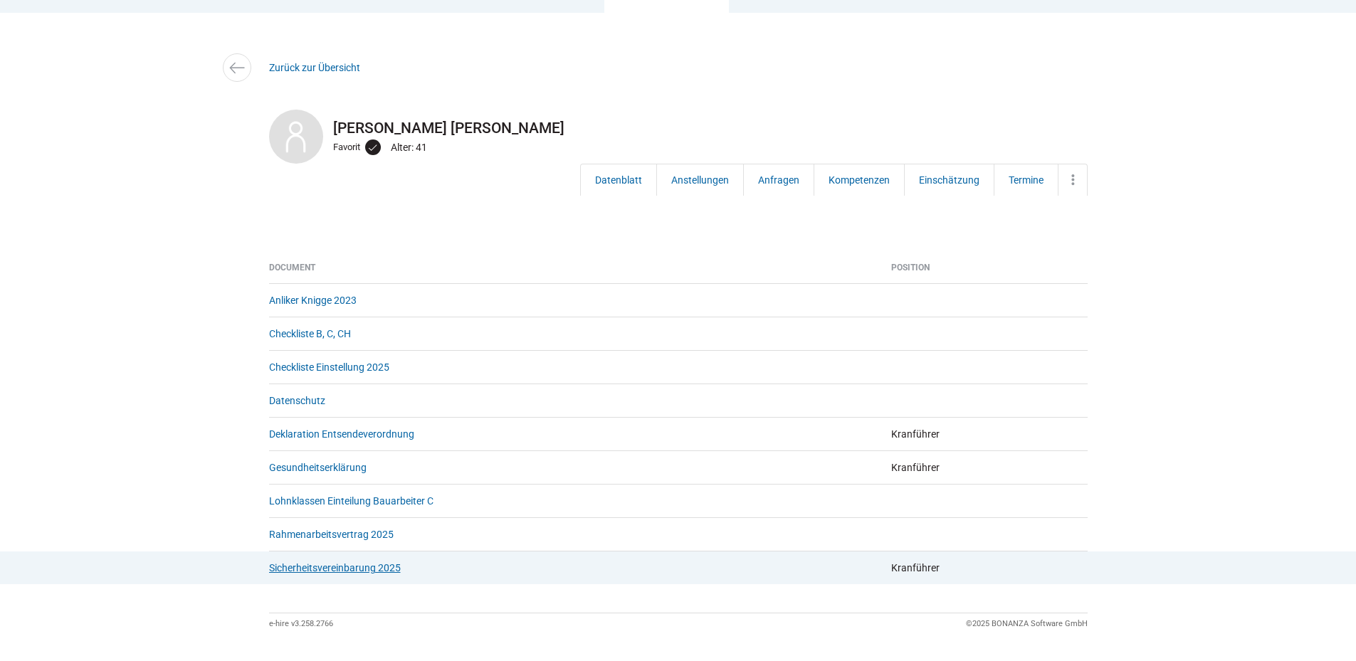
click at [319, 569] on link "Sicherheitsvereinbarung 2025" at bounding box center [335, 567] width 132 height 11
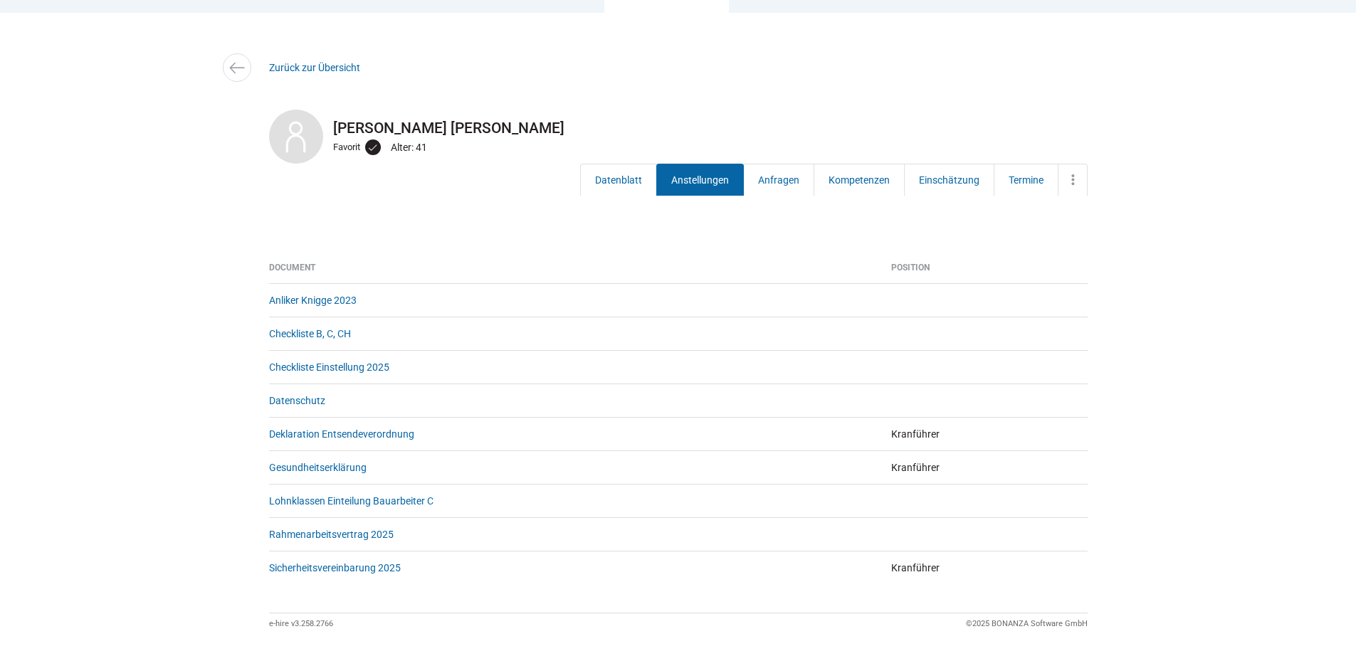
click at [698, 174] on link "Anstellungen" at bounding box center [700, 180] width 88 height 32
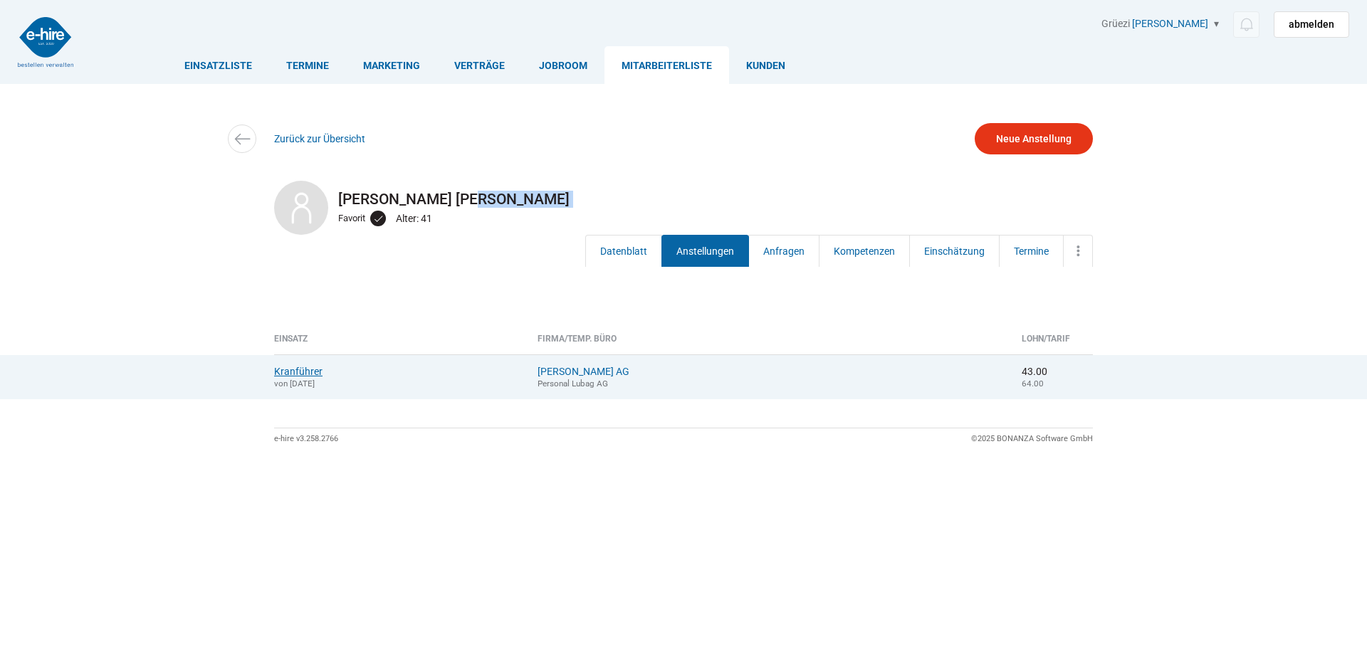
click at [295, 369] on link "Kranführer" at bounding box center [298, 371] width 48 height 11
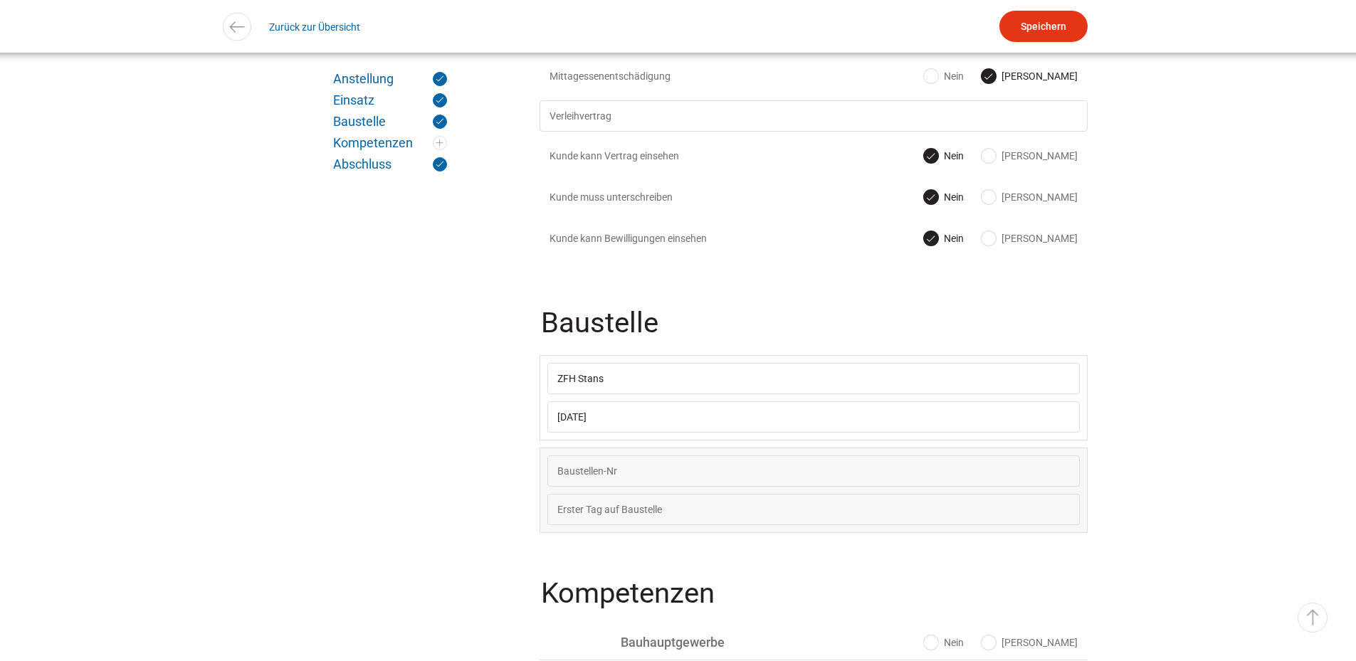
scroll to position [854, 0]
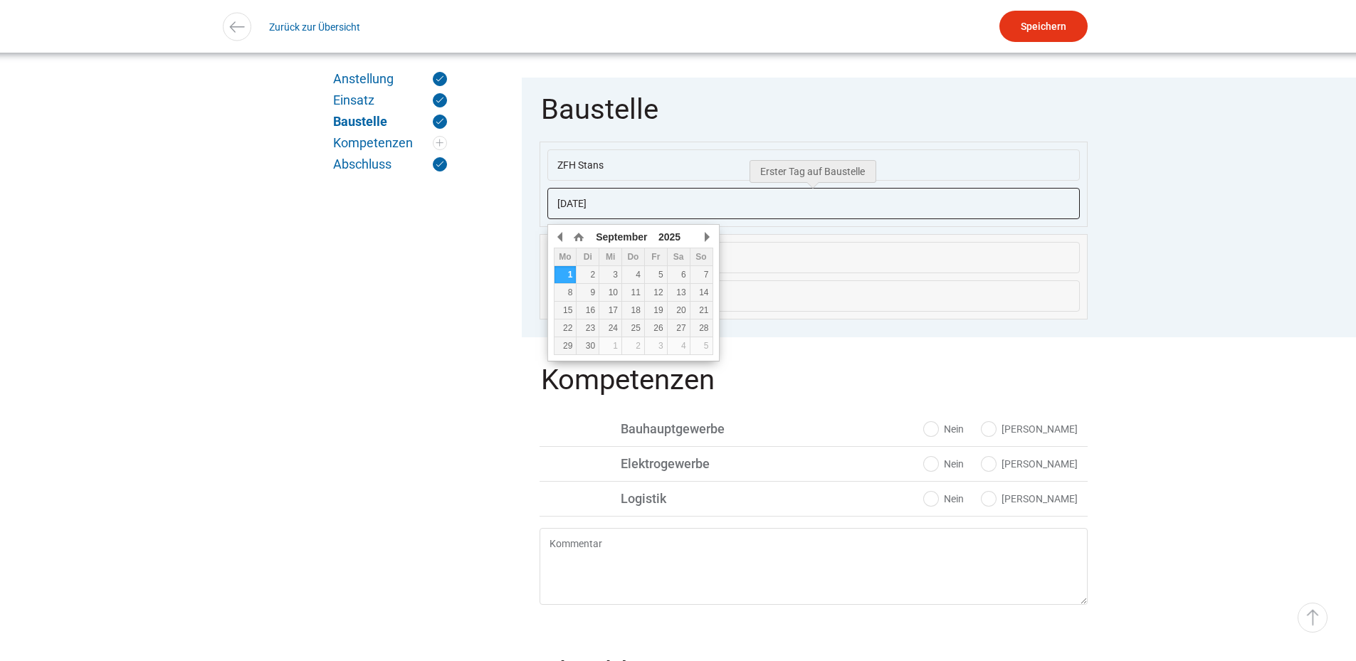
click at [640, 209] on input "[DATE]" at bounding box center [813, 203] width 532 height 31
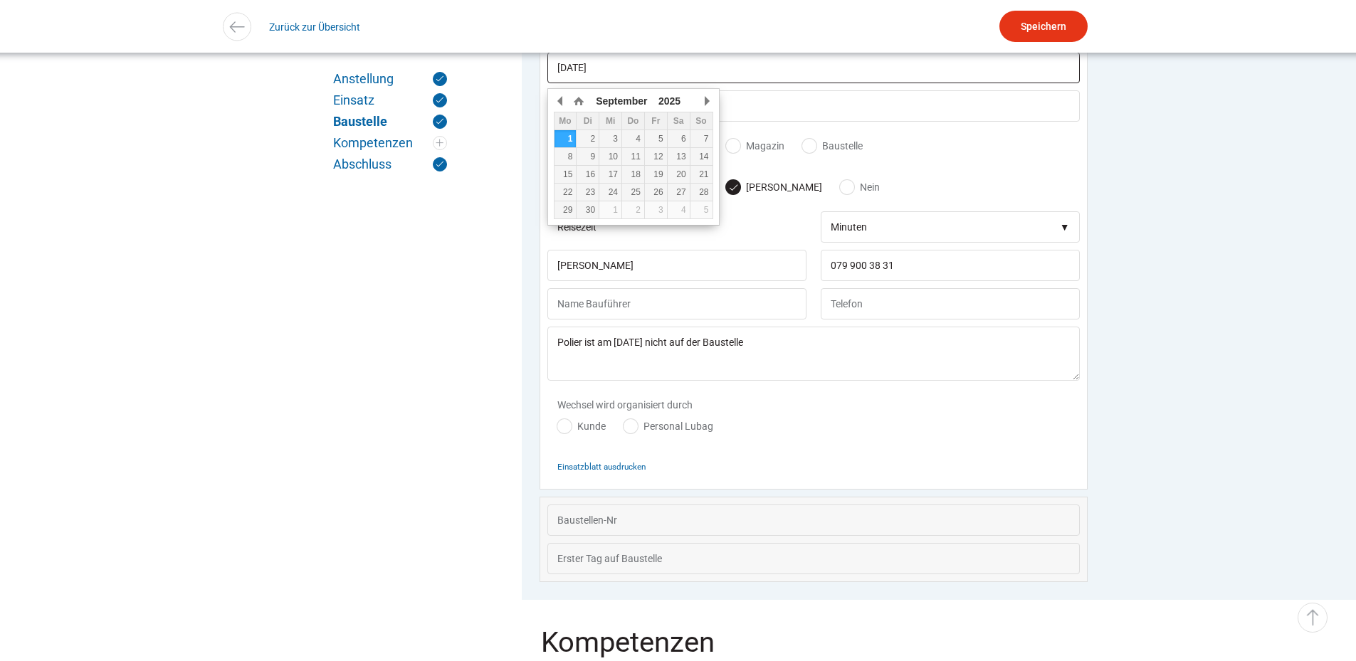
scroll to position [993, 0]
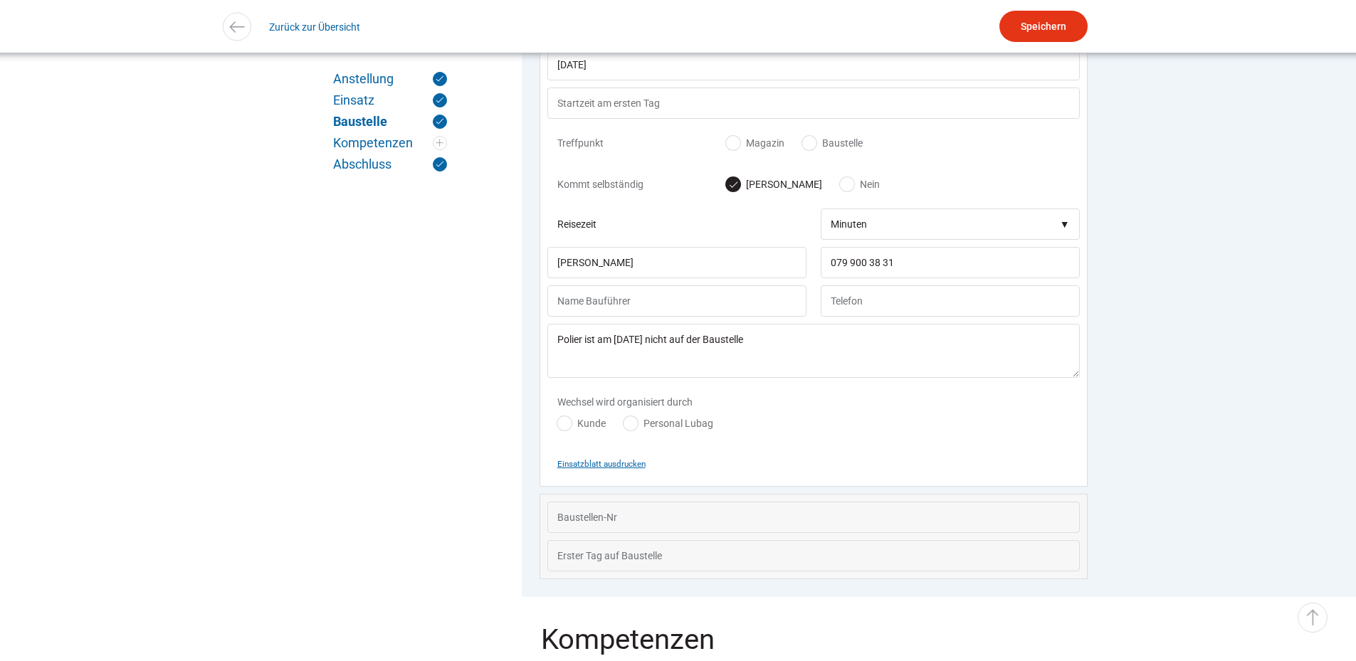
click at [604, 469] on small "Einsatzblatt ausdrucken" at bounding box center [601, 464] width 88 height 10
